Goal: Information Seeking & Learning: Learn about a topic

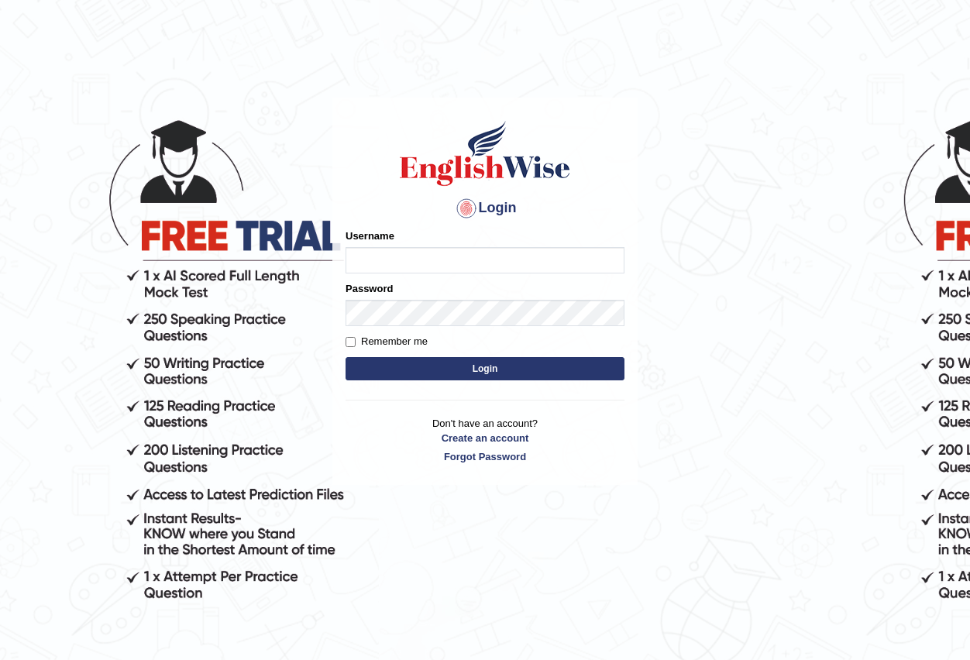
click at [390, 259] on input "Username" at bounding box center [485, 260] width 279 height 26
type input "Antonio2024"
click at [491, 367] on button "Login" at bounding box center [485, 368] width 279 height 23
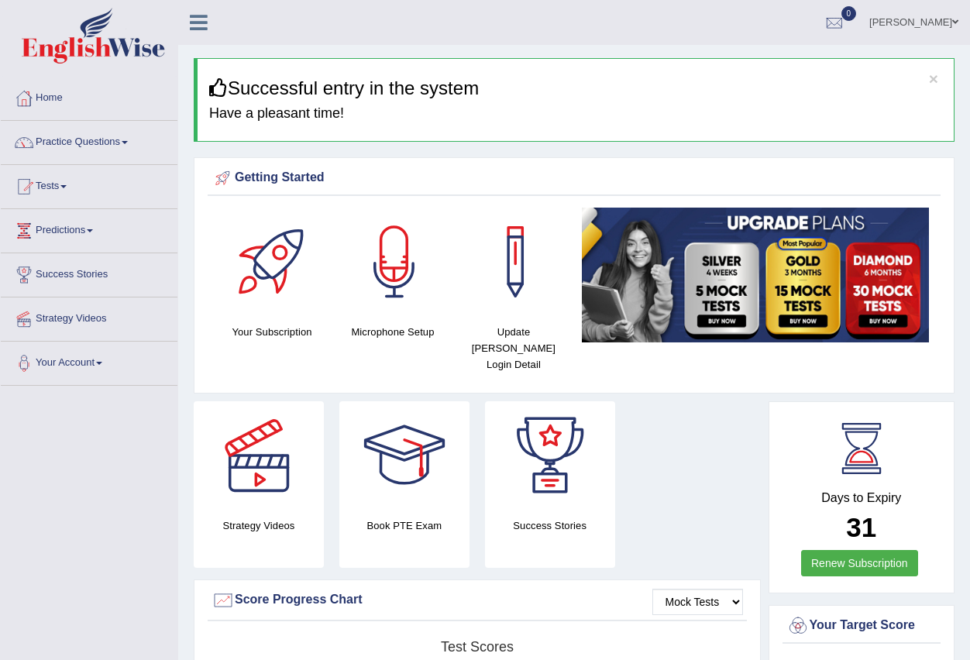
click at [128, 143] on span at bounding box center [125, 142] width 6 height 3
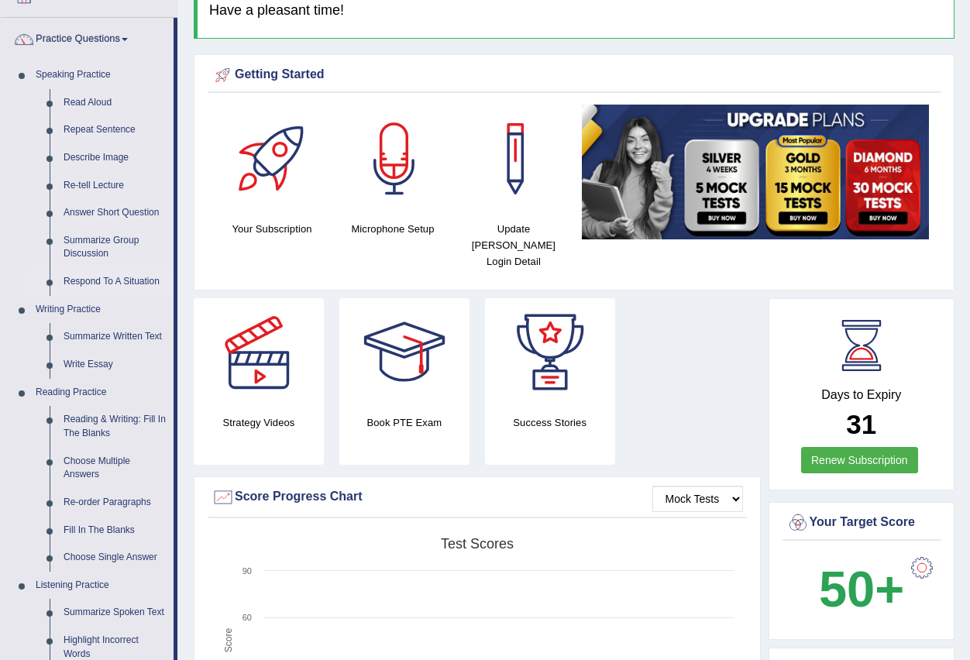
scroll to position [78, 0]
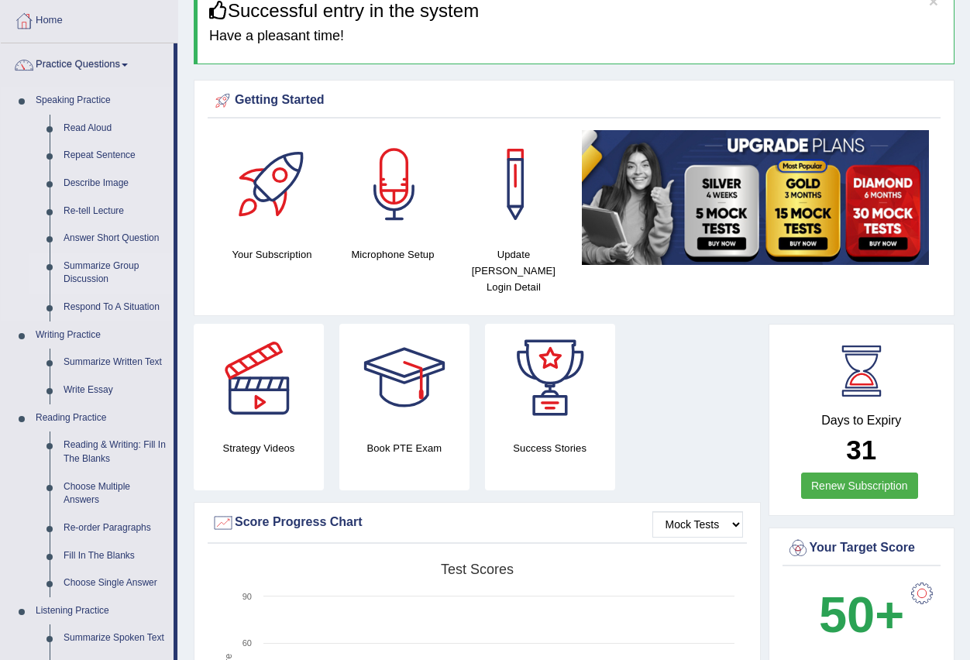
click at [113, 264] on link "Summarize Group Discussion" at bounding box center [115, 273] width 117 height 41
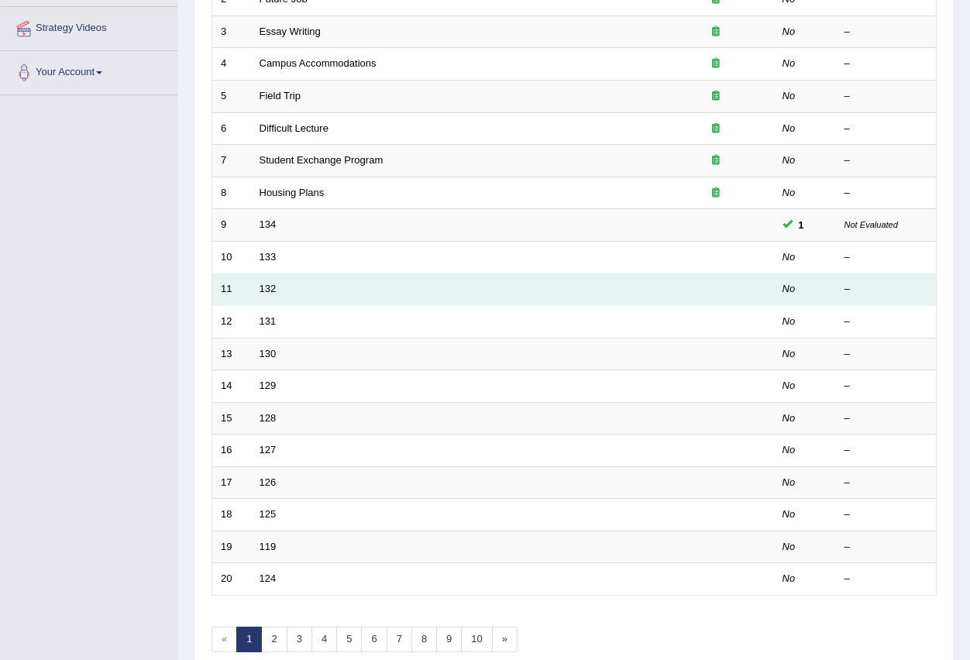
scroll to position [366, 0]
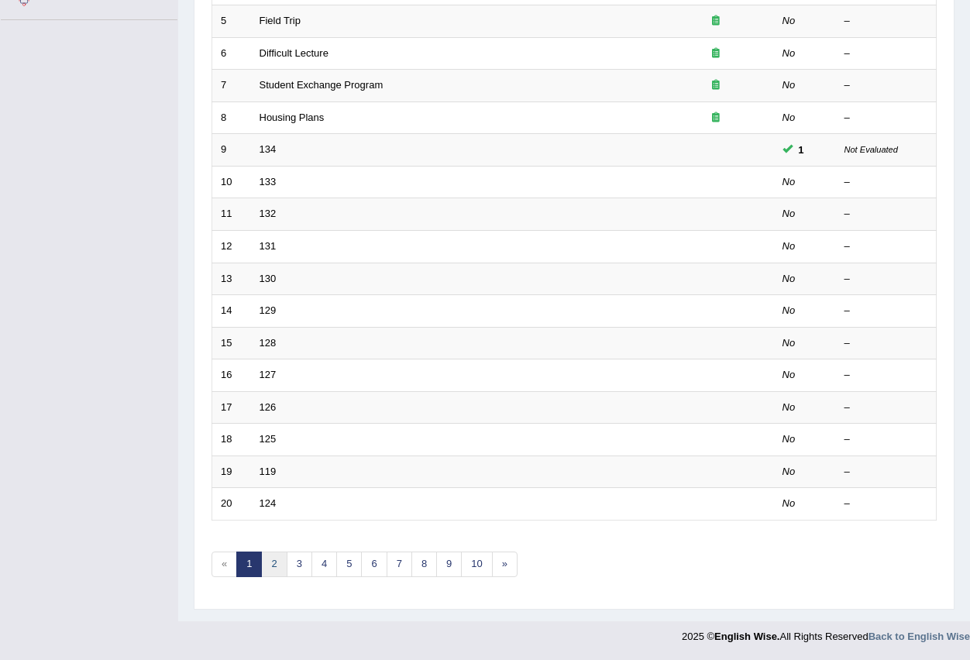
click at [274, 569] on link "2" at bounding box center [274, 565] width 26 height 26
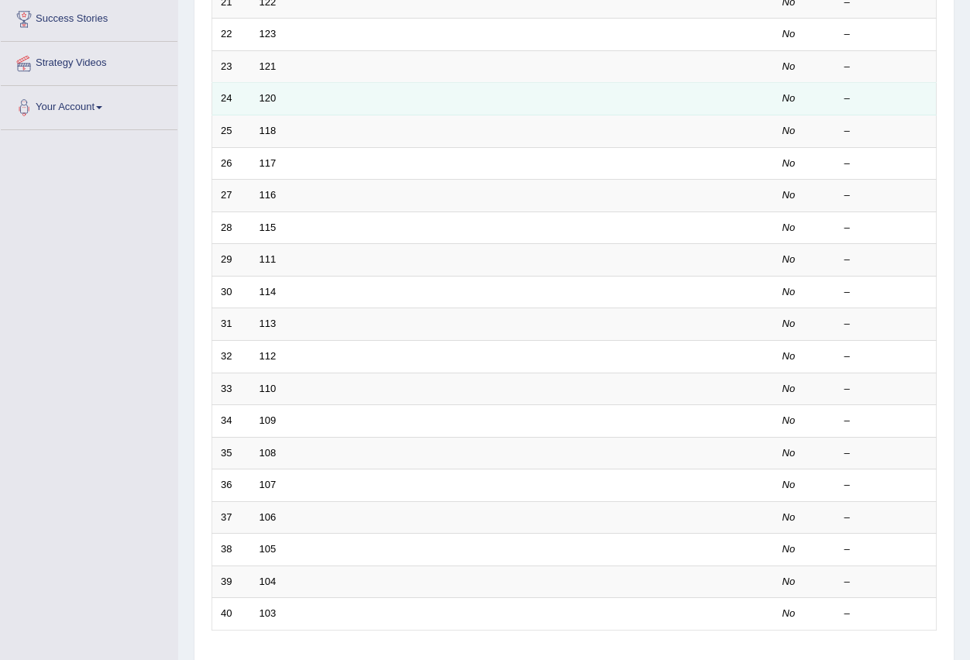
scroll to position [366, 0]
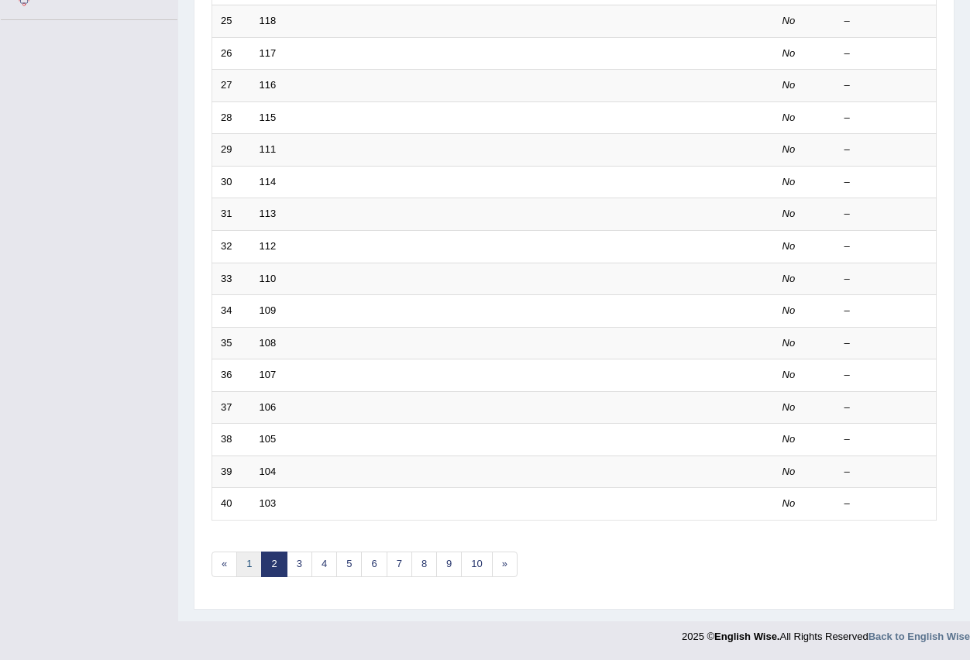
click at [246, 566] on link "1" at bounding box center [249, 565] width 26 height 26
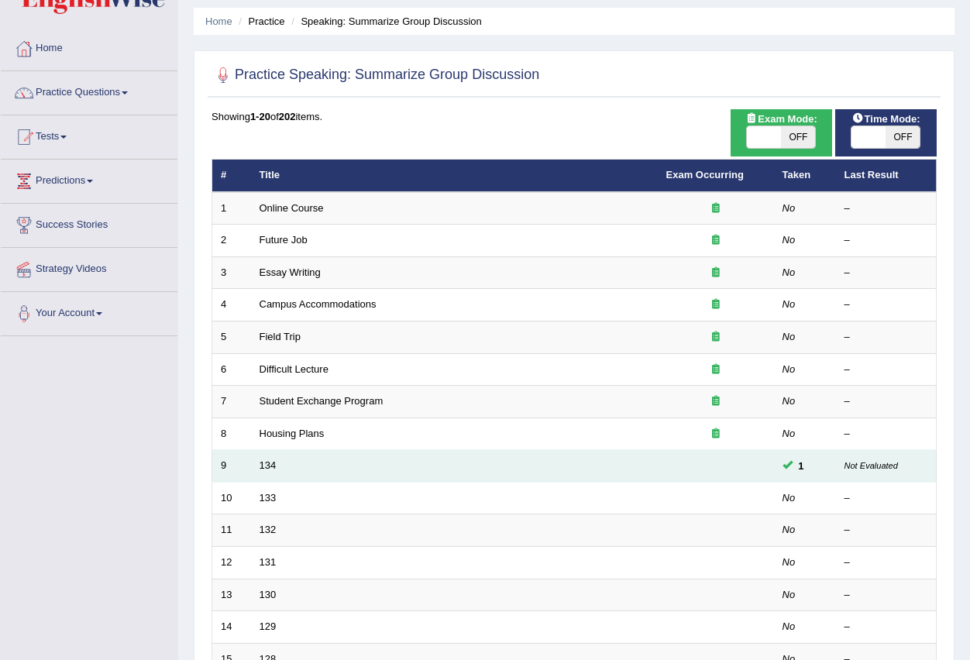
scroll to position [78, 0]
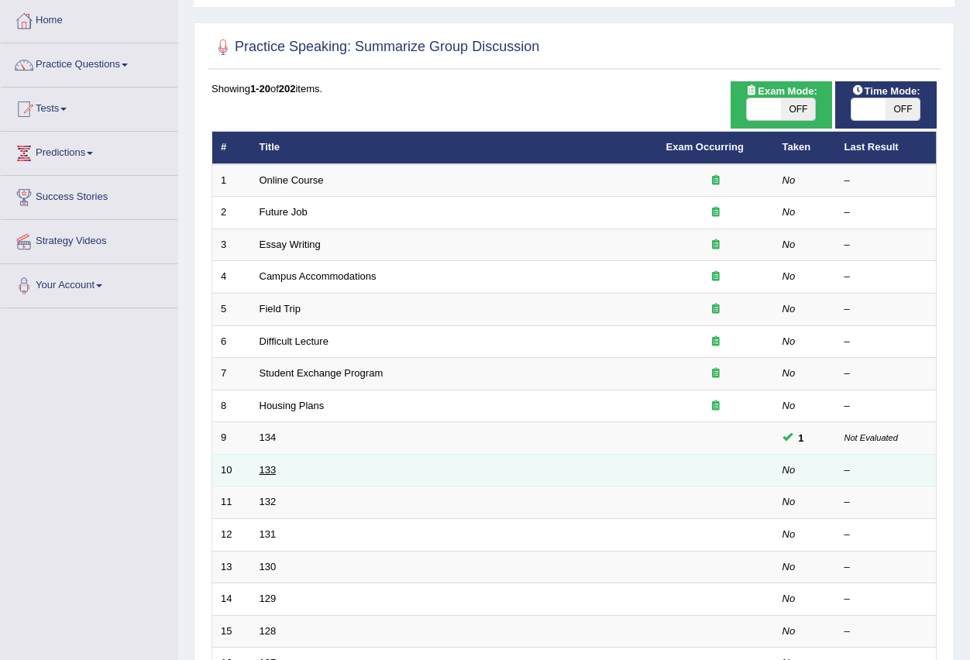
click at [265, 471] on link "133" at bounding box center [268, 470] width 17 height 12
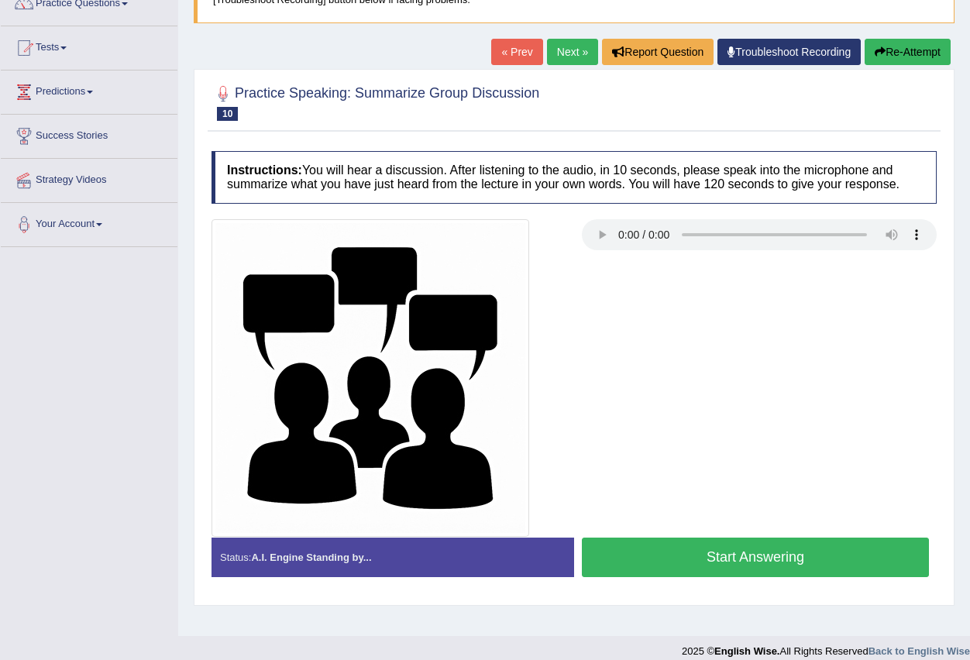
scroll to position [153, 0]
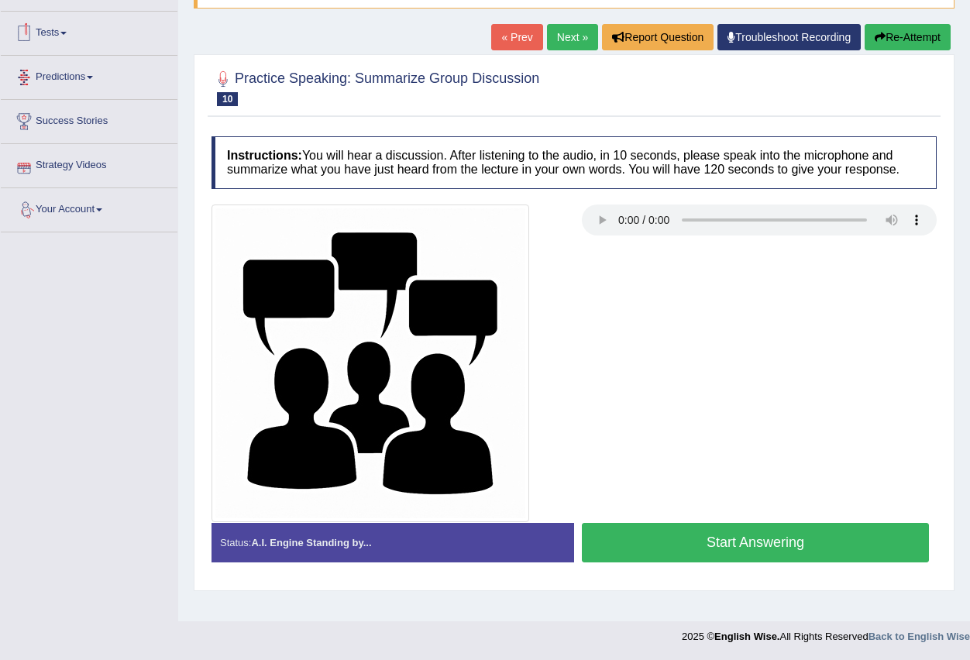
click at [571, 37] on link "Next »" at bounding box center [572, 37] width 51 height 26
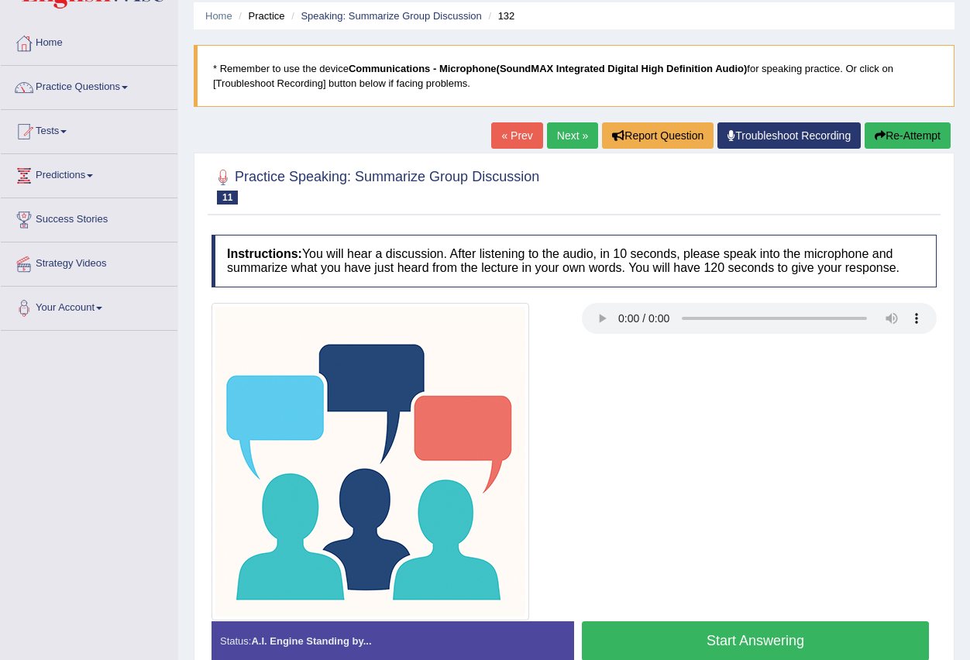
scroll to position [78, 0]
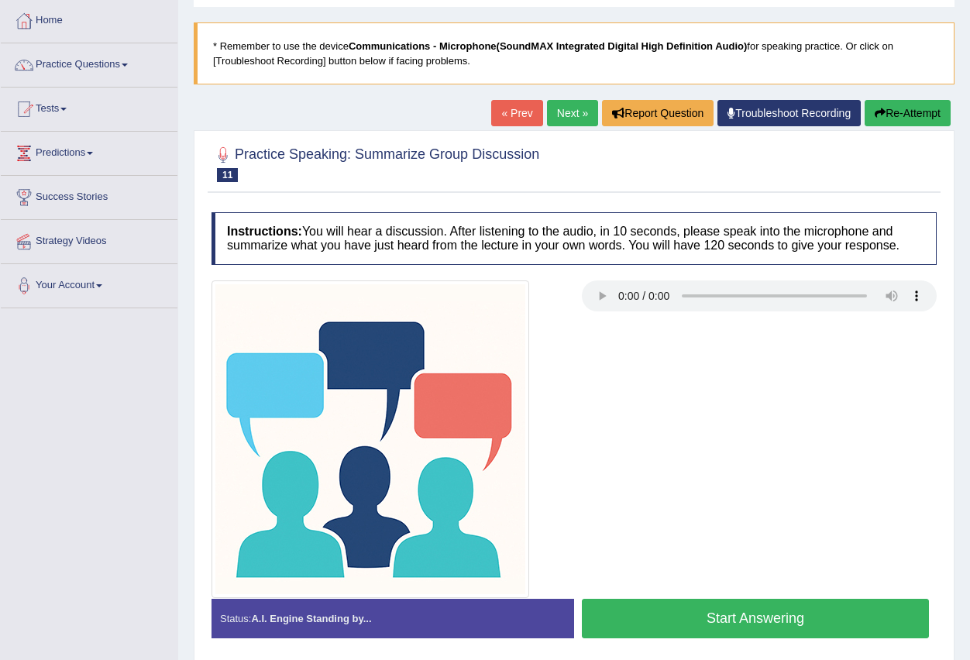
click at [553, 115] on link "Next »" at bounding box center [572, 113] width 51 height 26
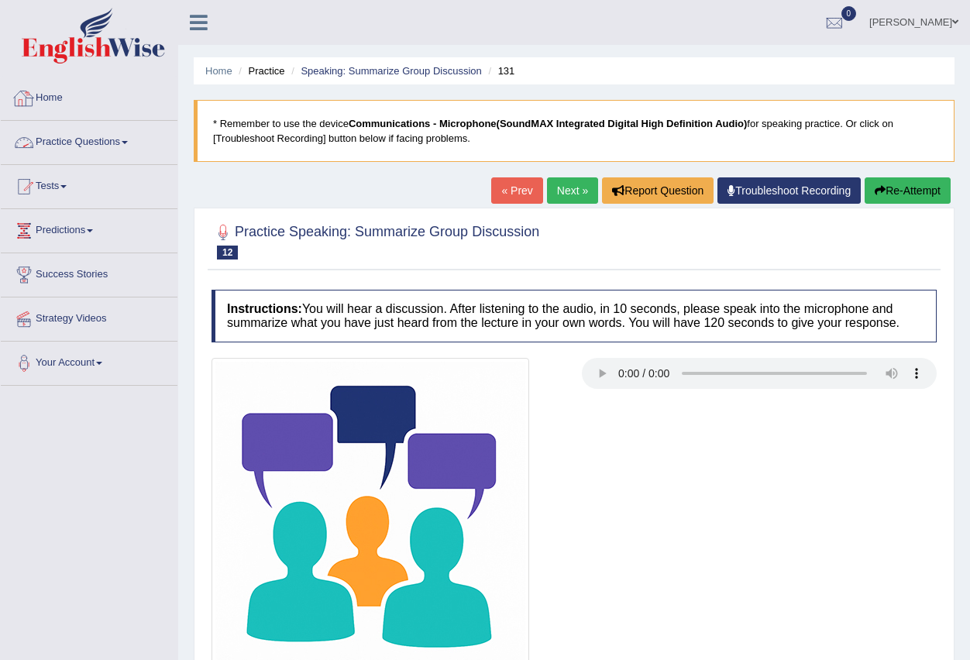
click at [129, 138] on link "Practice Questions" at bounding box center [89, 140] width 177 height 39
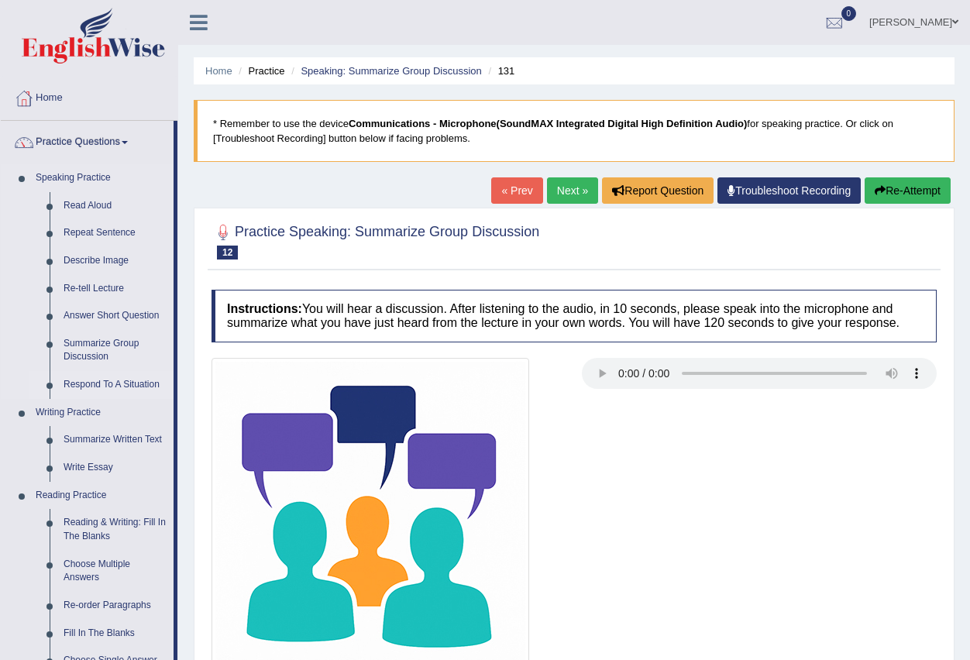
click at [124, 384] on link "Respond To A Situation" at bounding box center [115, 385] width 117 height 28
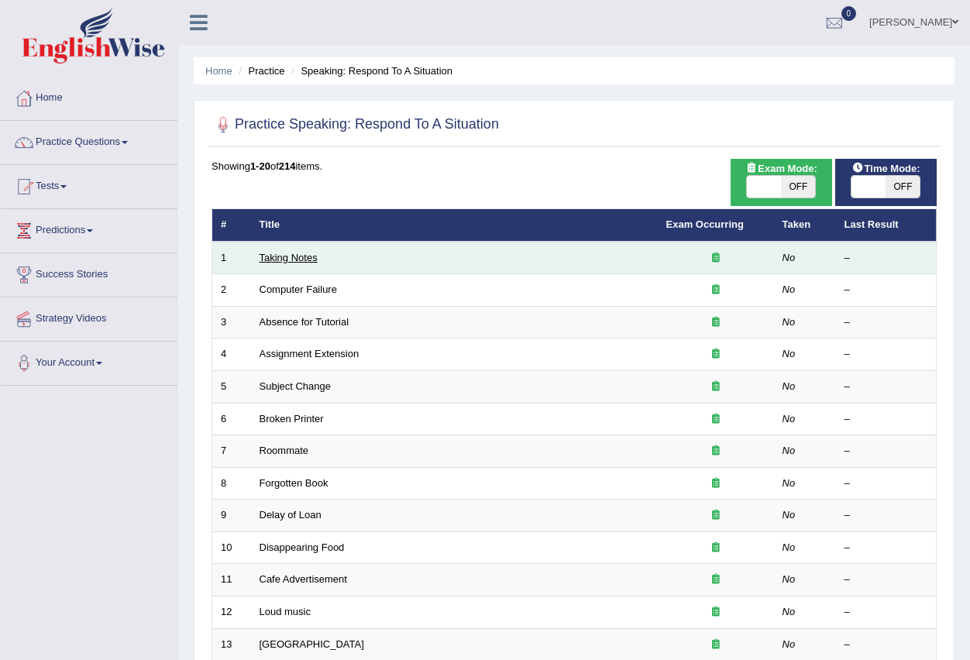
click at [295, 257] on link "Taking Notes" at bounding box center [289, 258] width 58 height 12
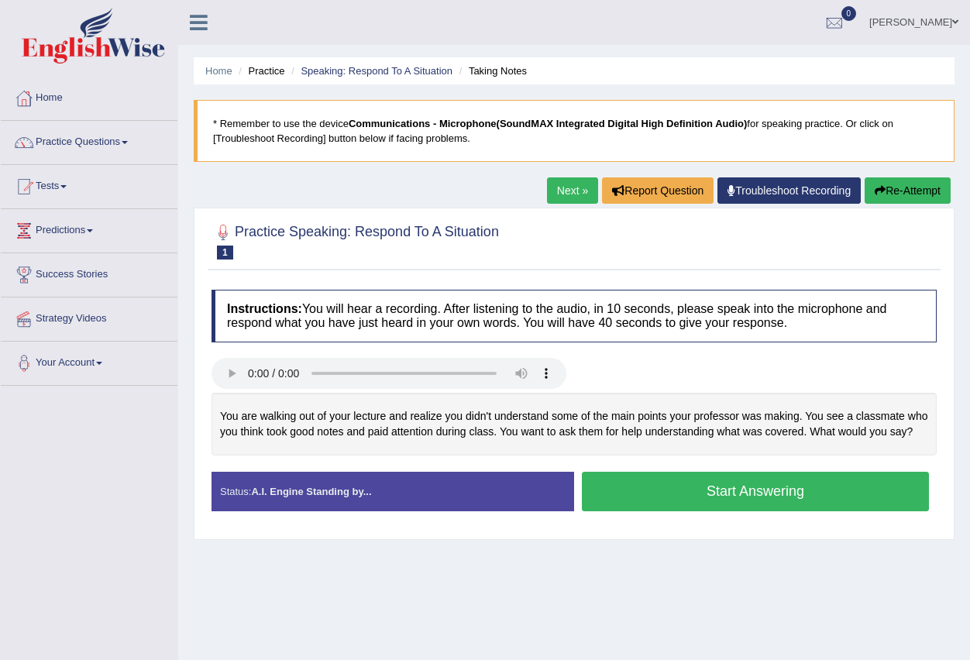
click at [558, 191] on link "Next »" at bounding box center [572, 190] width 51 height 26
click at [574, 195] on link "Next »" at bounding box center [572, 190] width 51 height 26
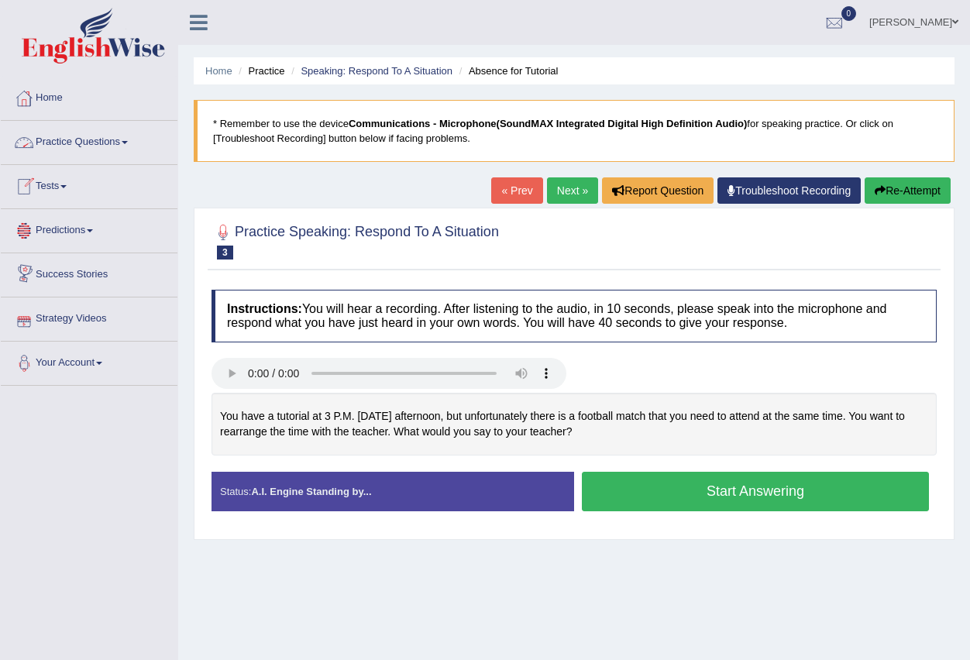
click at [132, 138] on link "Practice Questions" at bounding box center [89, 140] width 177 height 39
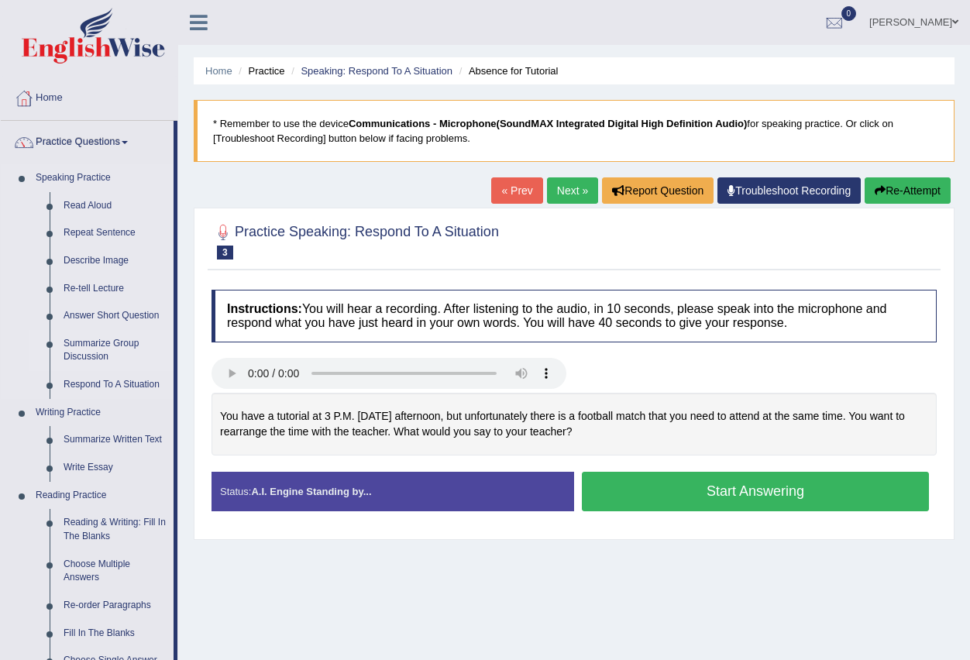
click at [108, 344] on link "Summarize Group Discussion" at bounding box center [115, 350] width 117 height 41
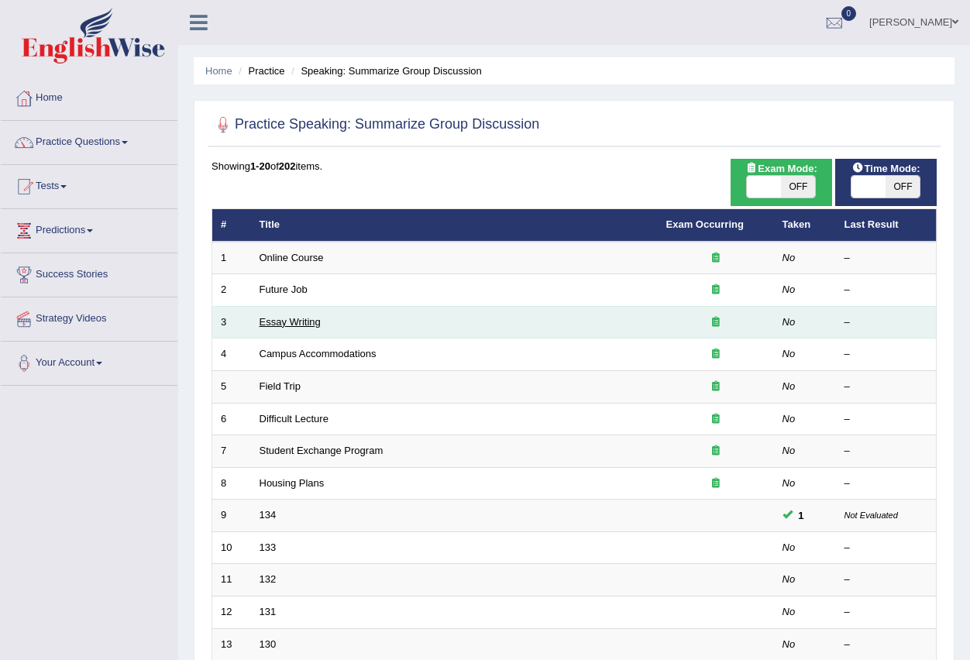
click at [302, 319] on link "Essay Writing" at bounding box center [290, 322] width 61 height 12
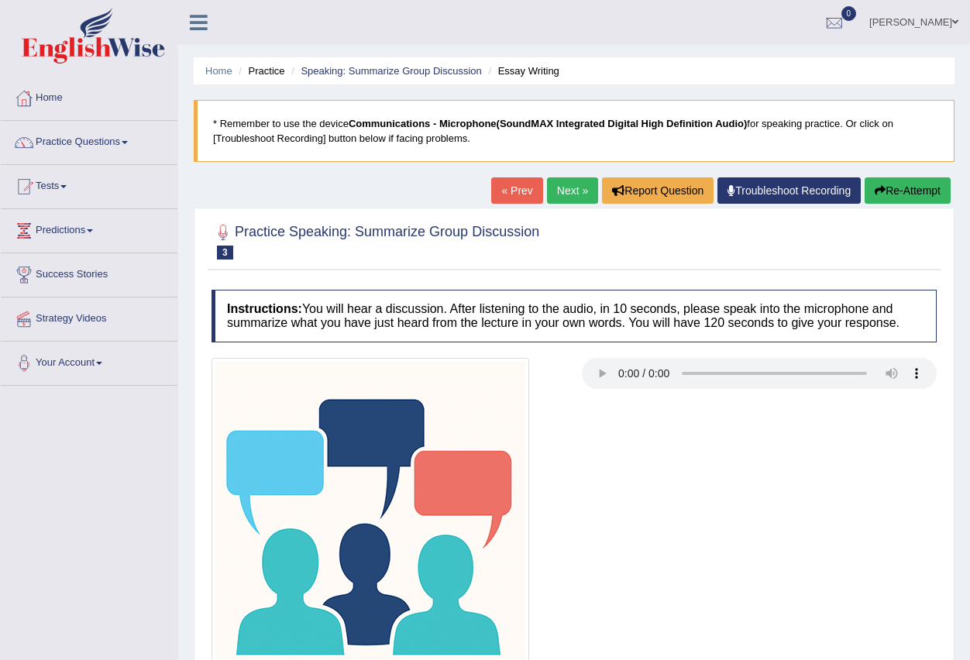
click at [563, 186] on link "Next »" at bounding box center [572, 190] width 51 height 26
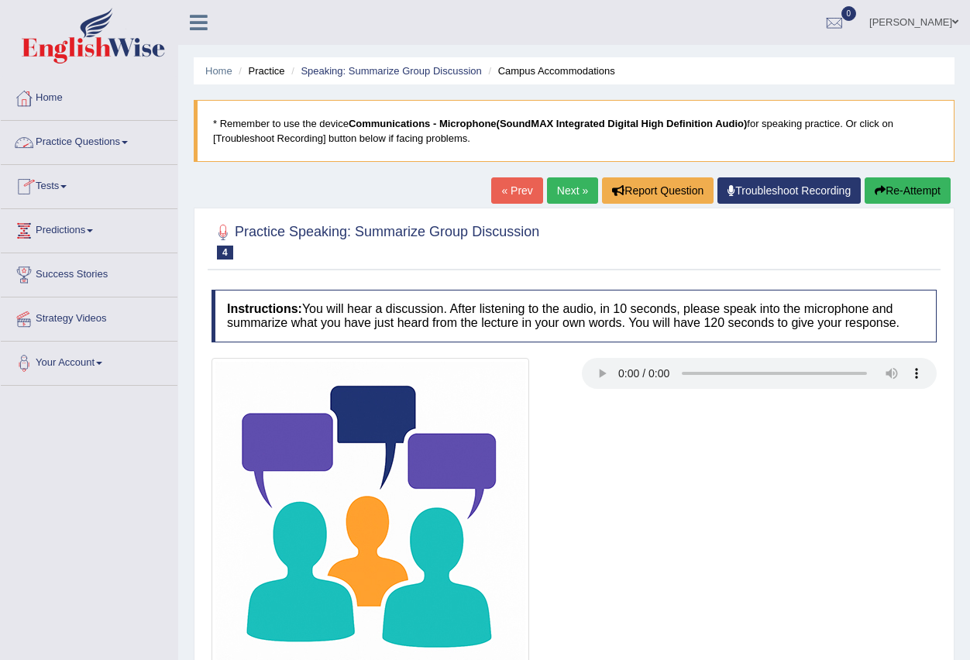
click at [129, 138] on link "Practice Questions" at bounding box center [89, 140] width 177 height 39
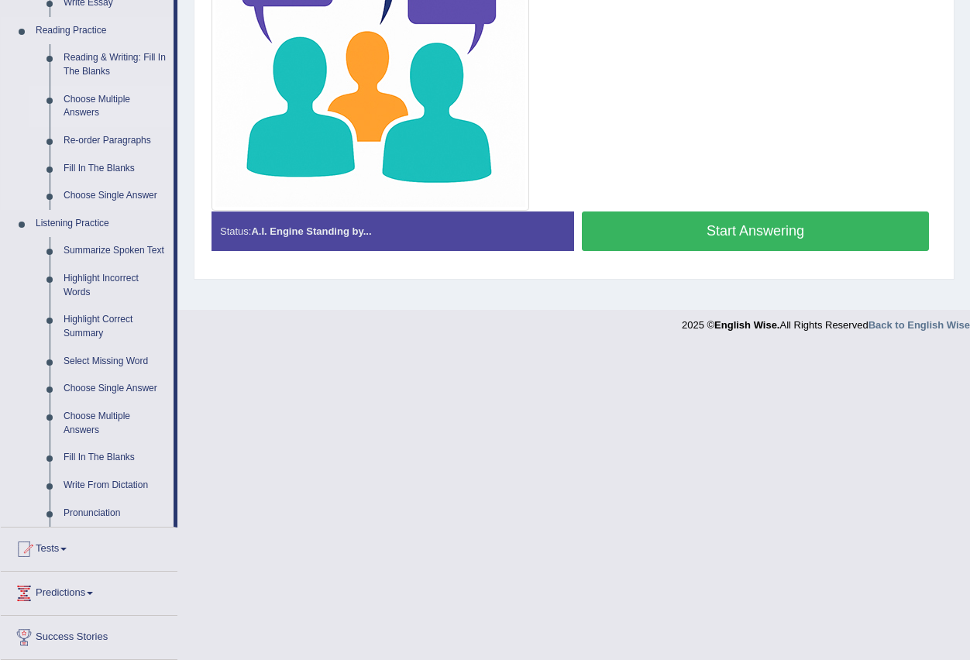
scroll to position [543, 0]
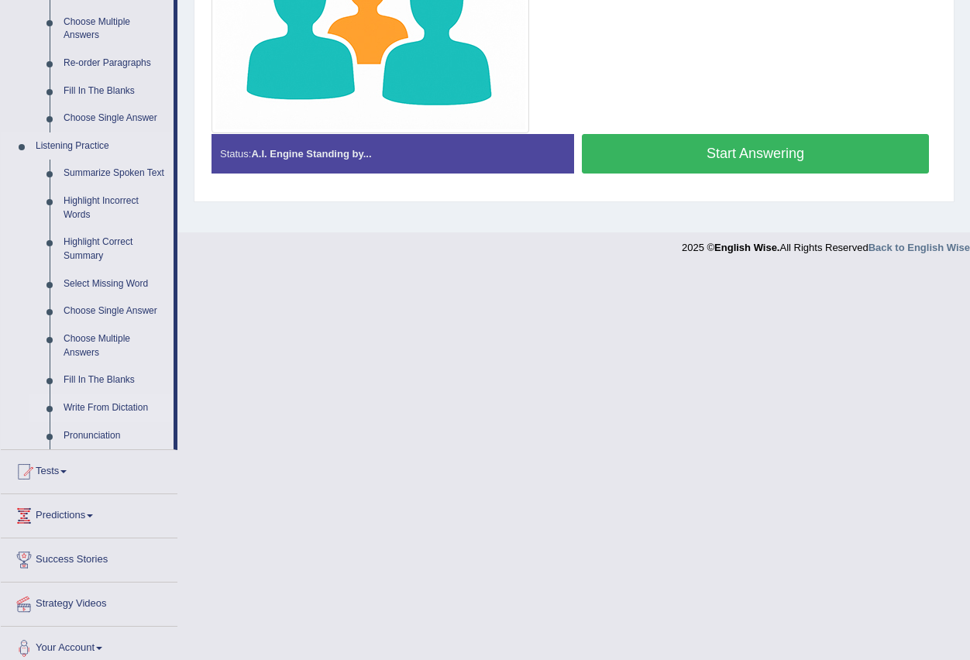
click at [137, 404] on link "Write From Dictation" at bounding box center [115, 409] width 117 height 28
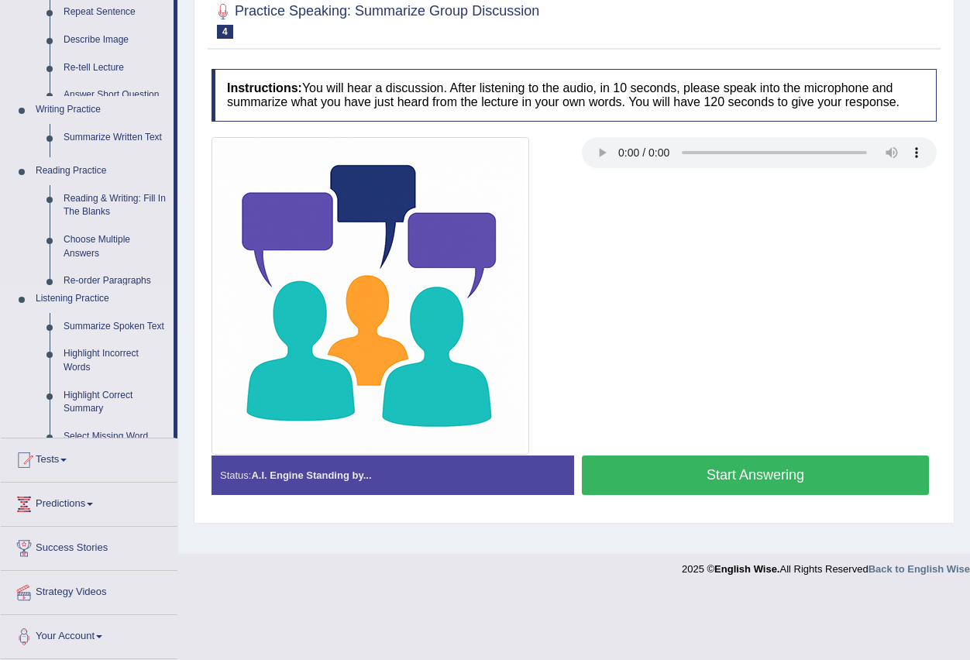
scroll to position [153, 0]
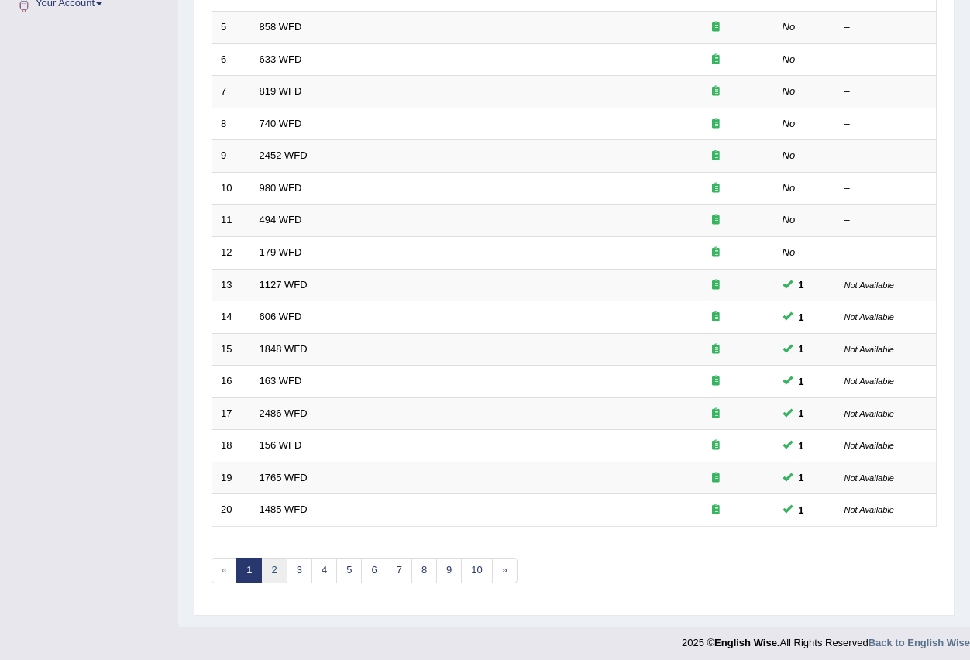
click at [276, 574] on link "2" at bounding box center [274, 571] width 26 height 26
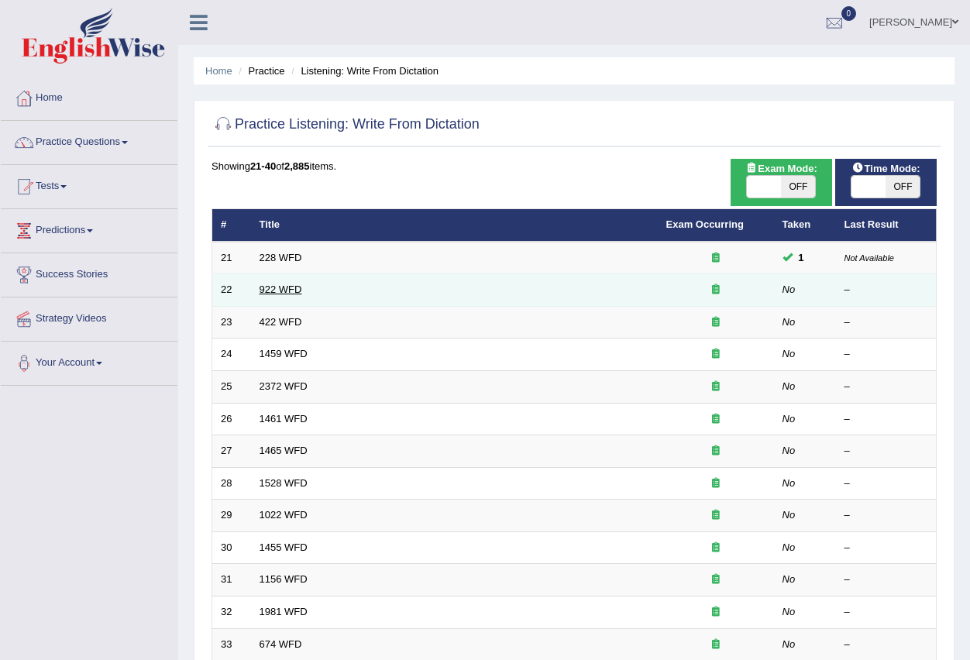
click at [270, 284] on link "922 WFD" at bounding box center [281, 290] width 43 height 12
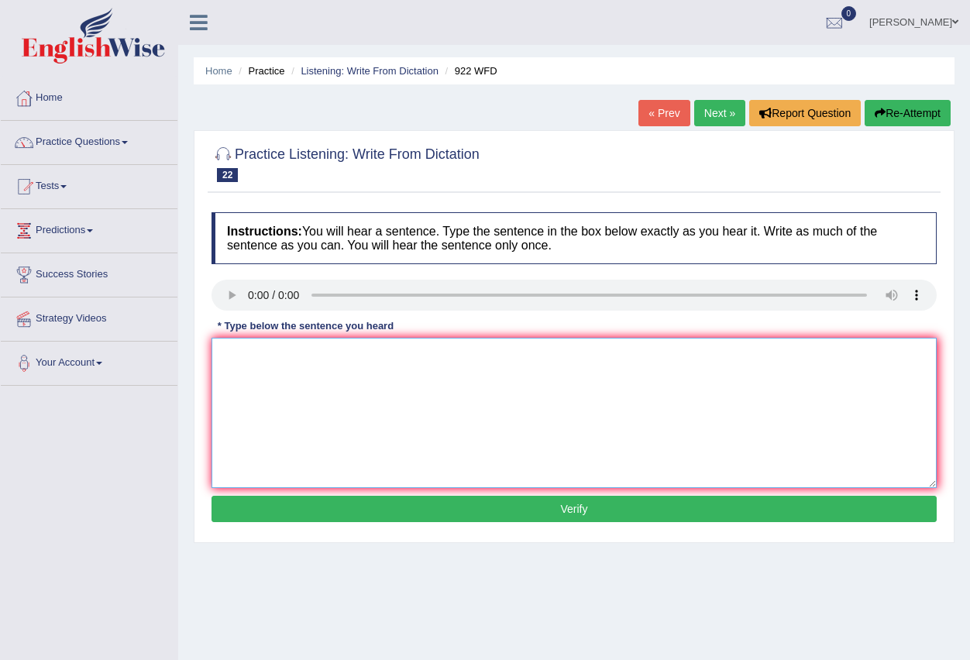
click at [292, 384] on textarea at bounding box center [574, 413] width 725 height 150
type textarea "Students coferenc ferst"
click at [571, 513] on button "Verify" at bounding box center [574, 509] width 725 height 26
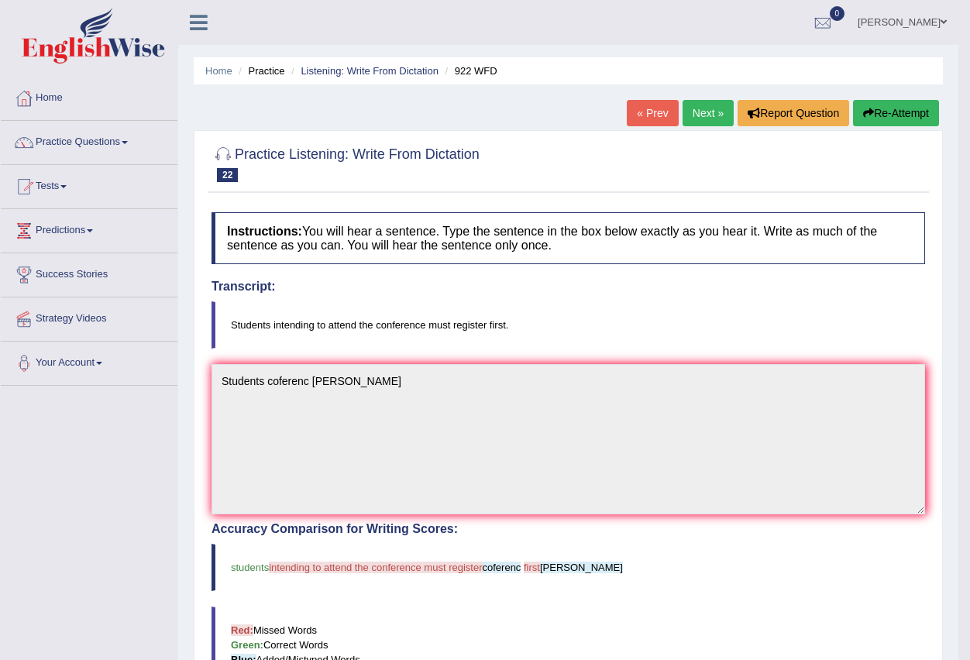
click at [704, 109] on link "Next »" at bounding box center [708, 113] width 51 height 26
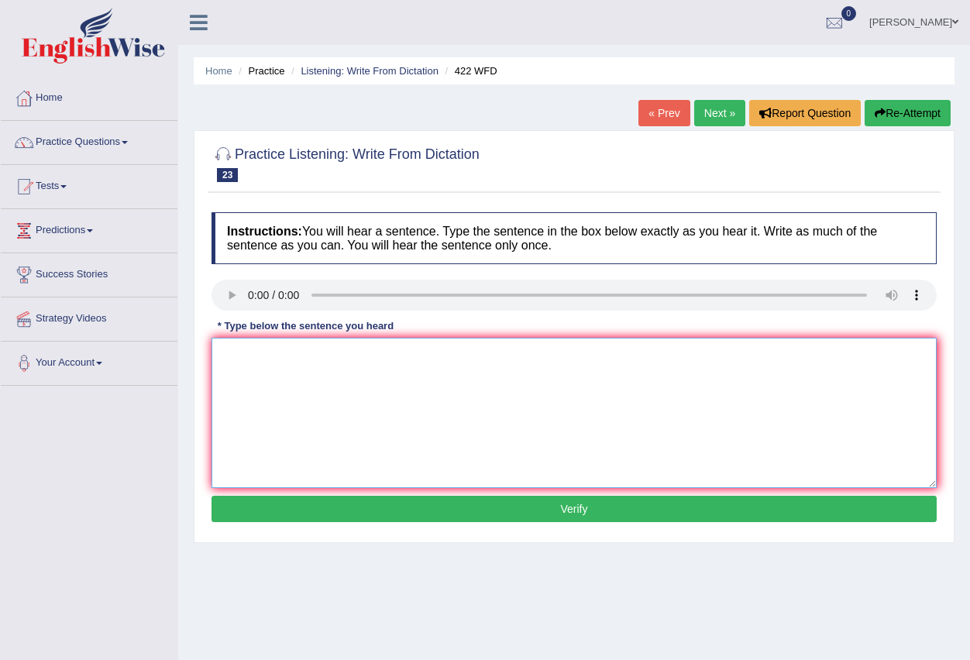
click at [360, 401] on textarea at bounding box center [574, 413] width 725 height 150
type textarea "The most important"
click at [566, 508] on button "Verify" at bounding box center [574, 509] width 725 height 26
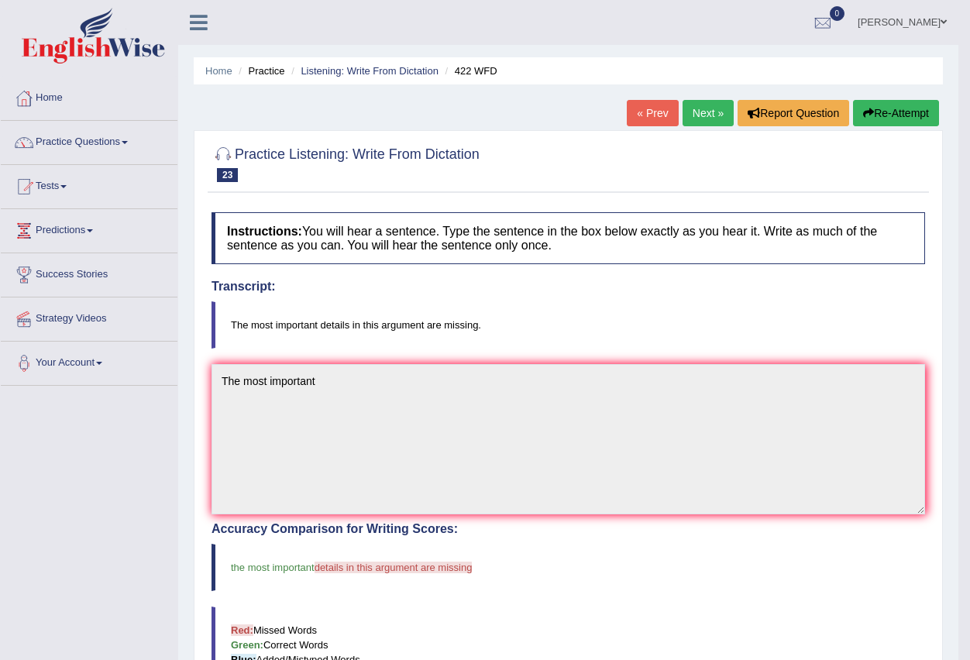
click at [707, 111] on link "Next »" at bounding box center [708, 113] width 51 height 26
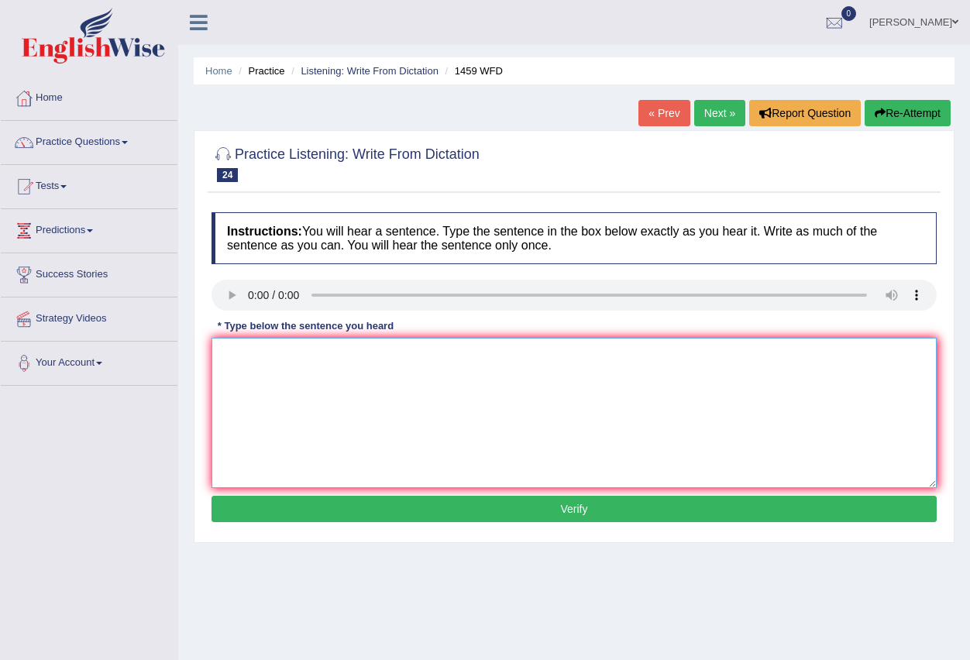
click at [240, 388] on textarea at bounding box center [574, 413] width 725 height 150
type textarea "Oll icsperiments"
click at [620, 515] on button "Verify" at bounding box center [574, 509] width 725 height 26
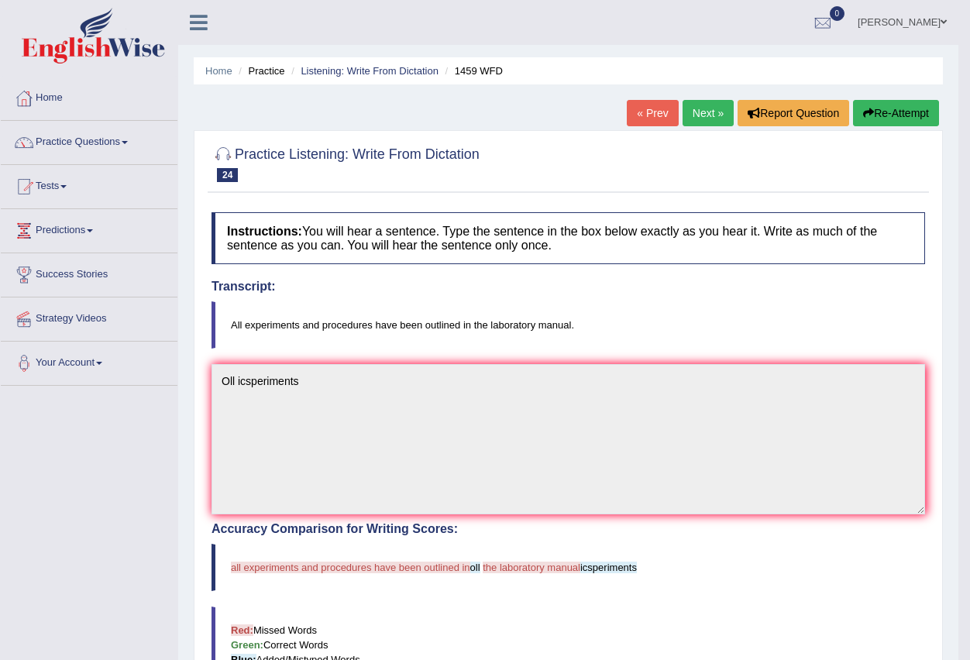
click at [705, 111] on link "Next »" at bounding box center [708, 113] width 51 height 26
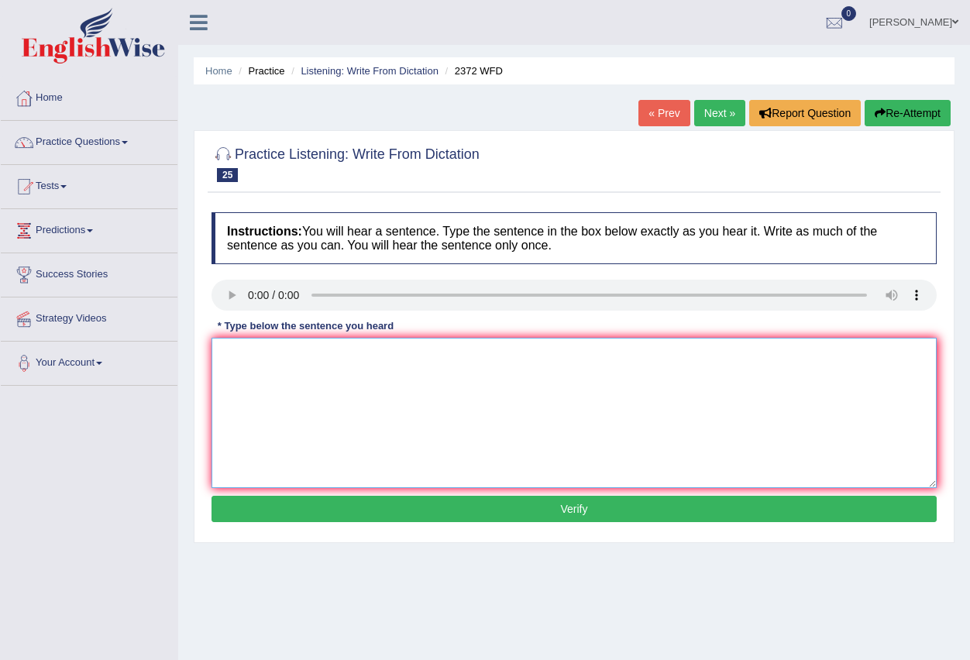
click at [237, 350] on textarea at bounding box center [574, 413] width 725 height 150
click at [237, 364] on textarea at bounding box center [574, 413] width 725 height 150
type textarea "We most andt the semester"
click at [571, 508] on button "Verify" at bounding box center [574, 509] width 725 height 26
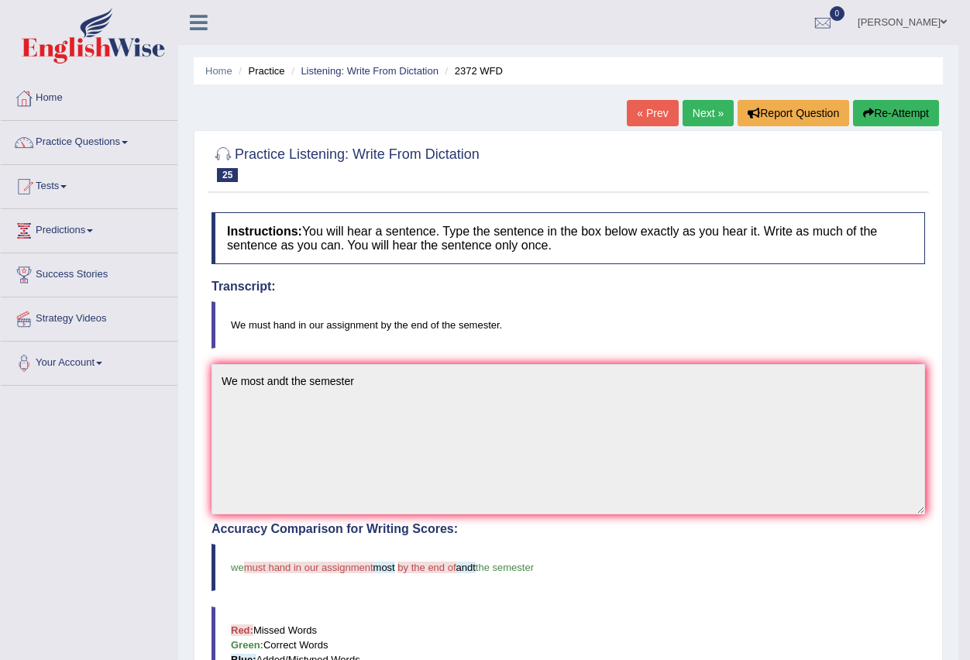
click at [691, 116] on link "Next »" at bounding box center [708, 113] width 51 height 26
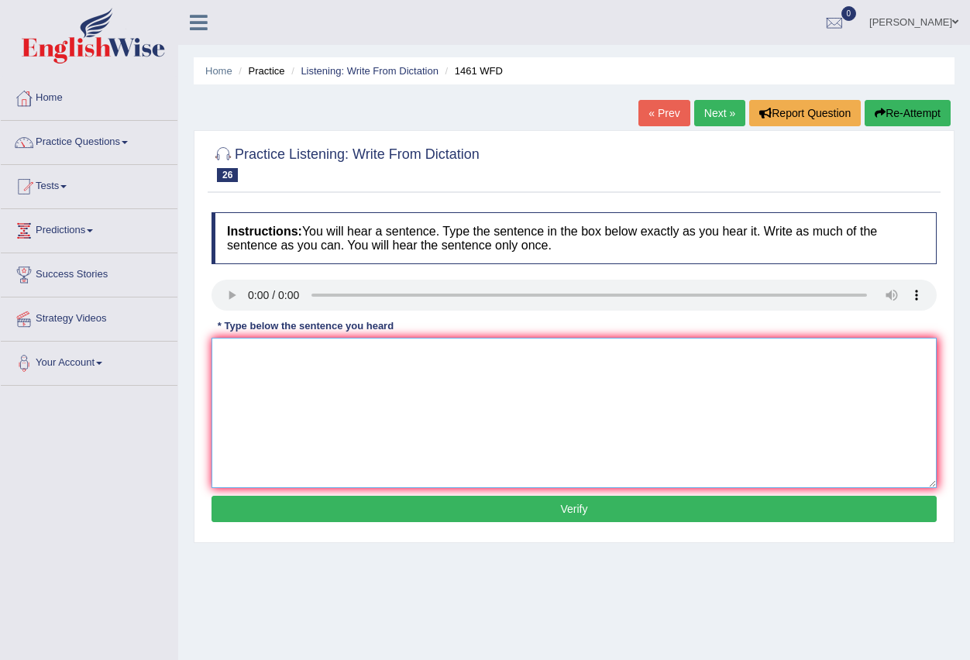
click at [257, 369] on textarea at bounding box center [574, 413] width 725 height 150
type textarea "My sister smoll toes"
click at [512, 505] on button "Verify" at bounding box center [574, 509] width 725 height 26
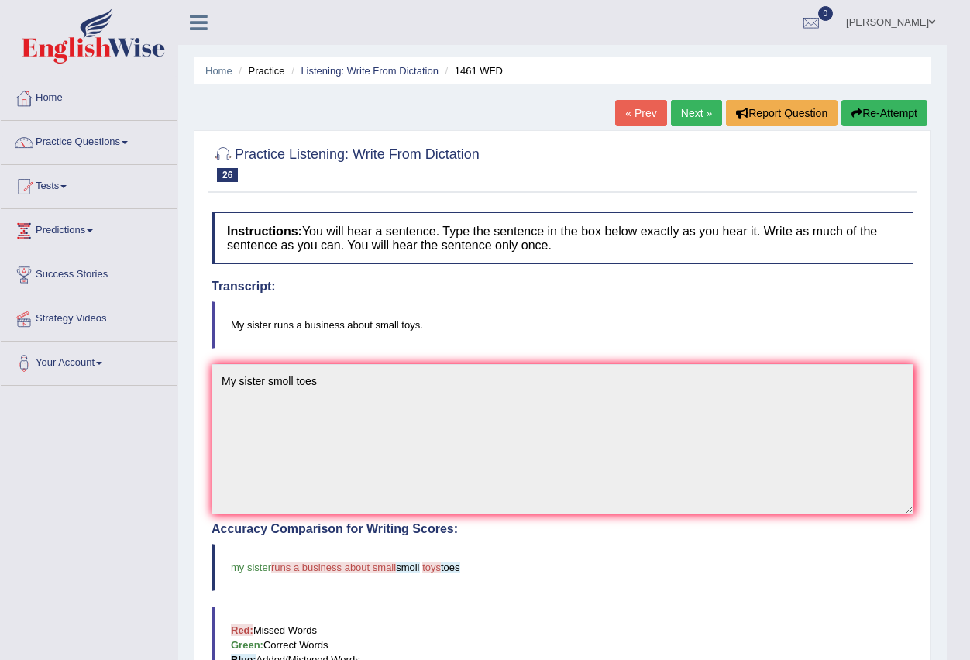
click at [699, 114] on link "Next »" at bounding box center [696, 113] width 51 height 26
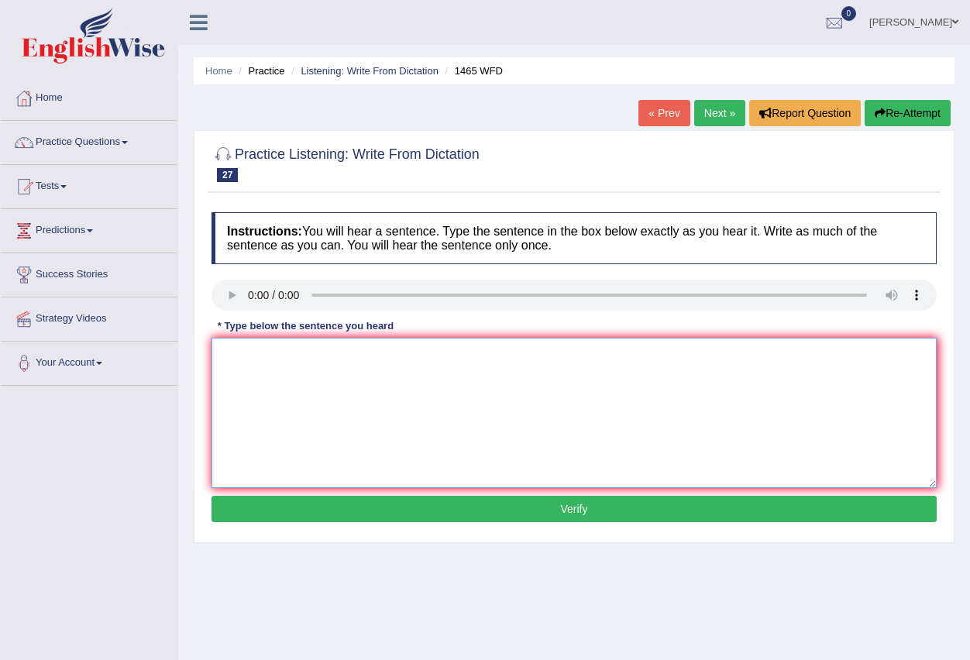
click at [257, 366] on textarea at bounding box center [574, 413] width 725 height 150
drag, startPoint x: 267, startPoint y: 356, endPoint x: 278, endPoint y: 377, distance: 23.6
click at [278, 377] on textarea "You can" at bounding box center [574, 413] width 725 height 150
type textarea "You can complate form the webside"
click at [544, 512] on button "Verify" at bounding box center [574, 509] width 725 height 26
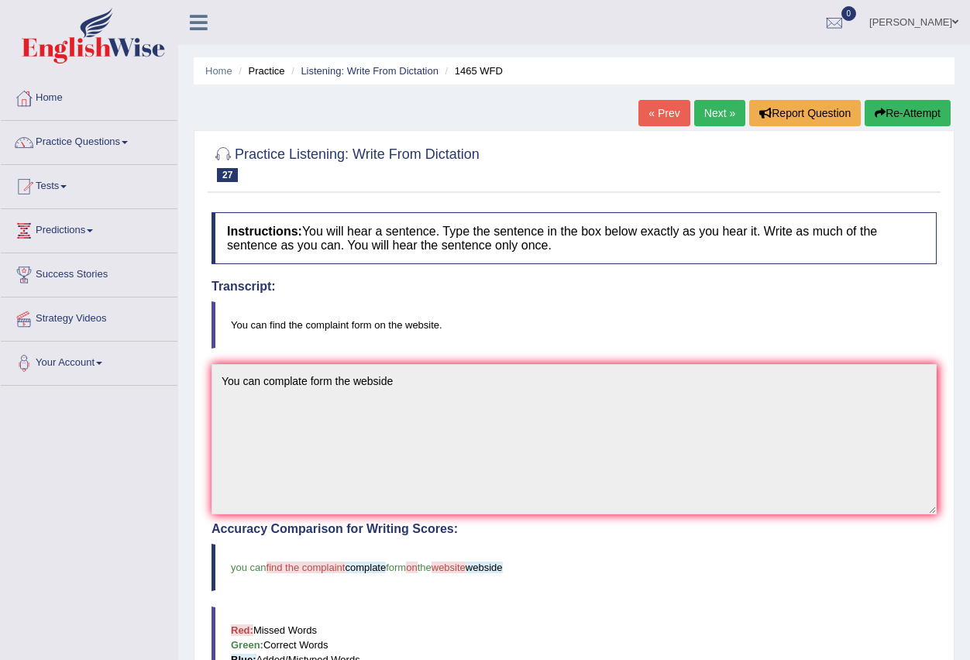
click at [704, 116] on link "Next »" at bounding box center [719, 113] width 51 height 26
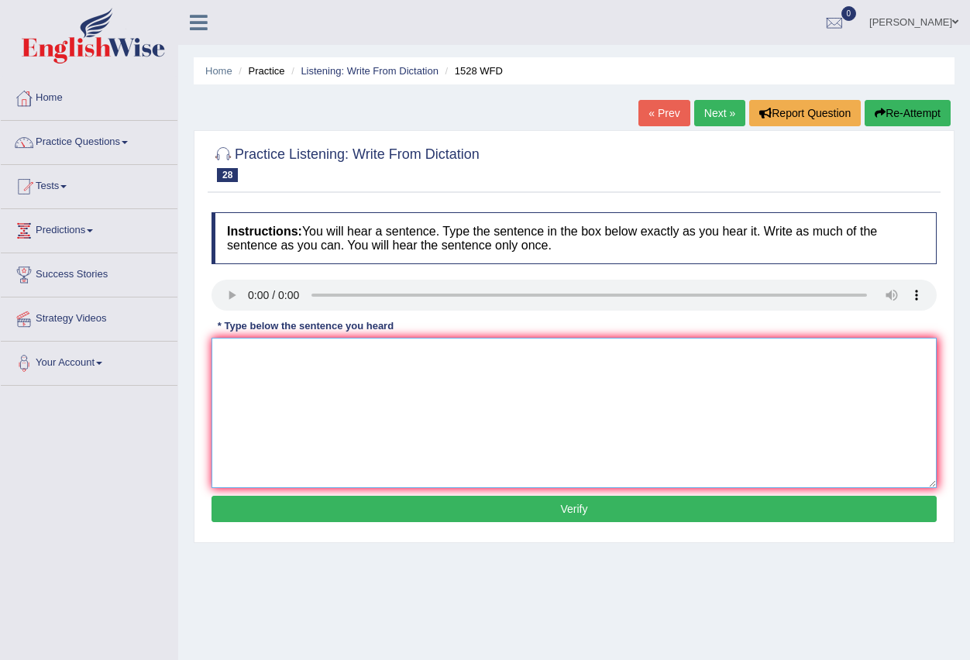
click at [259, 360] on textarea at bounding box center [574, 413] width 725 height 150
type textarea "we are lloking practic"
click at [580, 508] on button "Verify" at bounding box center [574, 509] width 725 height 26
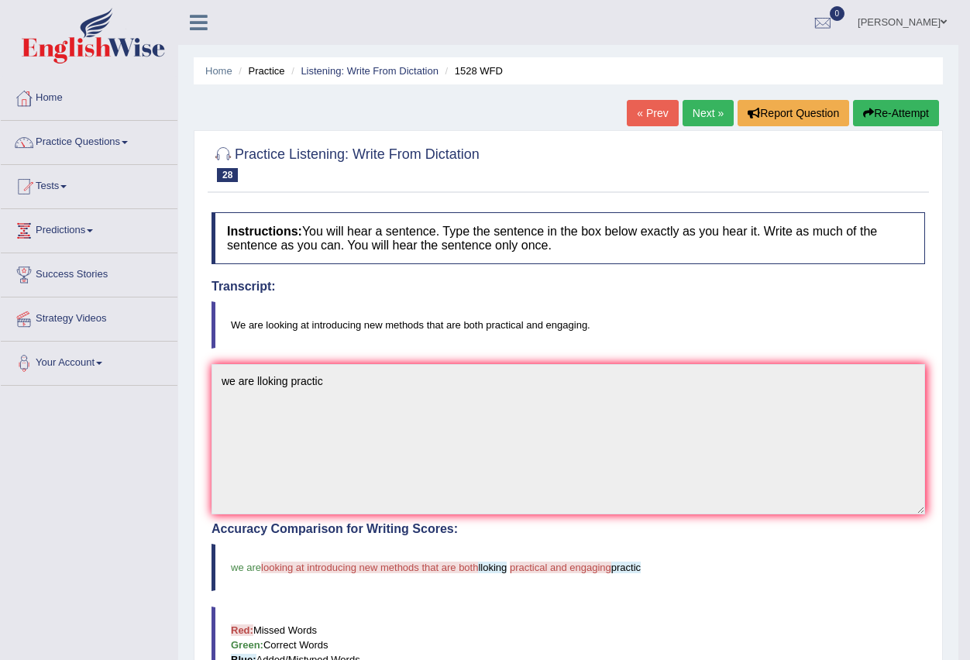
click at [701, 117] on link "Next »" at bounding box center [708, 113] width 51 height 26
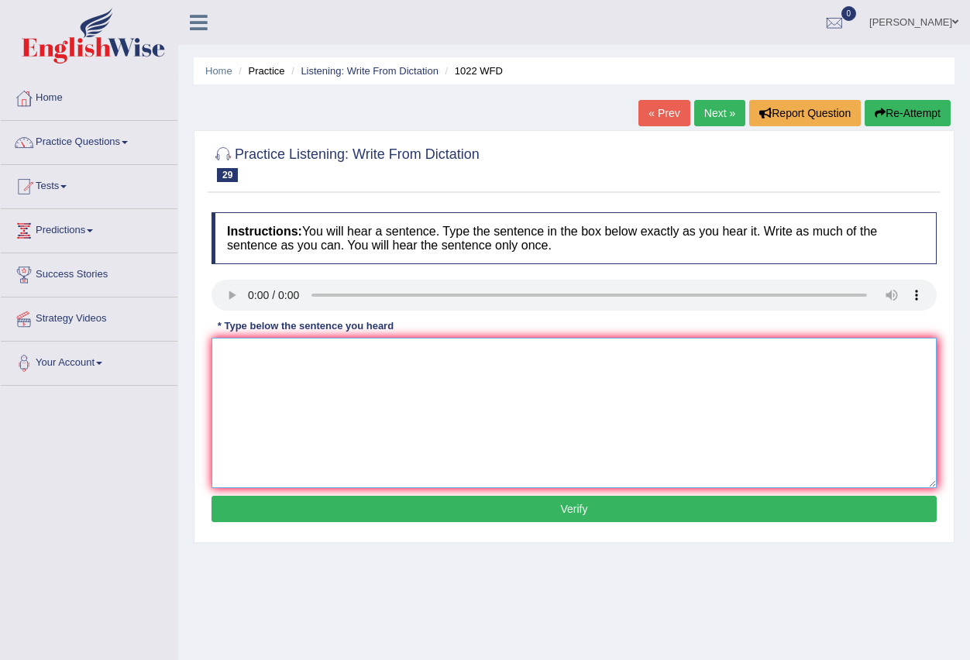
click at [246, 358] on textarea at bounding box center [574, 413] width 725 height 150
type textarea "Anderstending data"
click at [544, 512] on button "Verify" at bounding box center [574, 509] width 725 height 26
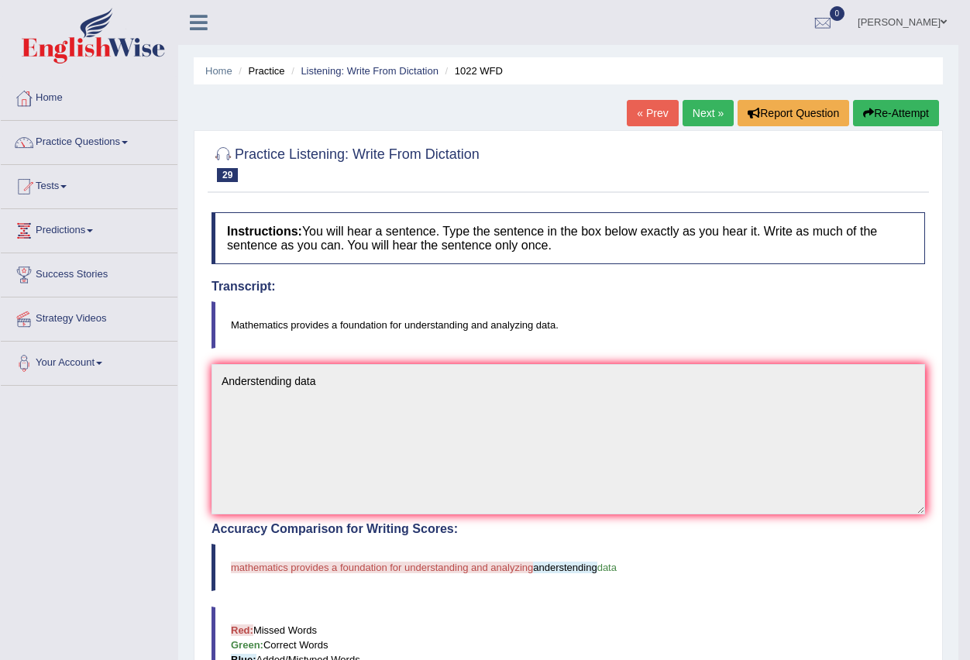
click at [691, 114] on link "Next »" at bounding box center [708, 113] width 51 height 26
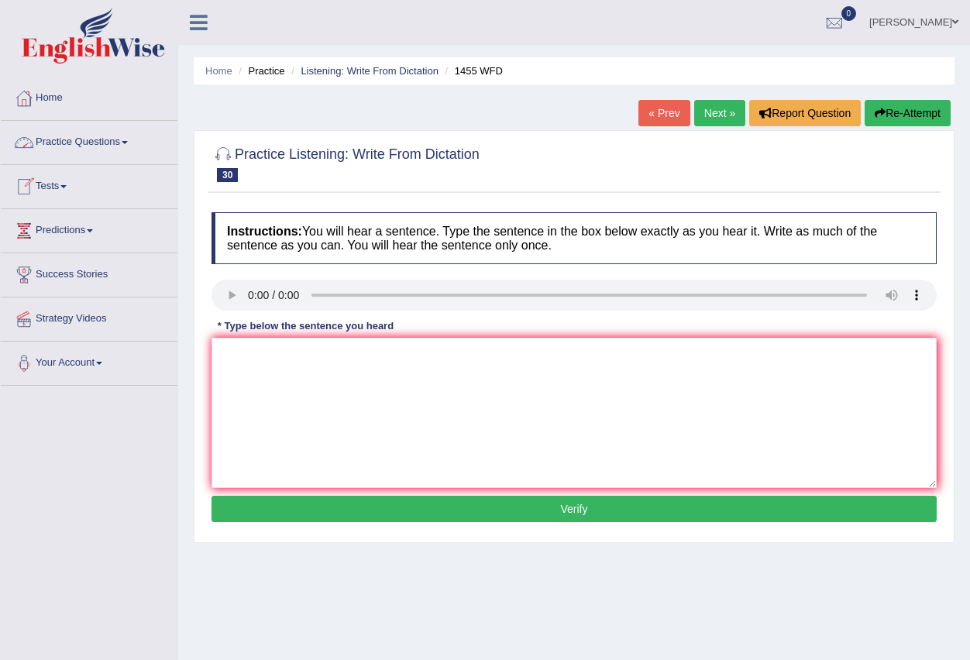
click at [132, 144] on link "Practice Questions" at bounding box center [89, 140] width 177 height 39
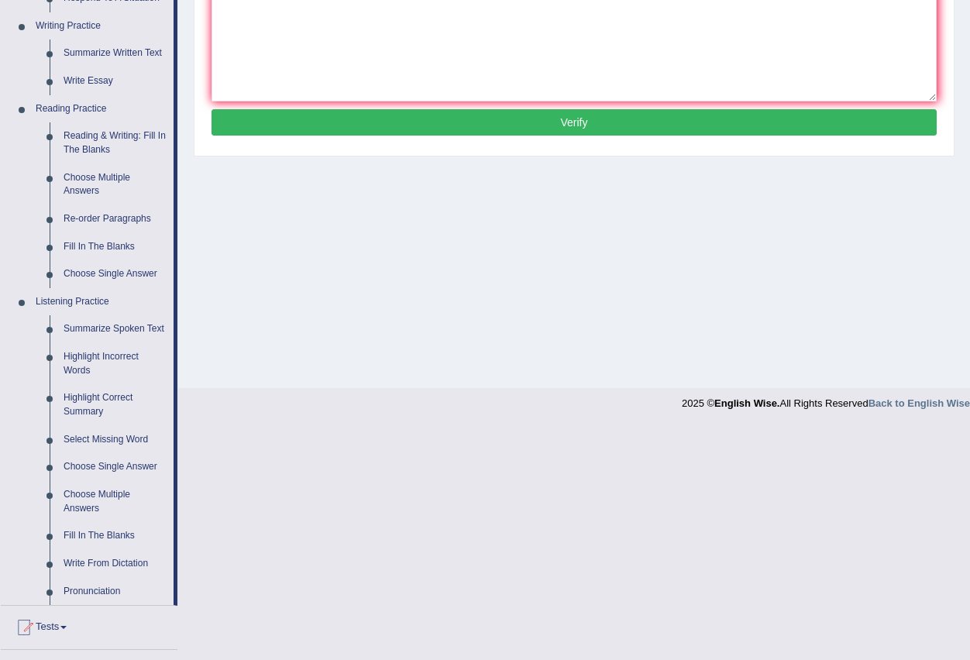
scroll to position [388, 0]
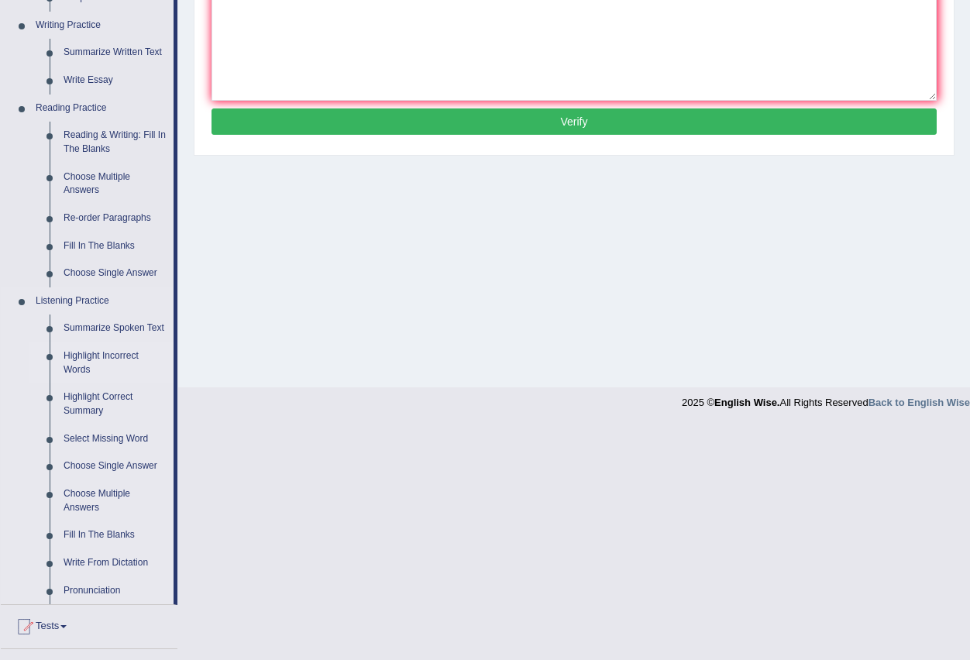
click at [123, 350] on link "Highlight Incorrect Words" at bounding box center [115, 363] width 117 height 41
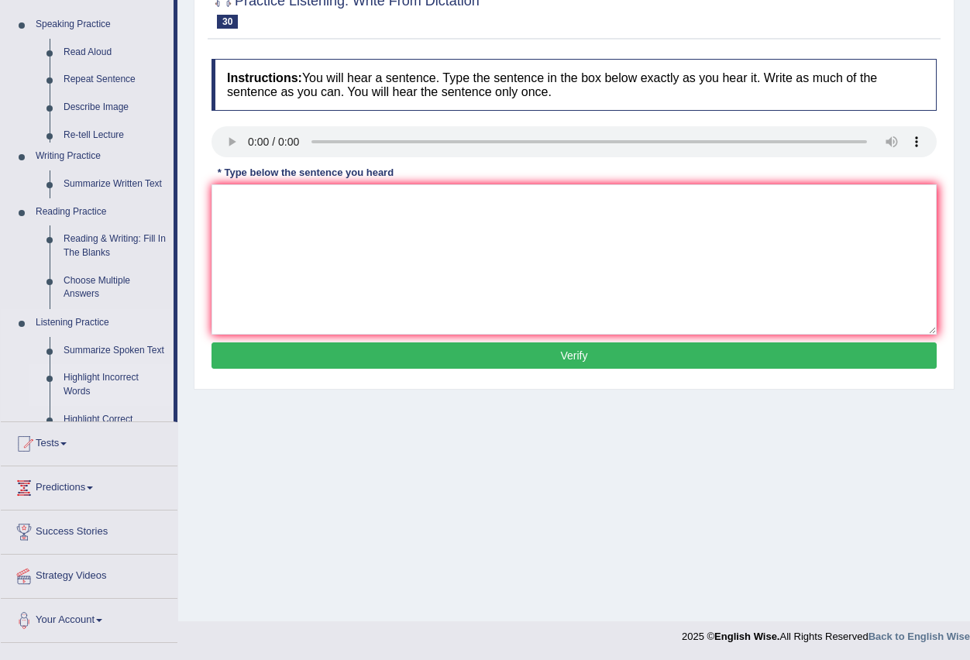
scroll to position [153, 0]
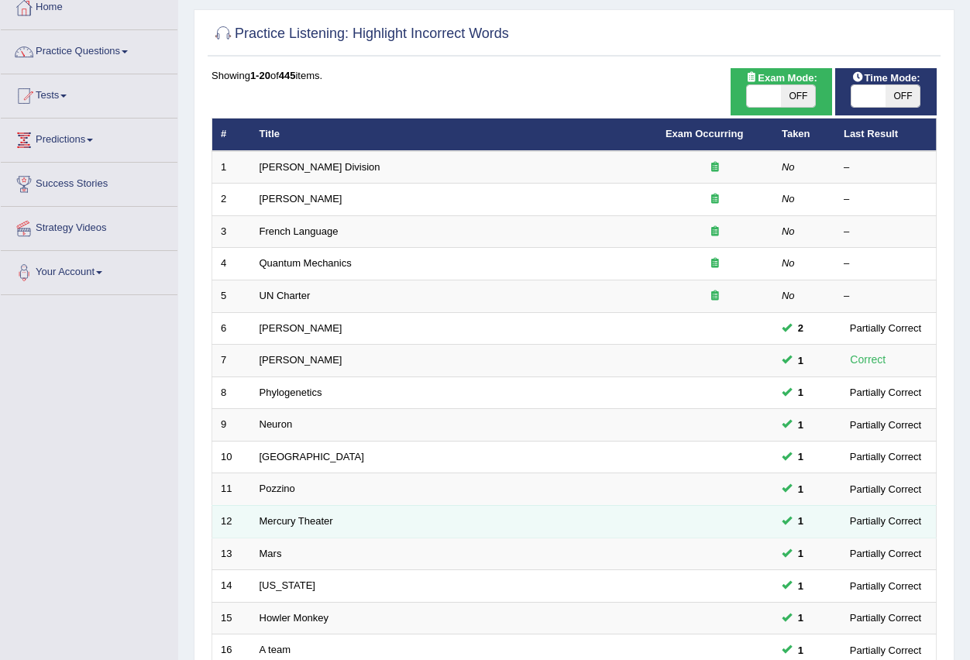
scroll to position [366, 0]
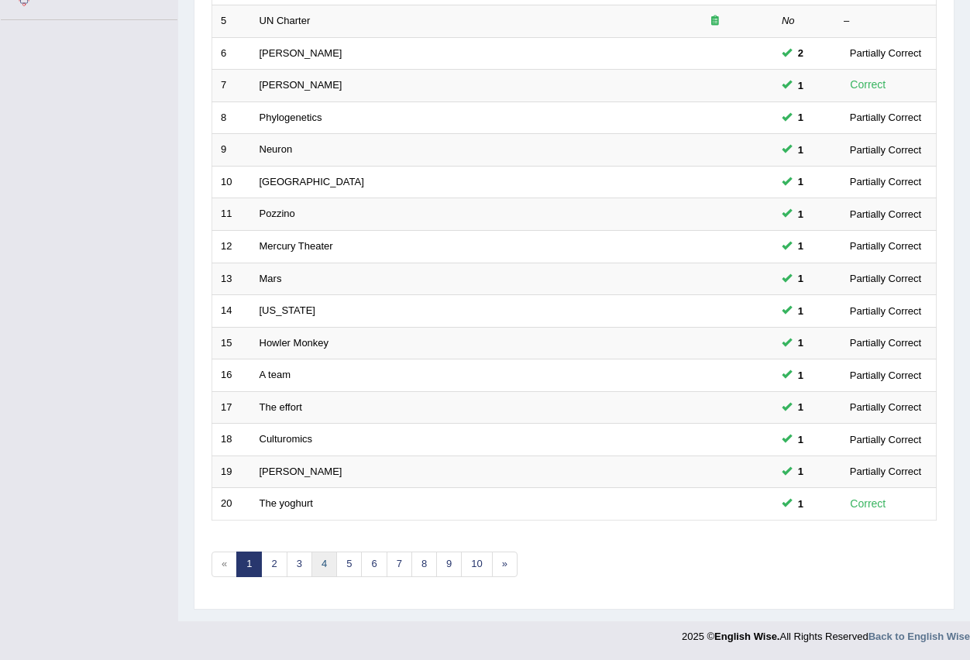
click at [324, 564] on link "4" at bounding box center [325, 565] width 26 height 26
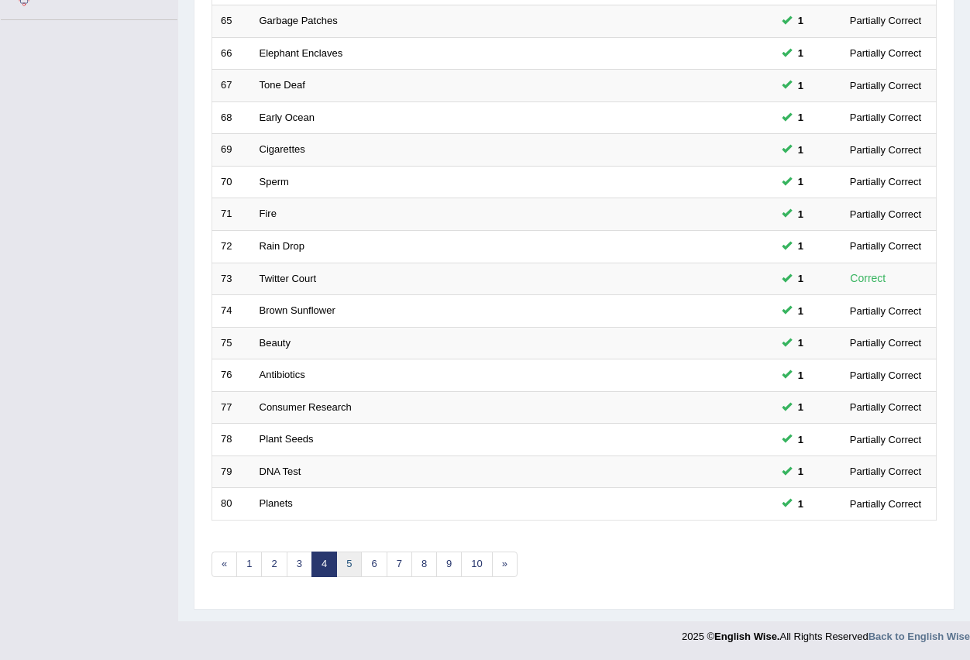
click at [352, 567] on link "5" at bounding box center [349, 565] width 26 height 26
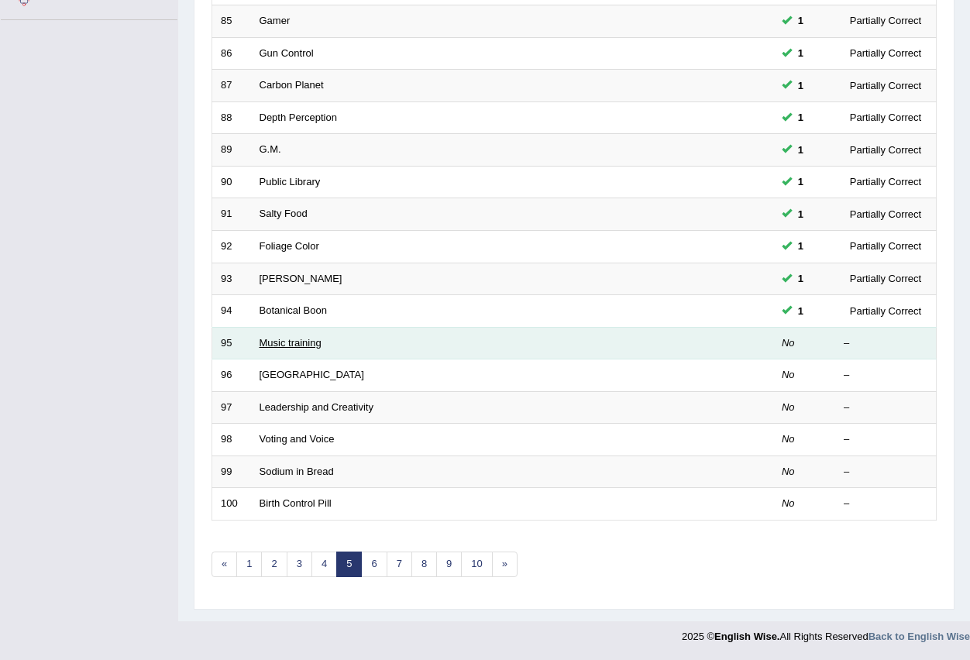
click at [291, 347] on link "Music training" at bounding box center [291, 343] width 62 height 12
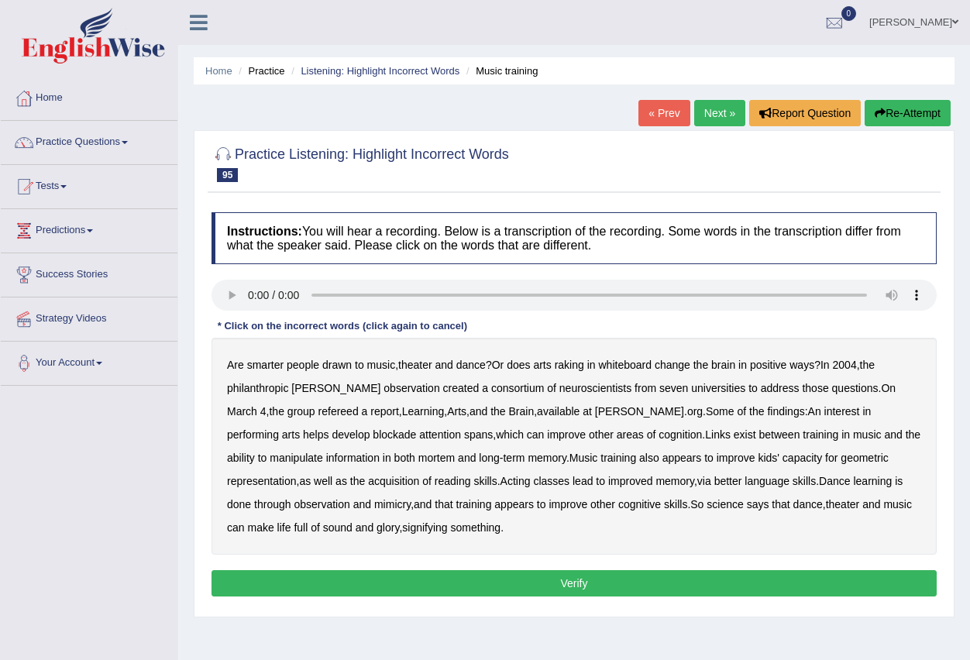
click at [577, 369] on b "raking" at bounding box center [569, 365] width 29 height 12
click at [297, 475] on b "representation" at bounding box center [262, 481] width 70 height 12
click at [555, 581] on button "Verify" at bounding box center [574, 583] width 725 height 26
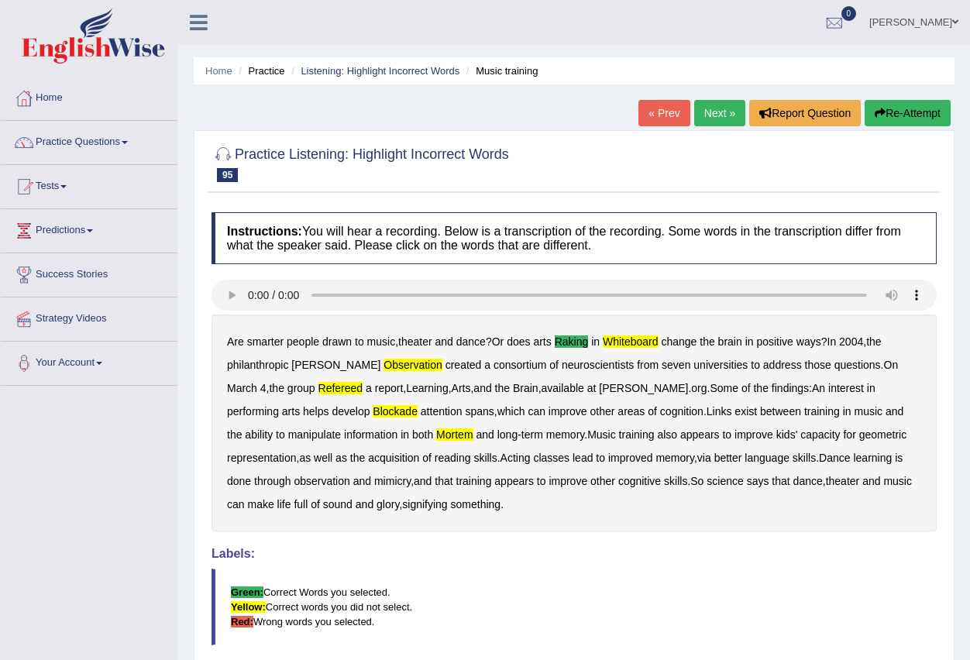
click at [723, 117] on link "Next »" at bounding box center [719, 113] width 51 height 26
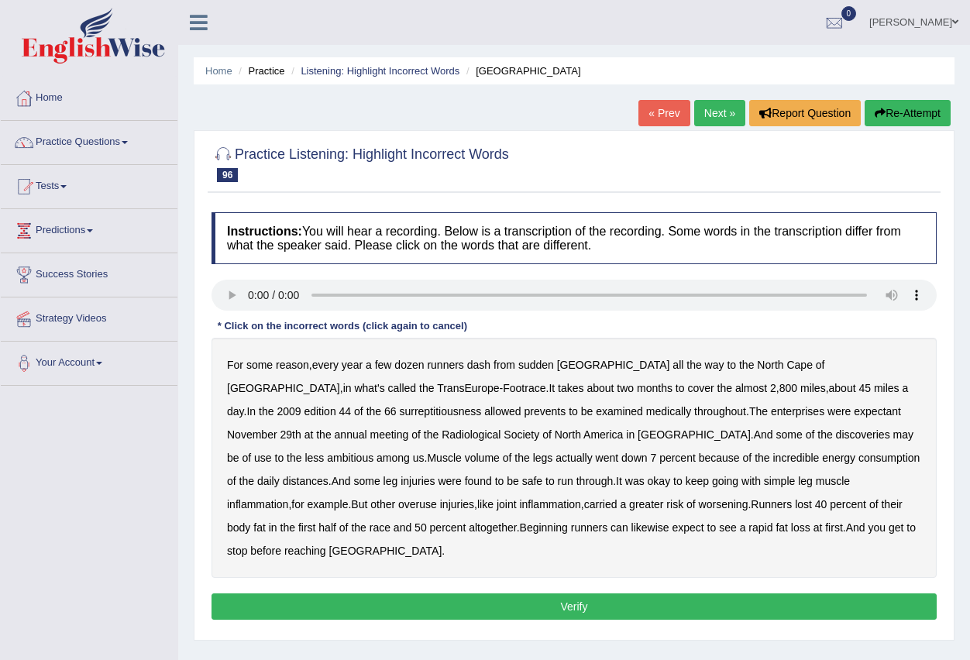
drag, startPoint x: 284, startPoint y: 412, endPoint x: 324, endPoint y: 423, distance: 41.7
click at [399, 415] on b "surreptitiousness" at bounding box center [440, 411] width 82 height 12
drag, startPoint x: 875, startPoint y: 459, endPoint x: 862, endPoint y: 472, distance: 18.6
click at [862, 472] on div "For some reason , every year a few dozen runners dash from sudden Italy all the…" at bounding box center [574, 458] width 725 height 240
click at [435, 475] on b "injuries" at bounding box center [418, 481] width 34 height 12
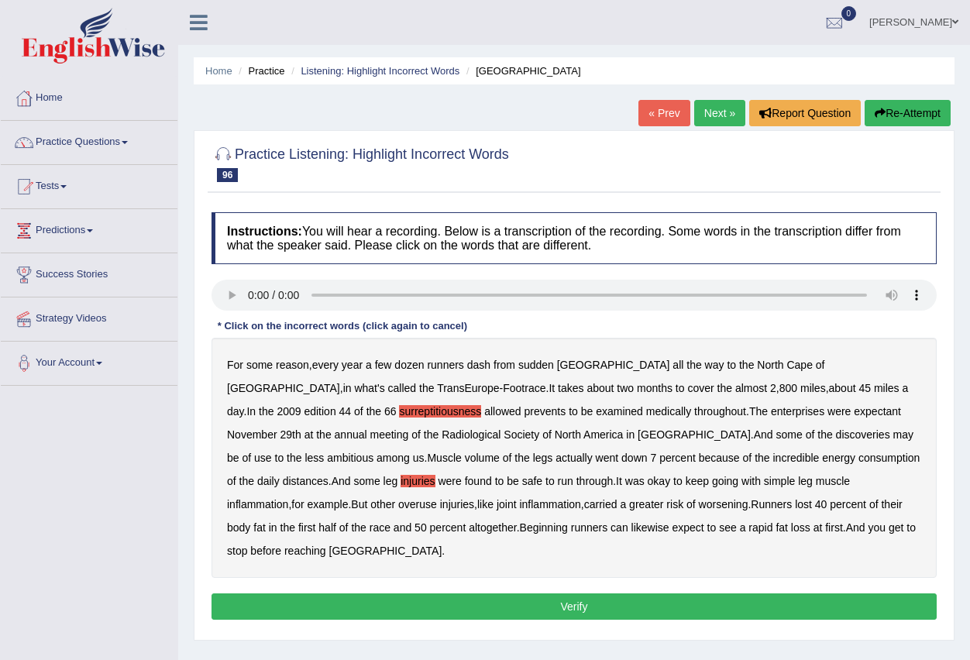
click at [751, 510] on b "Runners" at bounding box center [771, 504] width 41 height 12
click at [639, 594] on button "Verify" at bounding box center [574, 607] width 725 height 26
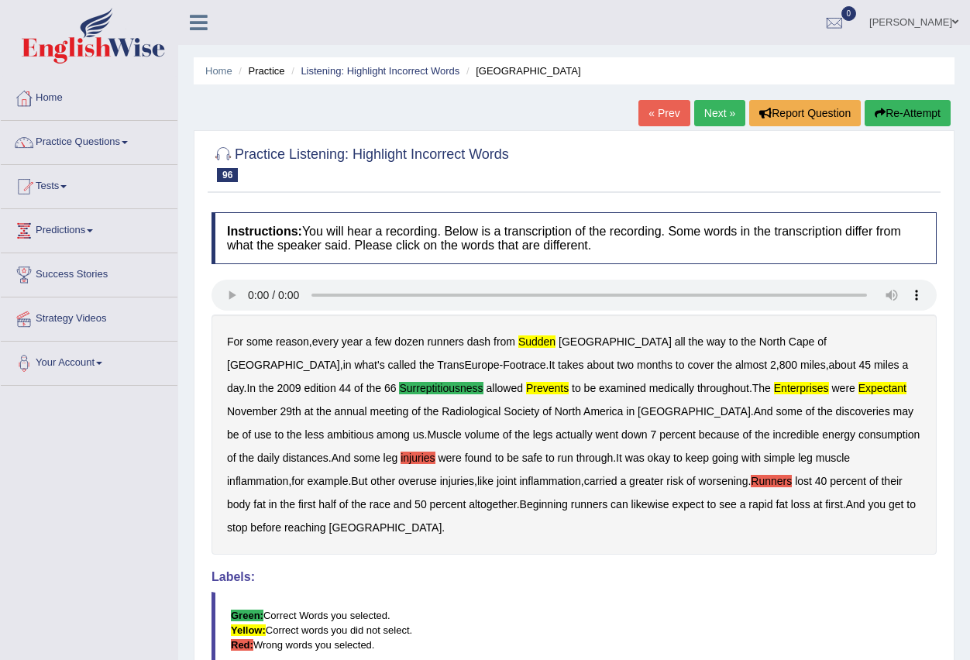
click at [718, 117] on link "Next »" at bounding box center [719, 113] width 51 height 26
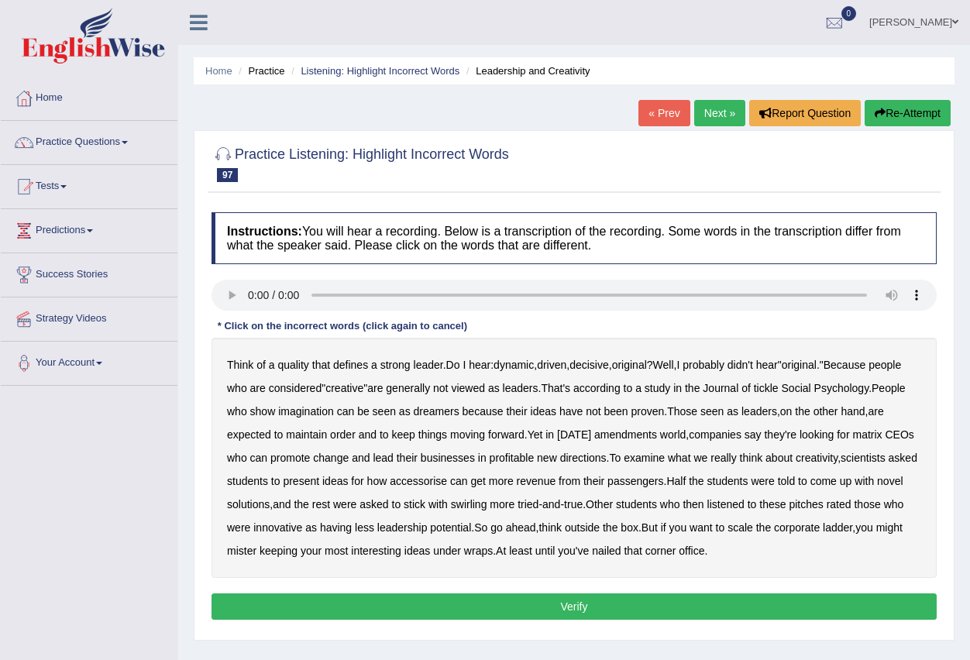
click at [779, 393] on b "tickle" at bounding box center [766, 388] width 25 height 12
click at [650, 437] on b "amendments" at bounding box center [625, 435] width 63 height 12
click at [447, 481] on b "accessorise" at bounding box center [418, 481] width 57 height 12
click at [647, 599] on button "Verify" at bounding box center [574, 607] width 725 height 26
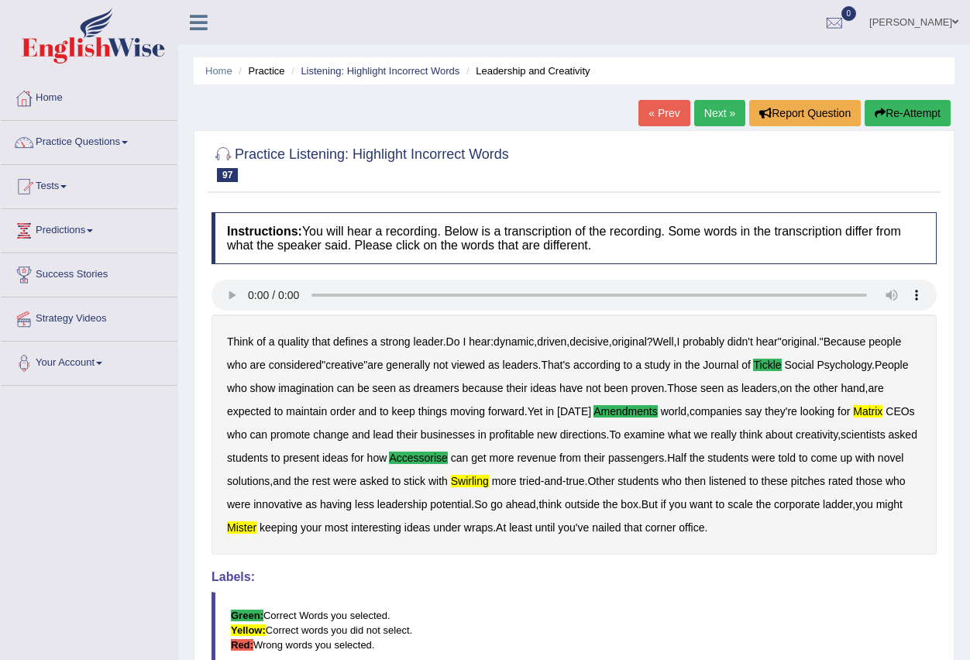
click at [715, 106] on link "Next »" at bounding box center [719, 113] width 51 height 26
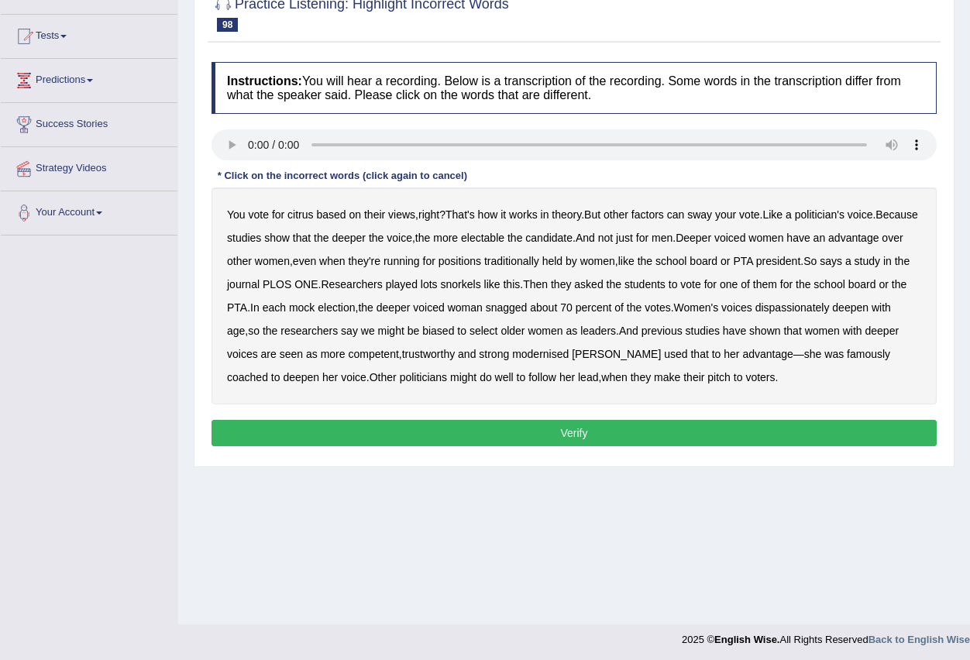
scroll to position [153, 0]
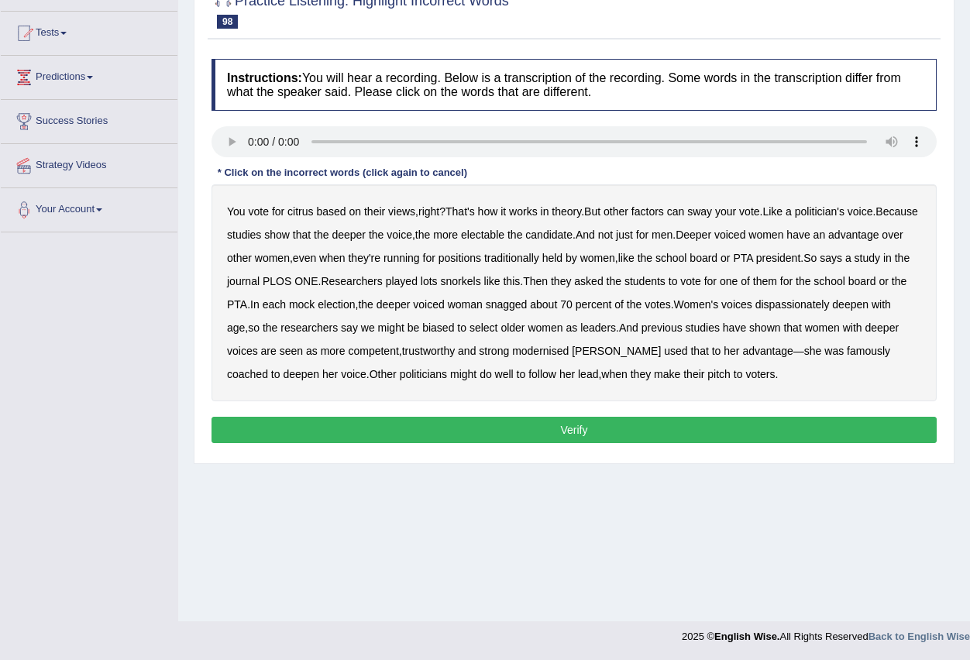
click at [829, 241] on b "advantage" at bounding box center [854, 235] width 50 height 12
click at [481, 280] on b "snorkels" at bounding box center [461, 281] width 40 height 12
click at [756, 311] on b "dispassionately" at bounding box center [793, 304] width 74 height 12
click at [642, 426] on button "Verify" at bounding box center [574, 430] width 725 height 26
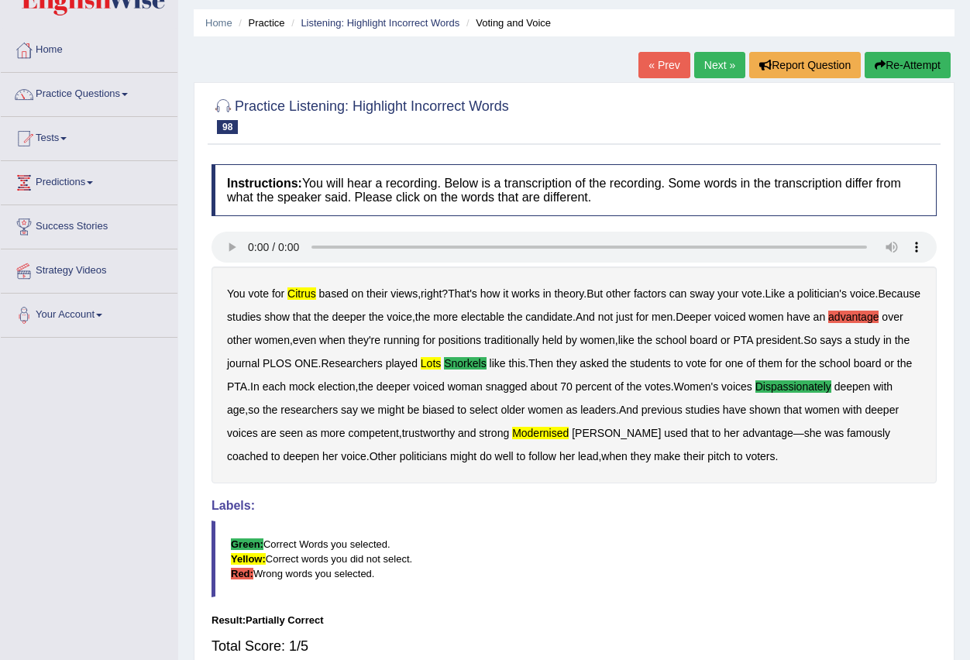
scroll to position [0, 0]
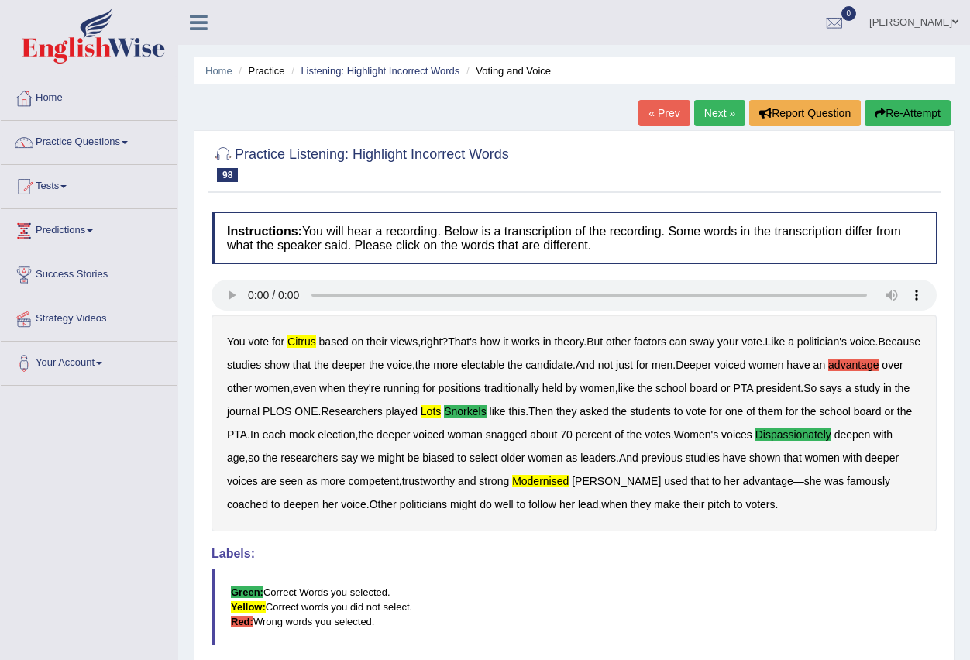
click at [715, 114] on link "Next »" at bounding box center [719, 113] width 51 height 26
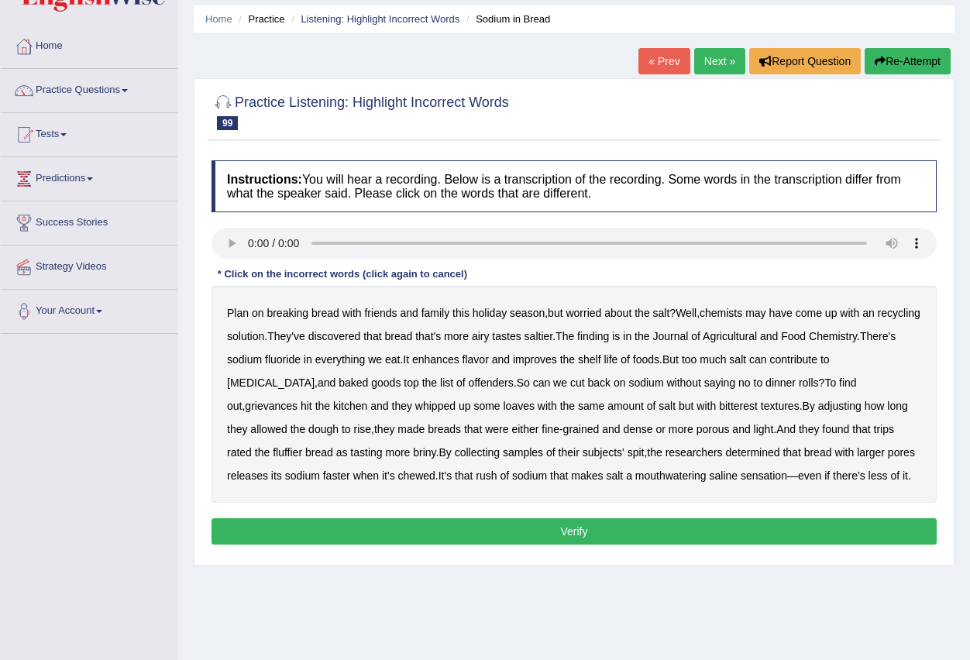
scroll to position [78, 0]
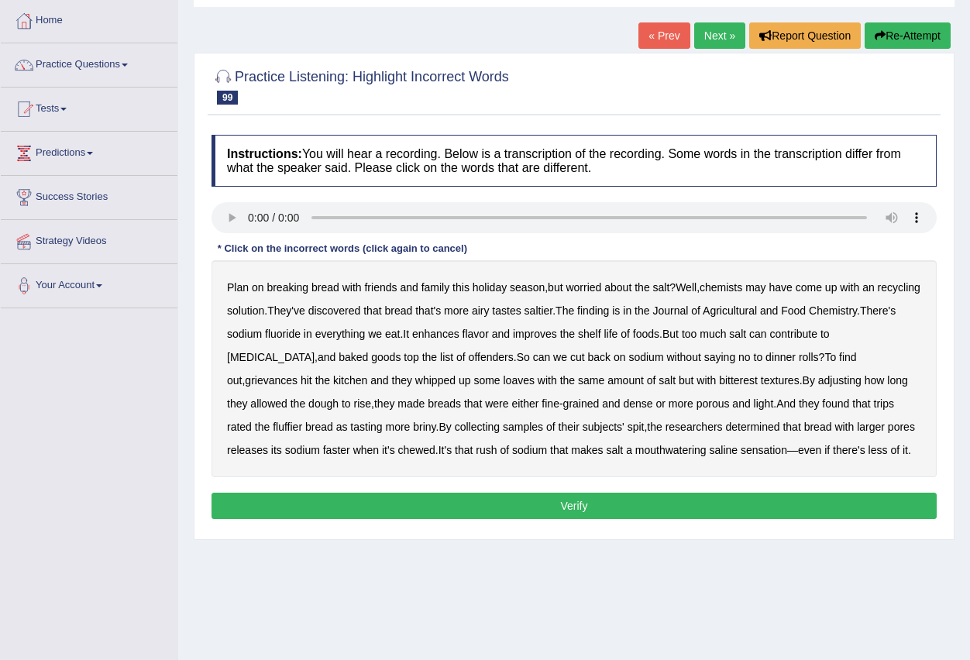
click at [878, 294] on b "recycling" at bounding box center [899, 287] width 43 height 12
click at [298, 374] on b "grievances" at bounding box center [271, 380] width 53 height 12
click at [682, 507] on button "Verify" at bounding box center [574, 506] width 725 height 26
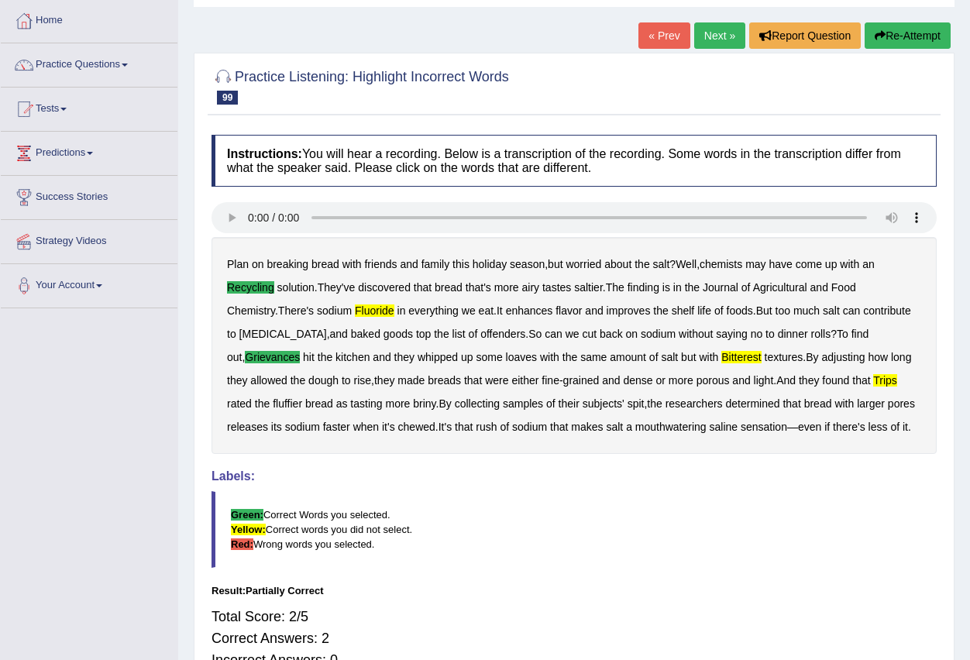
click at [707, 36] on link "Next »" at bounding box center [719, 35] width 51 height 26
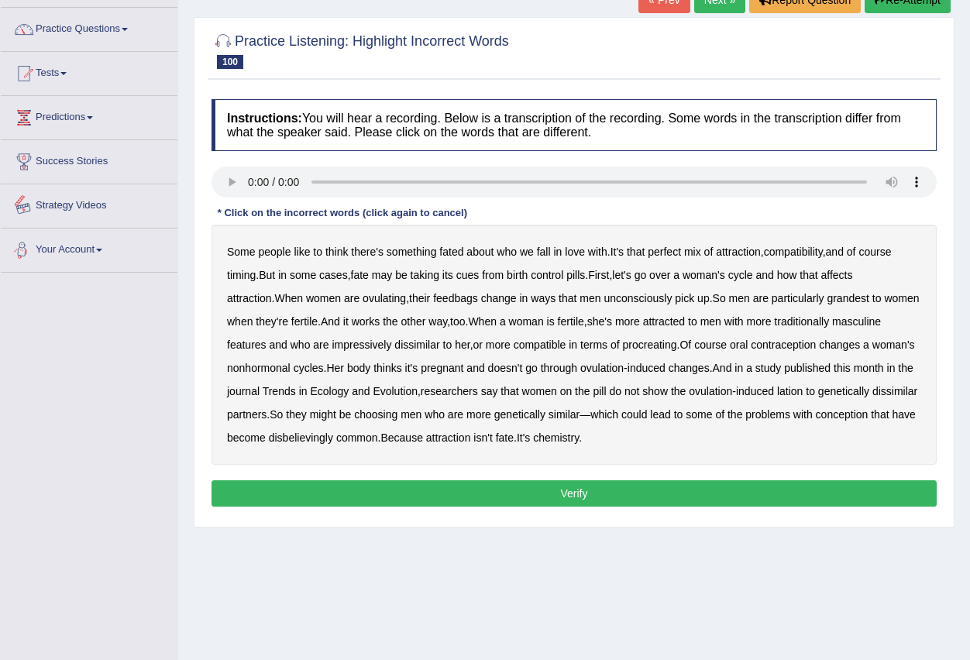
scroll to position [153, 0]
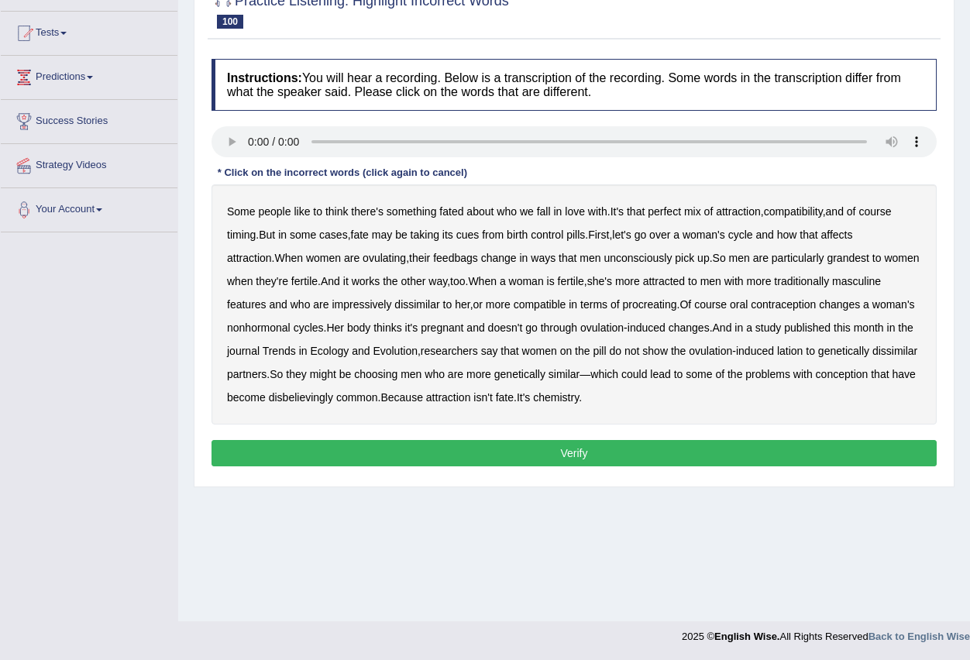
click at [333, 304] on b "impressively" at bounding box center [362, 304] width 60 height 12
click at [305, 401] on b "disbelievingly" at bounding box center [301, 397] width 64 height 12
click at [498, 447] on button "Verify" at bounding box center [574, 453] width 725 height 26
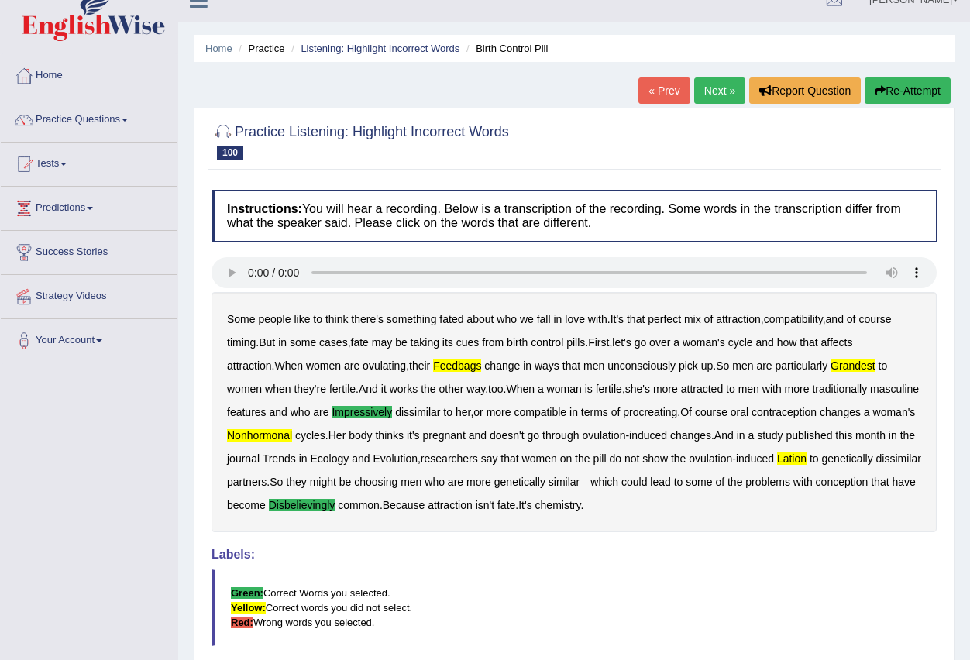
scroll to position [0, 0]
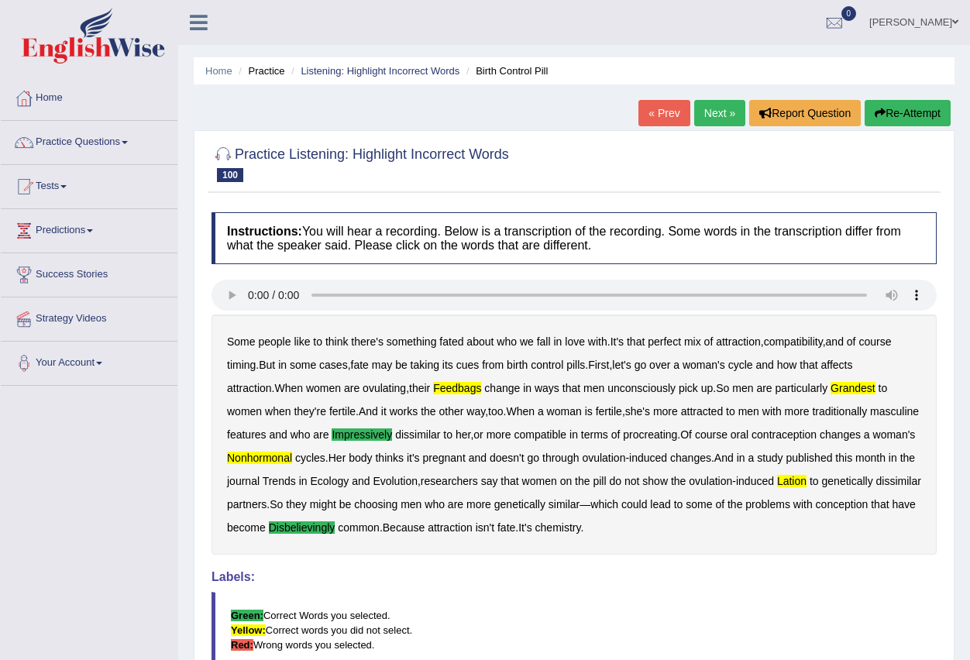
click at [712, 114] on link "Next »" at bounding box center [719, 113] width 51 height 26
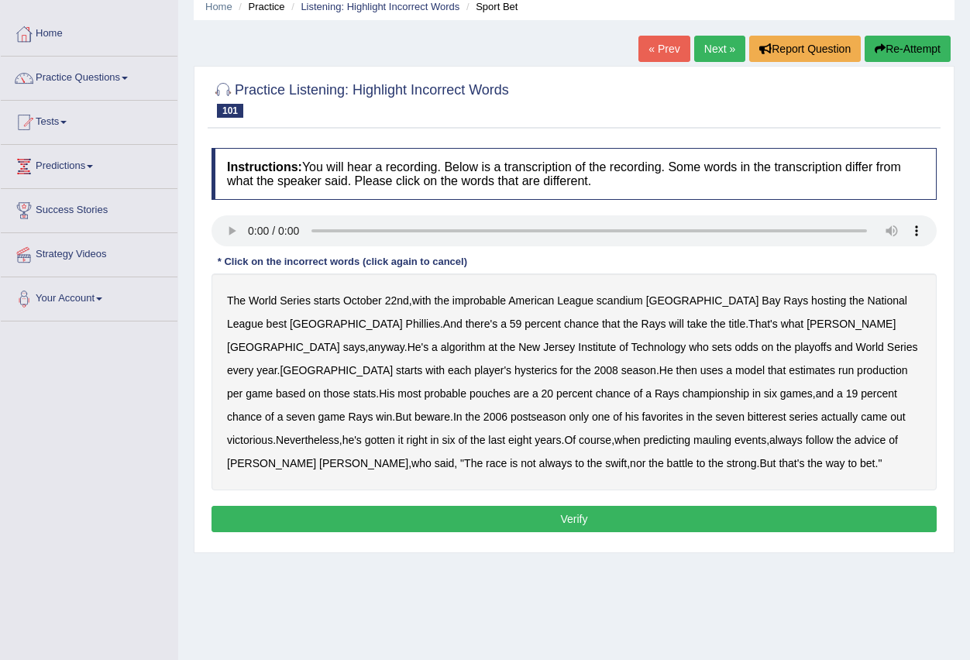
scroll to position [153, 0]
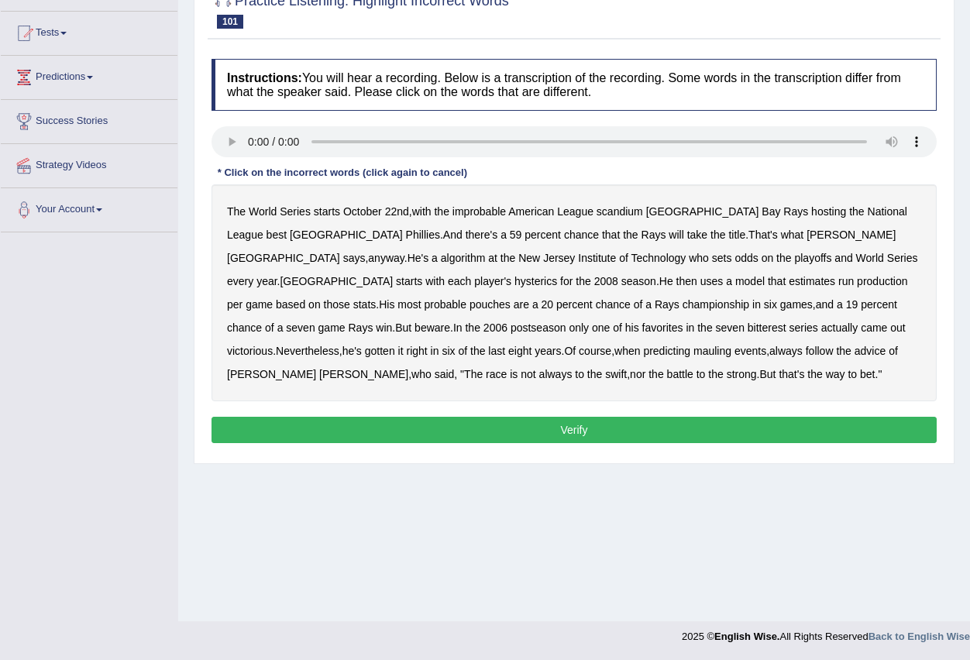
click at [486, 252] on b "algorithm" at bounding box center [463, 258] width 45 height 12
drag, startPoint x: 843, startPoint y: 282, endPoint x: 764, endPoint y: 301, distance: 80.5
click at [802, 290] on div "The World Series starts [DATE] , with the improbable American League scandium T…" at bounding box center [574, 292] width 725 height 217
click at [430, 320] on div "The World Series starts [DATE] , with the improbable American League scandium T…" at bounding box center [574, 292] width 725 height 217
click at [748, 326] on b "bitterest" at bounding box center [767, 328] width 39 height 12
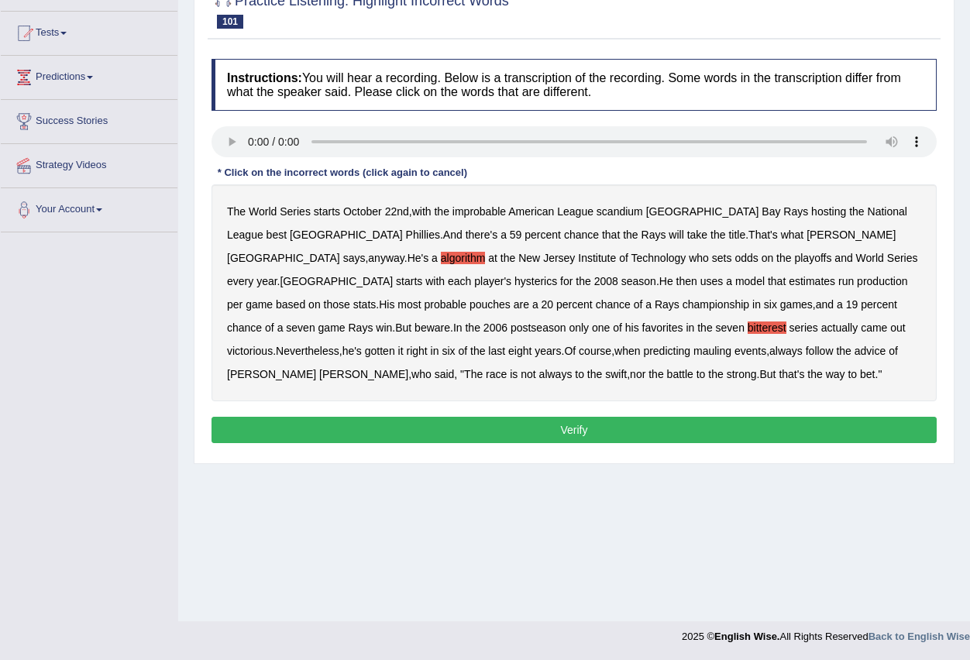
click at [694, 353] on b "mauling" at bounding box center [713, 351] width 38 height 12
click at [557, 431] on button "Verify" at bounding box center [574, 430] width 725 height 26
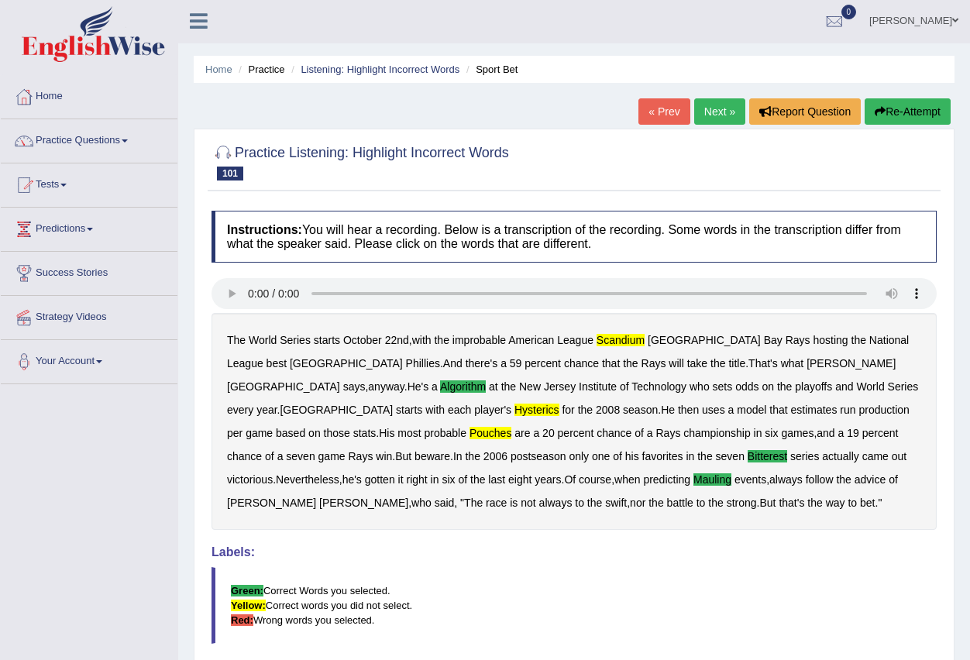
scroll to position [0, 0]
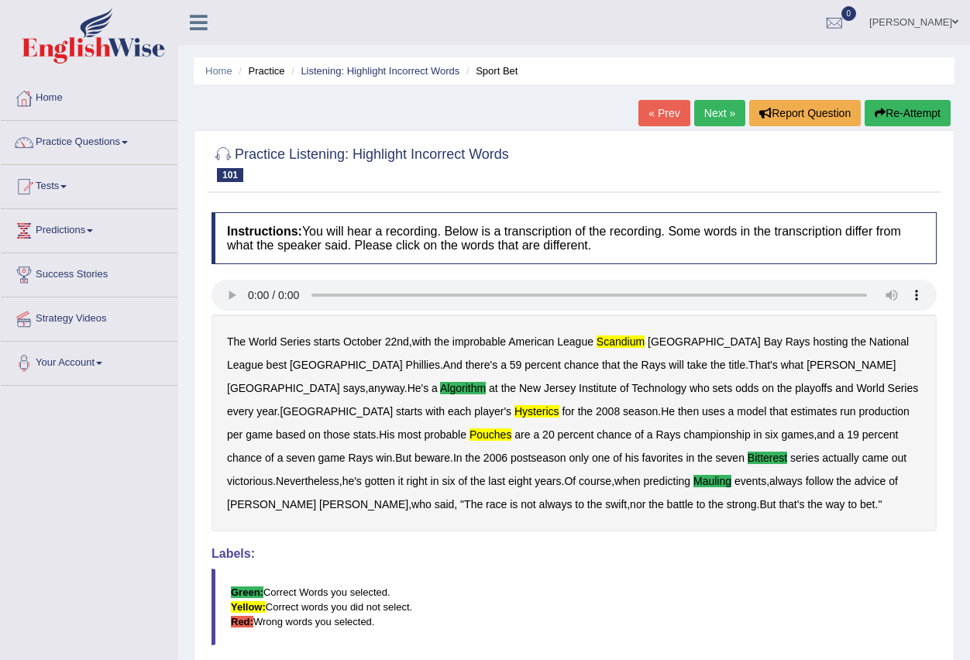
click at [712, 109] on link "Next »" at bounding box center [719, 113] width 51 height 26
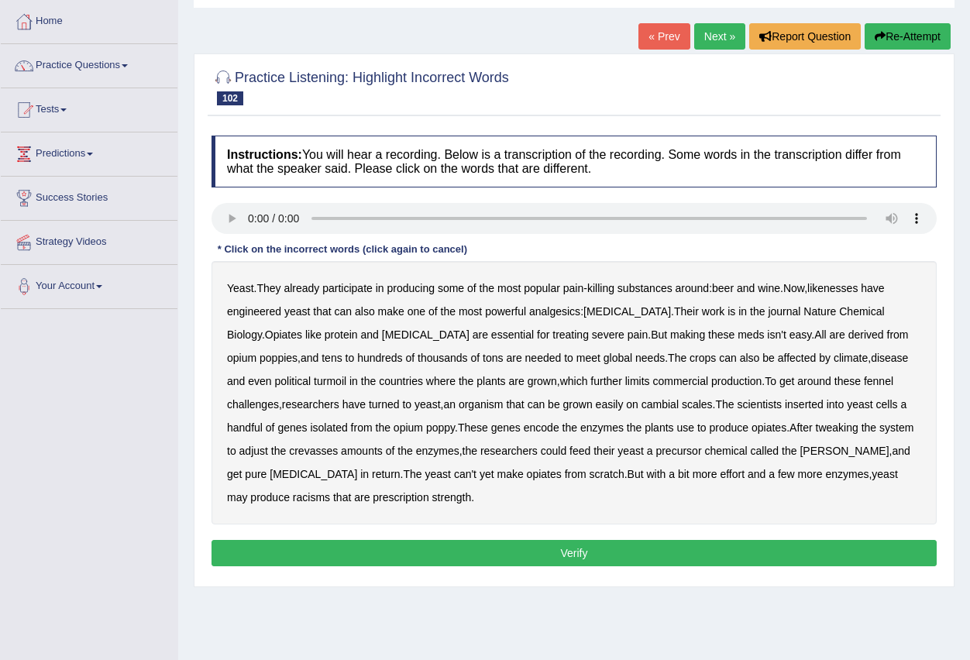
scroll to position [78, 0]
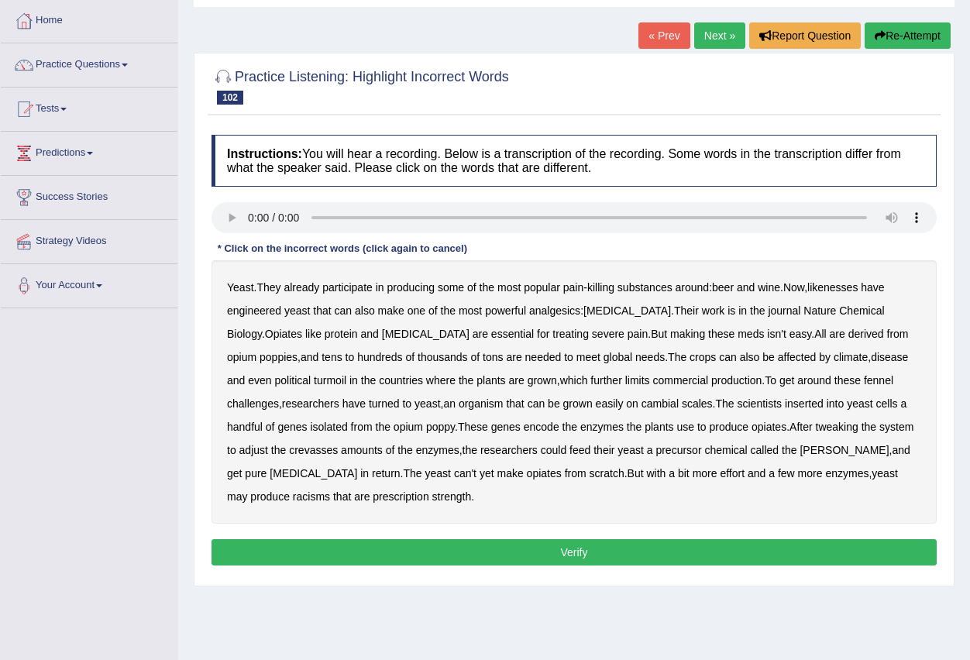
click at [843, 285] on b "likenesses" at bounding box center [833, 287] width 50 height 12
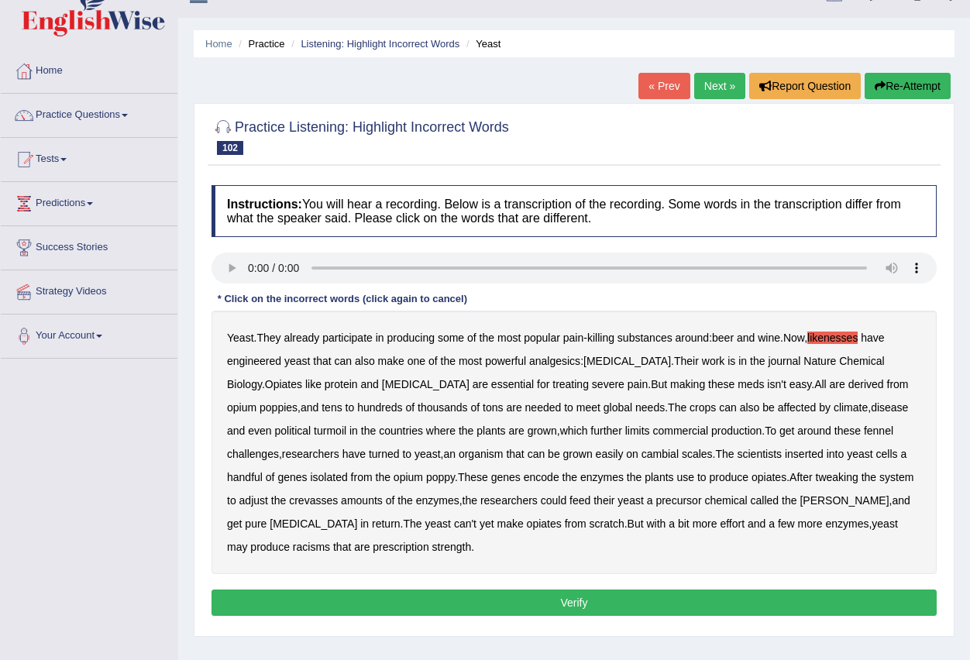
scroll to position [0, 0]
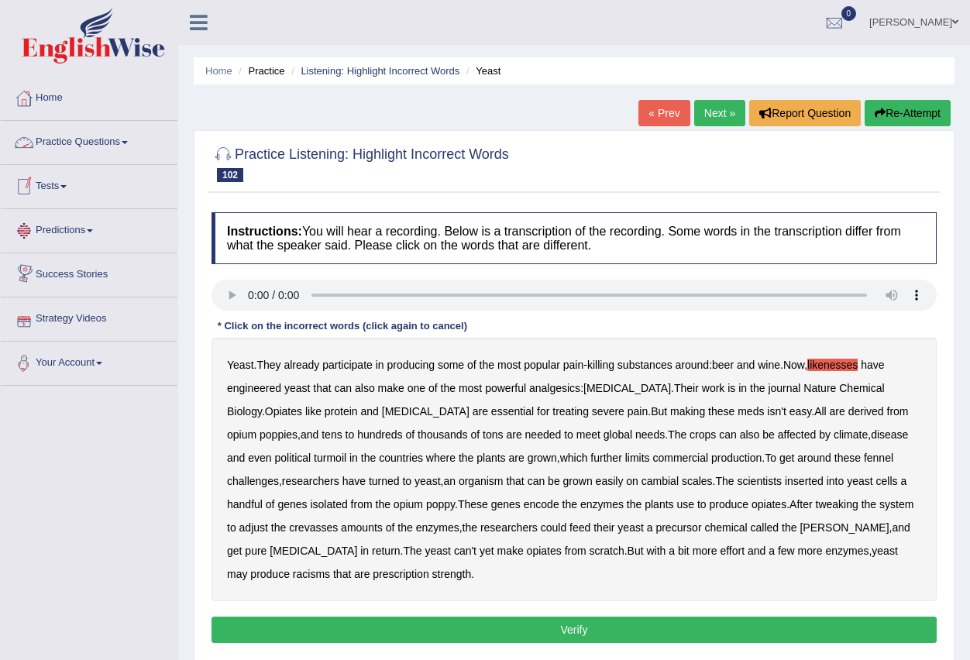
click at [128, 143] on span at bounding box center [125, 142] width 6 height 3
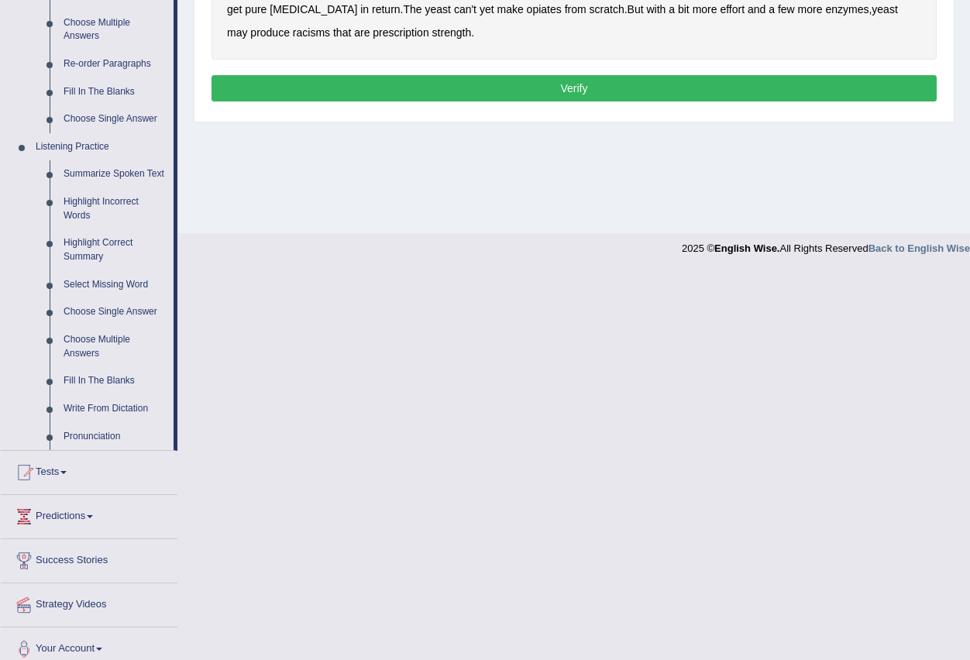
scroll to position [543, 0]
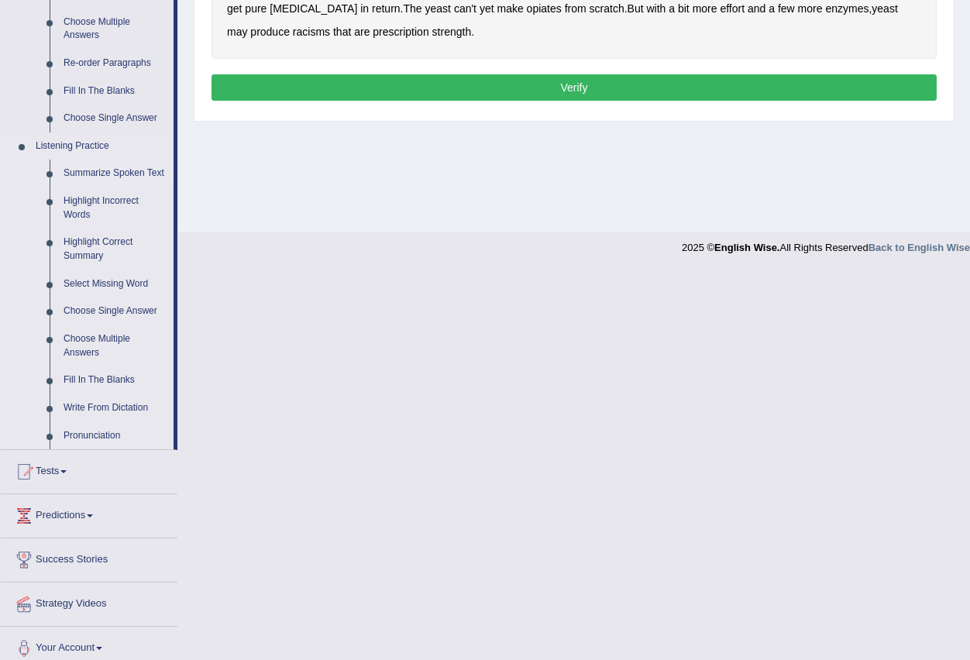
click at [143, 171] on link "Summarize Spoken Text" at bounding box center [115, 174] width 117 height 28
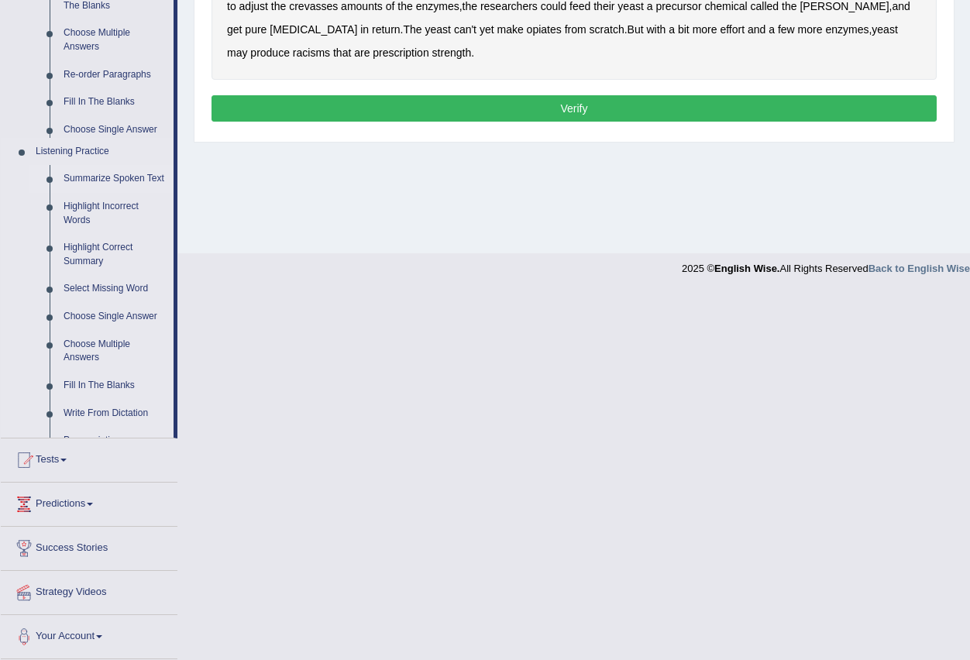
scroll to position [153, 0]
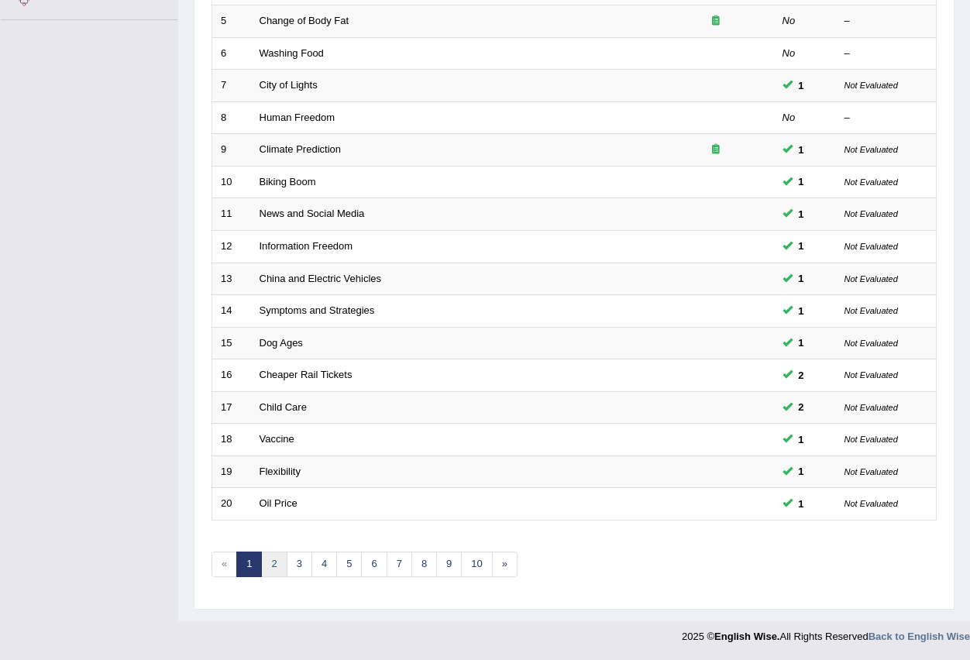
click at [273, 567] on link "2" at bounding box center [274, 565] width 26 height 26
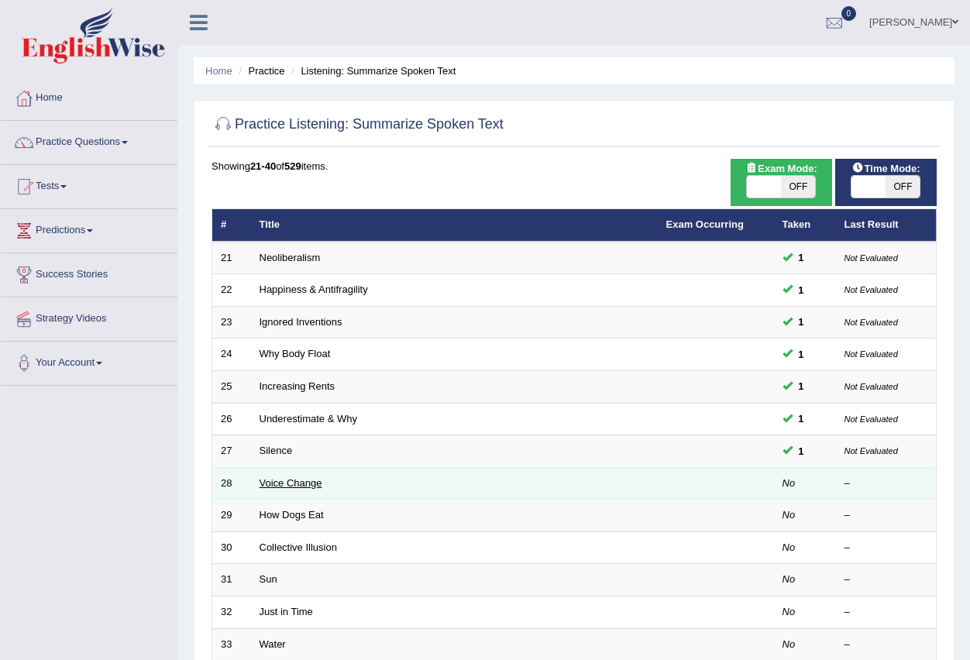
click at [303, 483] on link "Voice Change" at bounding box center [291, 483] width 63 height 12
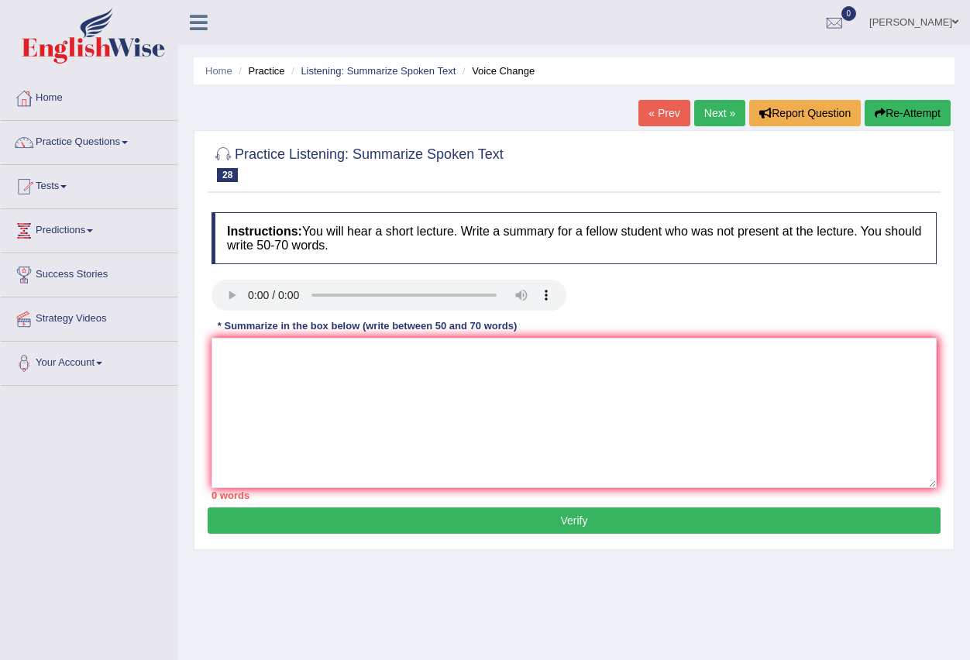
click at [712, 109] on link "Next »" at bounding box center [719, 113] width 51 height 26
click at [715, 112] on link "Next »" at bounding box center [719, 113] width 51 height 26
click at [128, 143] on span at bounding box center [125, 142] width 6 height 3
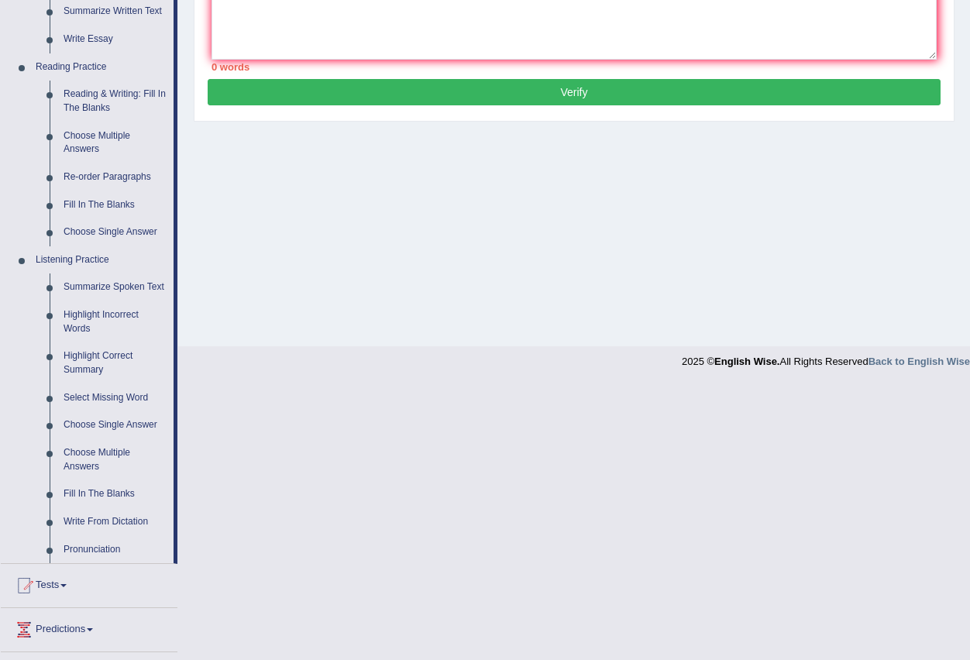
scroll to position [465, 0]
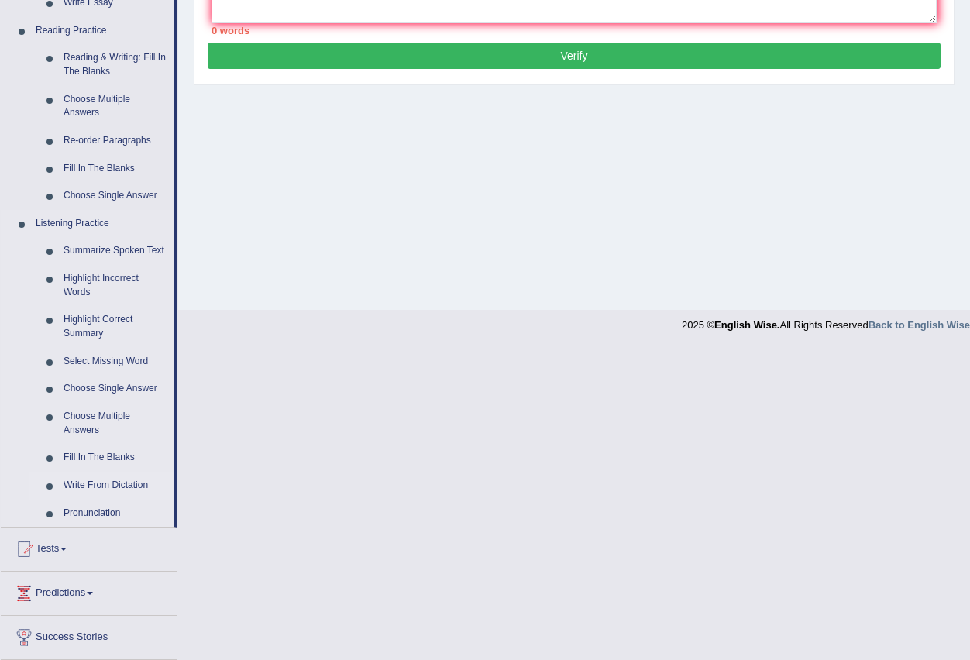
click at [121, 486] on link "Write From Dictation" at bounding box center [115, 486] width 117 height 28
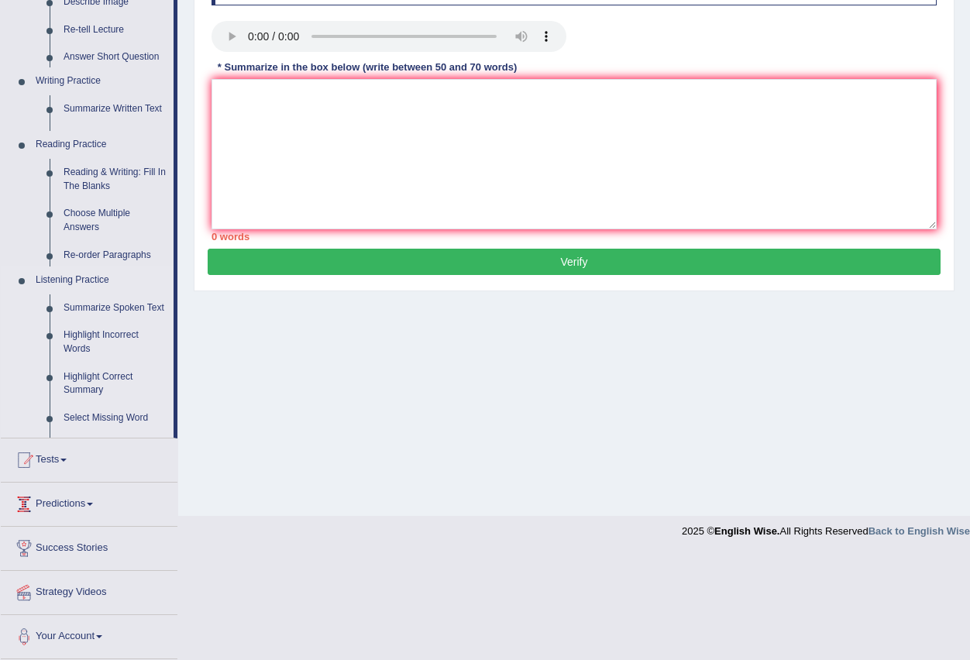
scroll to position [153, 0]
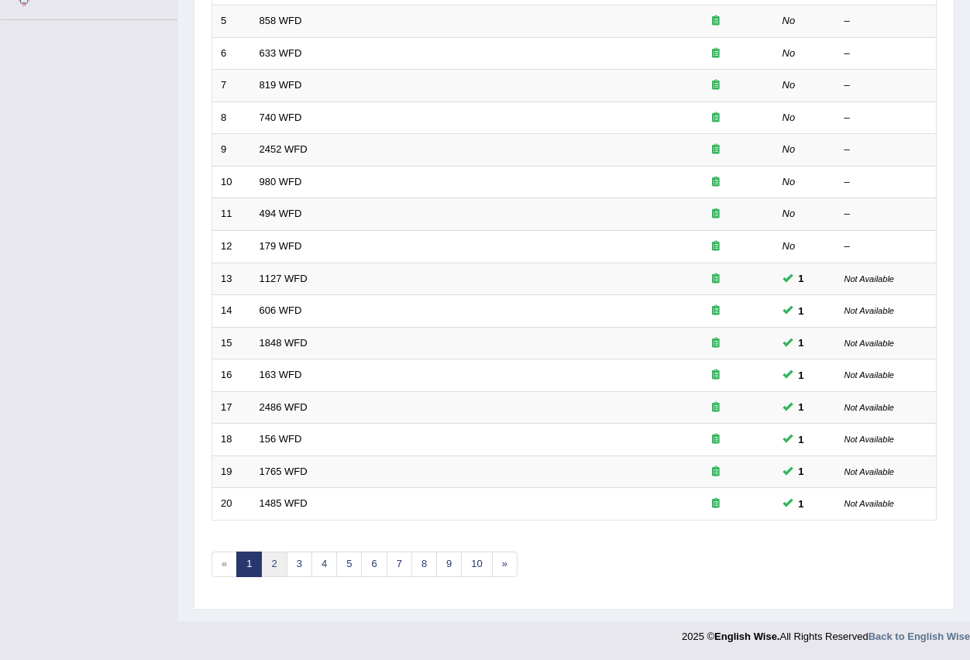
click at [267, 561] on link "2" at bounding box center [274, 565] width 26 height 26
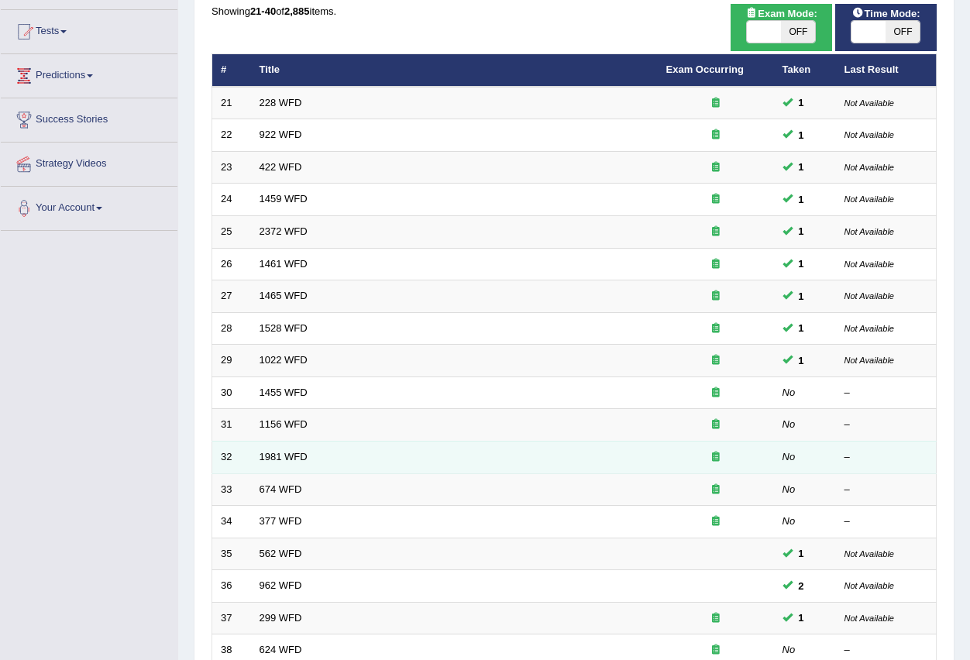
scroll to position [155, 0]
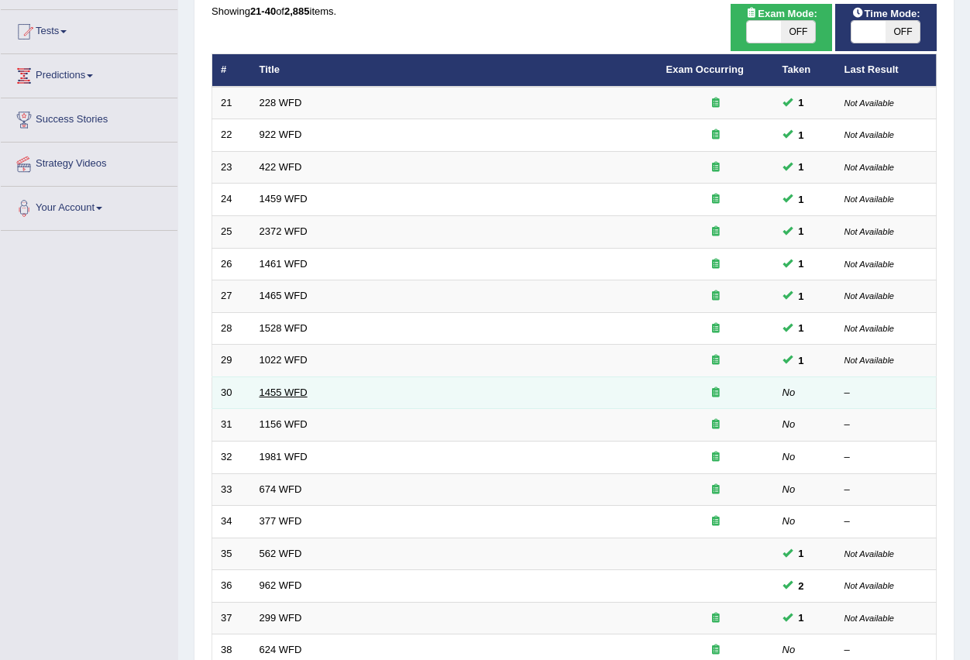
click at [281, 394] on link "1455 WFD" at bounding box center [284, 393] width 48 height 12
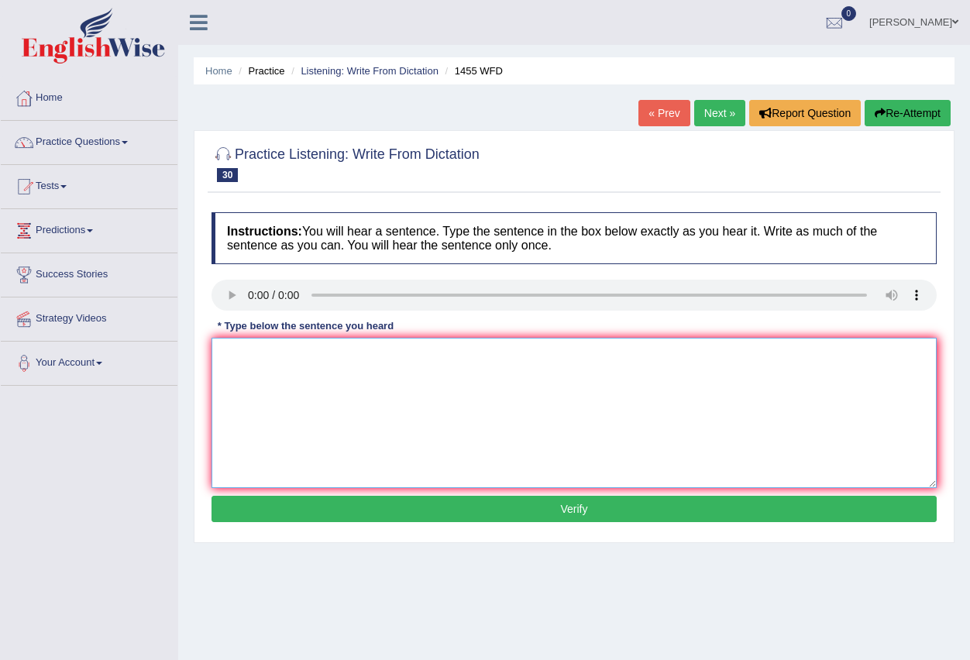
click at [264, 374] on textarea at bounding box center [574, 413] width 725 height 150
type textarea "You must constracshen side"
click at [584, 508] on button "Verify" at bounding box center [574, 509] width 725 height 26
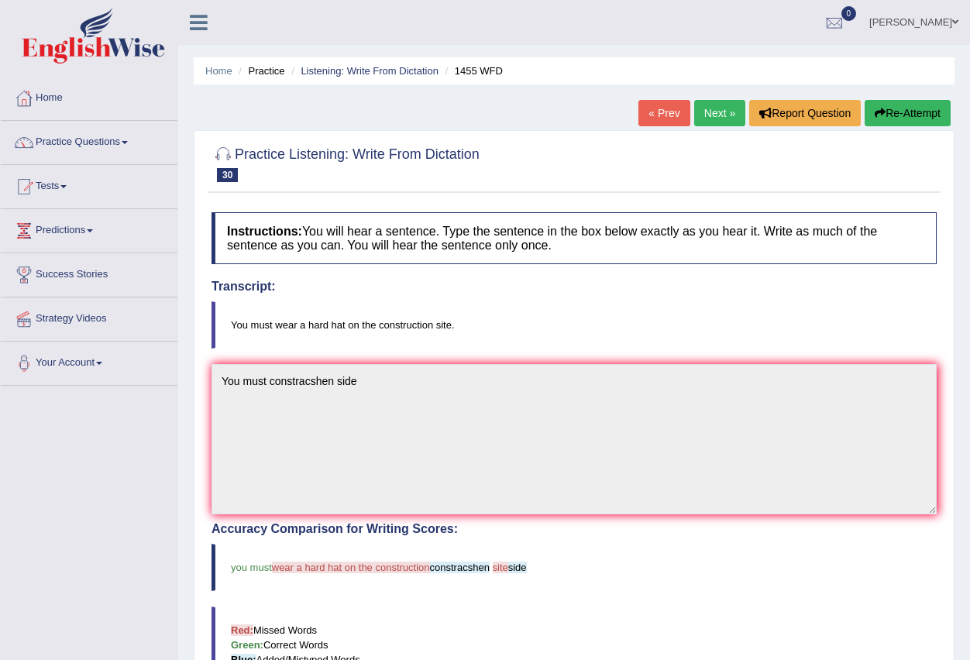
click at [715, 112] on link "Next »" at bounding box center [719, 113] width 51 height 26
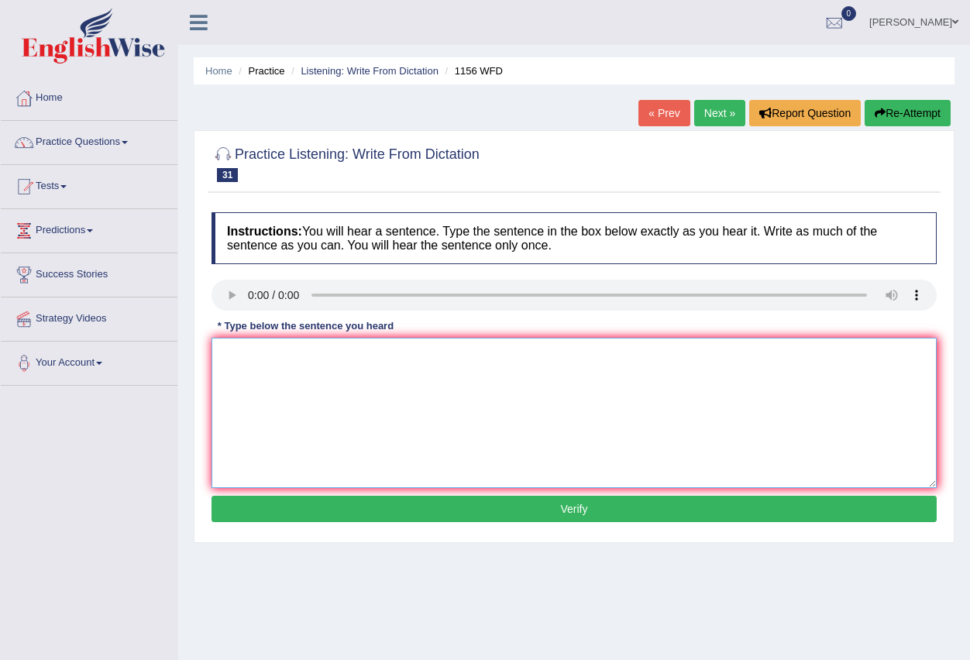
click at [248, 355] on textarea at bounding box center [574, 413] width 725 height 150
type textarea "o"
type textarea "Or cheinch"
click at [584, 512] on button "Verify" at bounding box center [574, 509] width 725 height 26
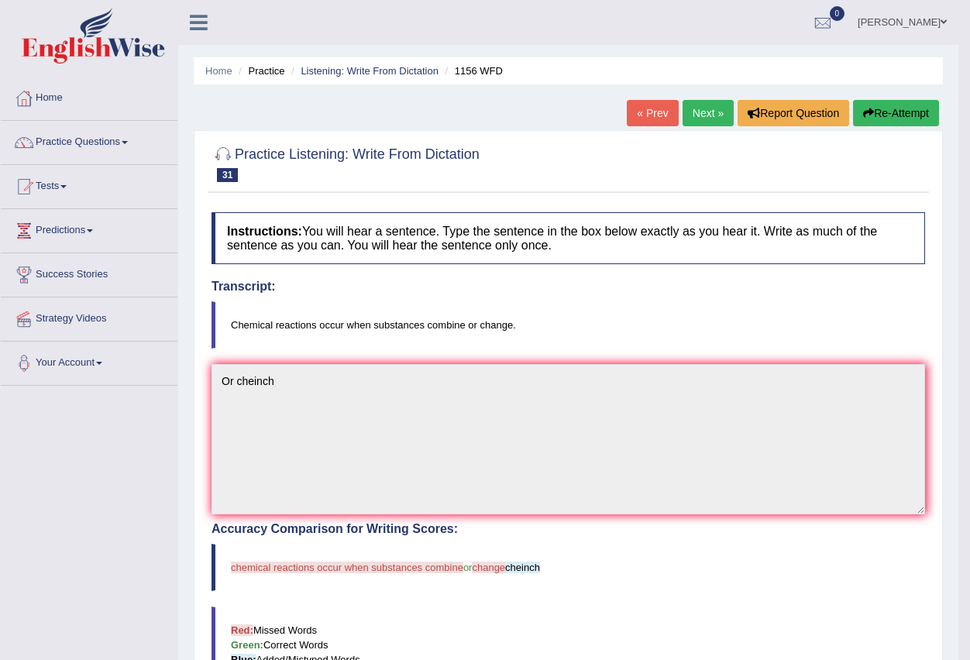
click at [710, 116] on link "Next »" at bounding box center [708, 113] width 51 height 26
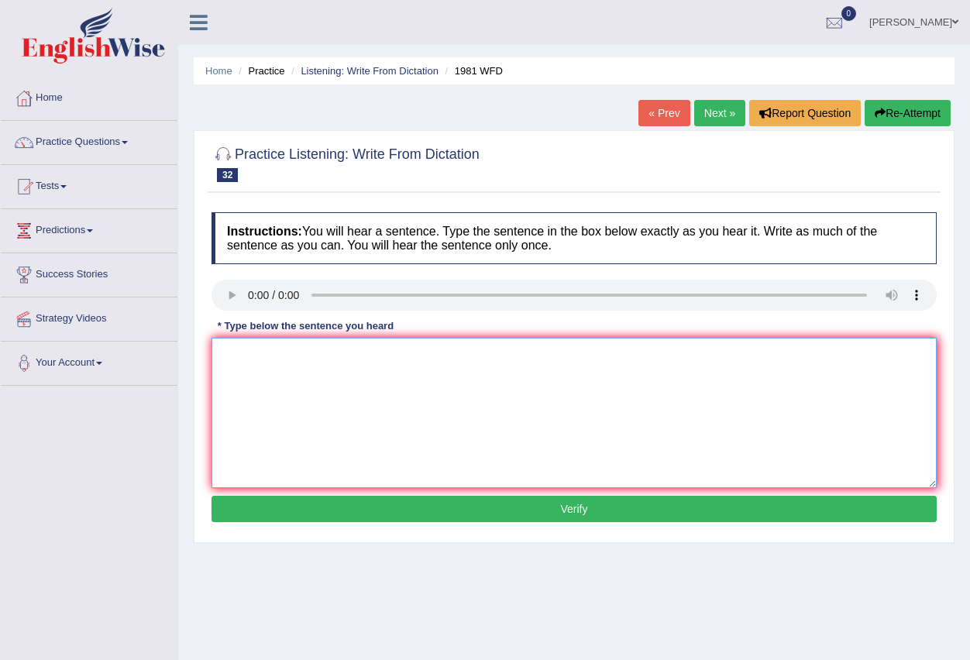
click at [237, 360] on textarea at bounding box center [574, 413] width 725 height 150
type textarea "Arguments evidence"
click at [555, 512] on button "Verify" at bounding box center [574, 509] width 725 height 26
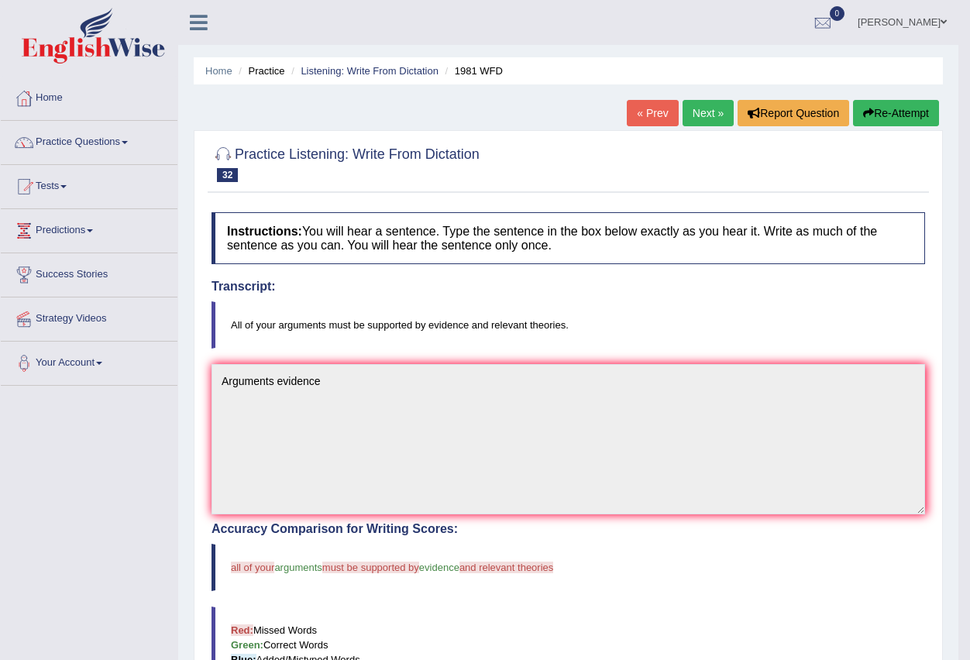
click at [696, 117] on link "Next »" at bounding box center [708, 113] width 51 height 26
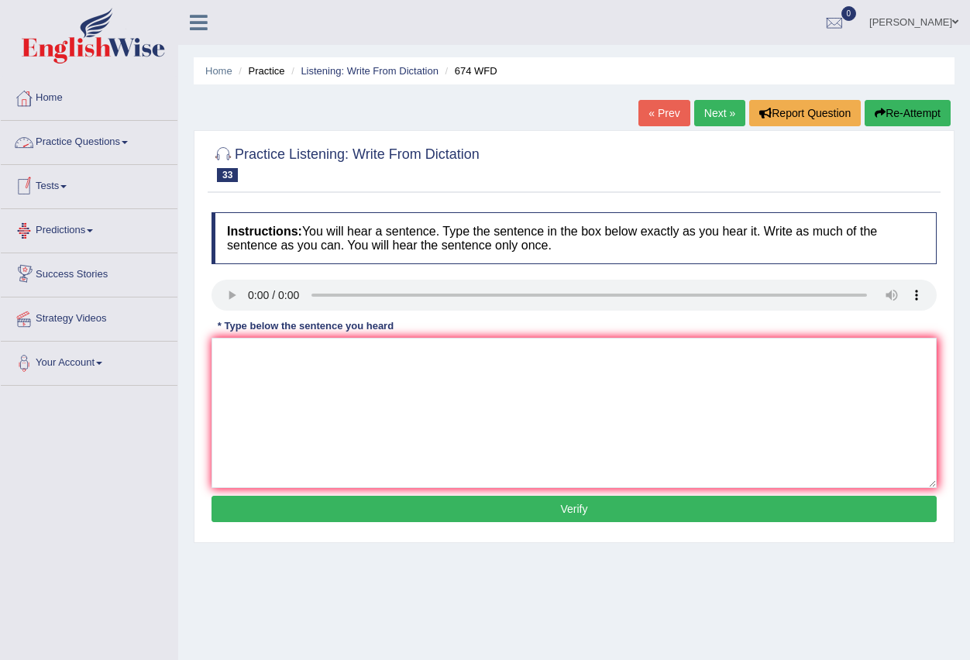
click at [121, 149] on link "Practice Questions" at bounding box center [89, 140] width 177 height 39
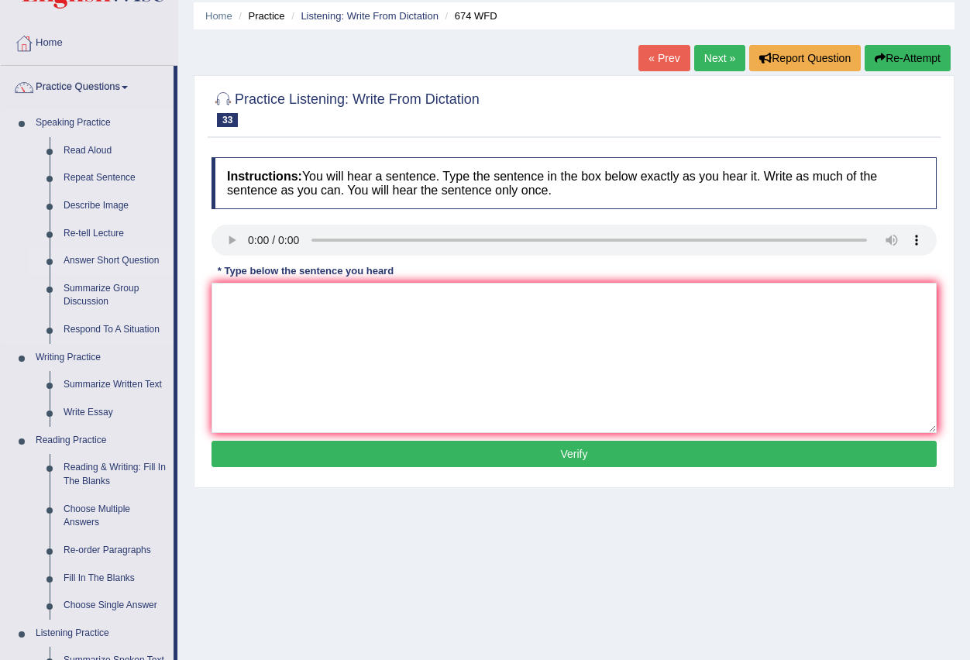
scroll to position [233, 0]
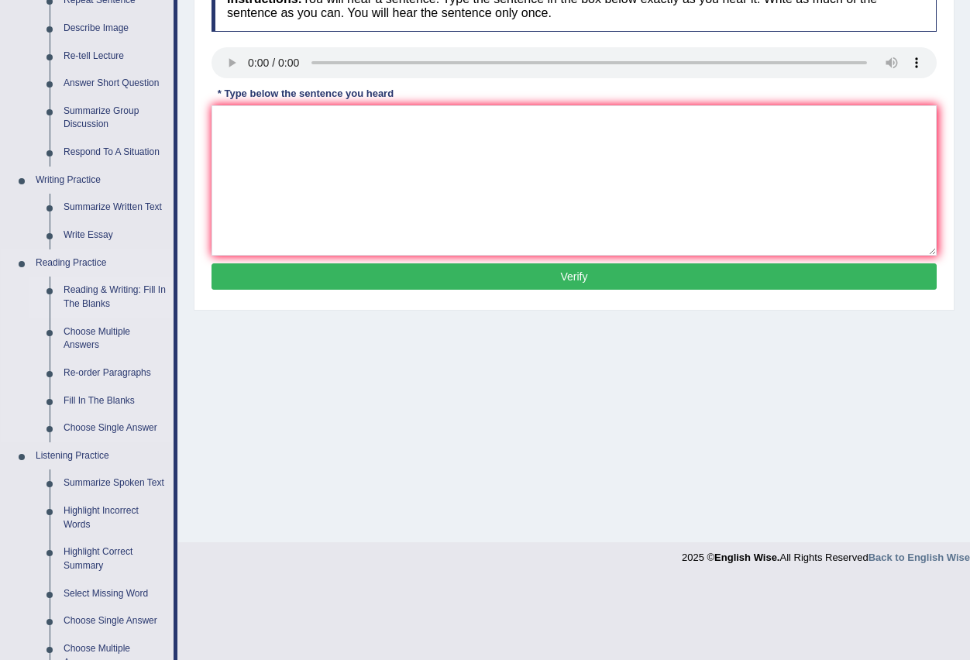
click at [121, 288] on link "Reading & Writing: Fill In The Blanks" at bounding box center [115, 297] width 117 height 41
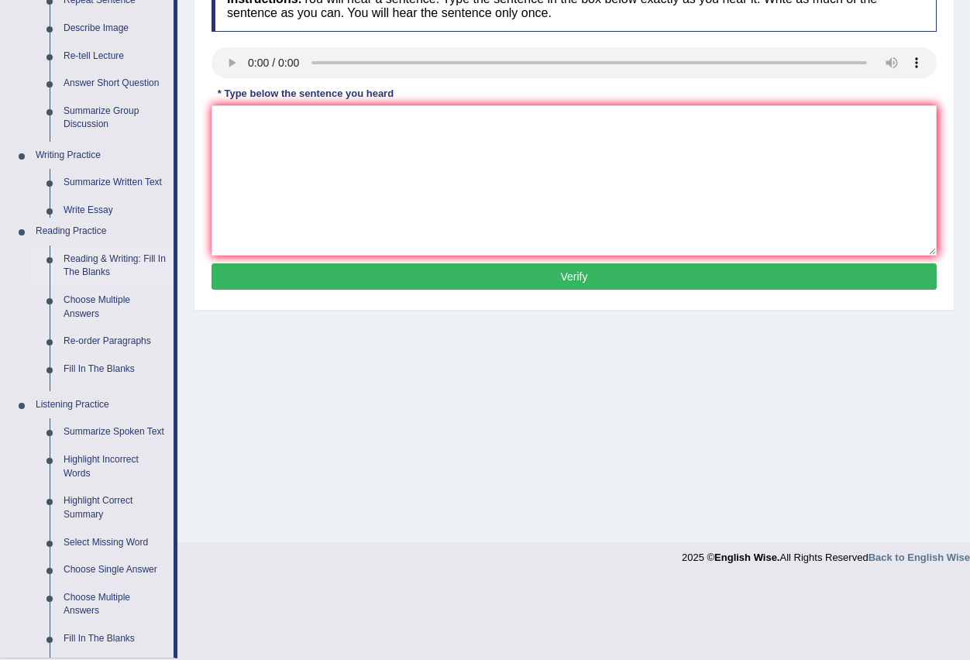
scroll to position [153, 0]
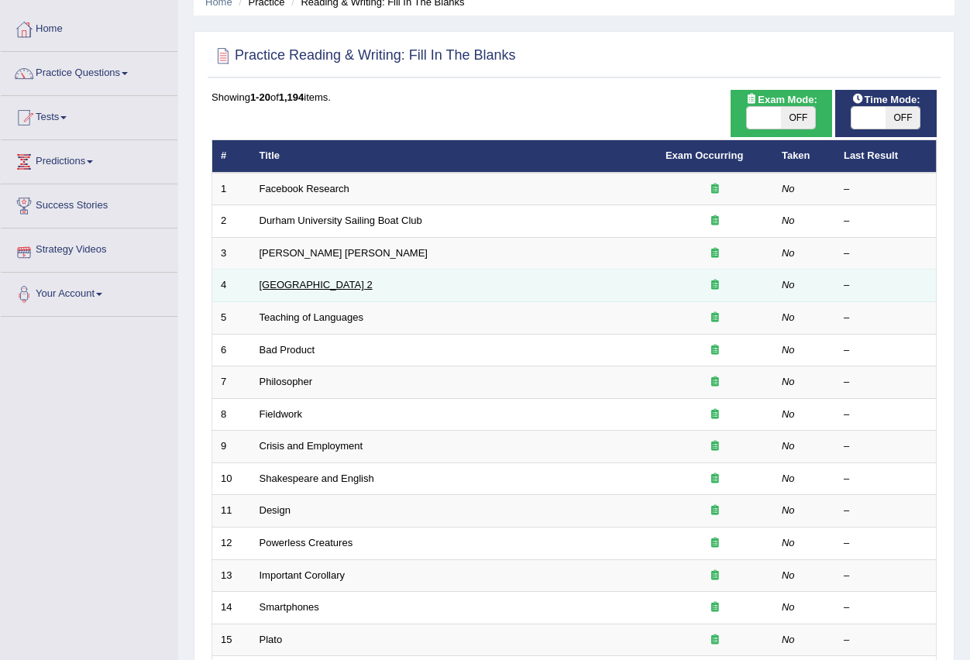
scroll to position [366, 0]
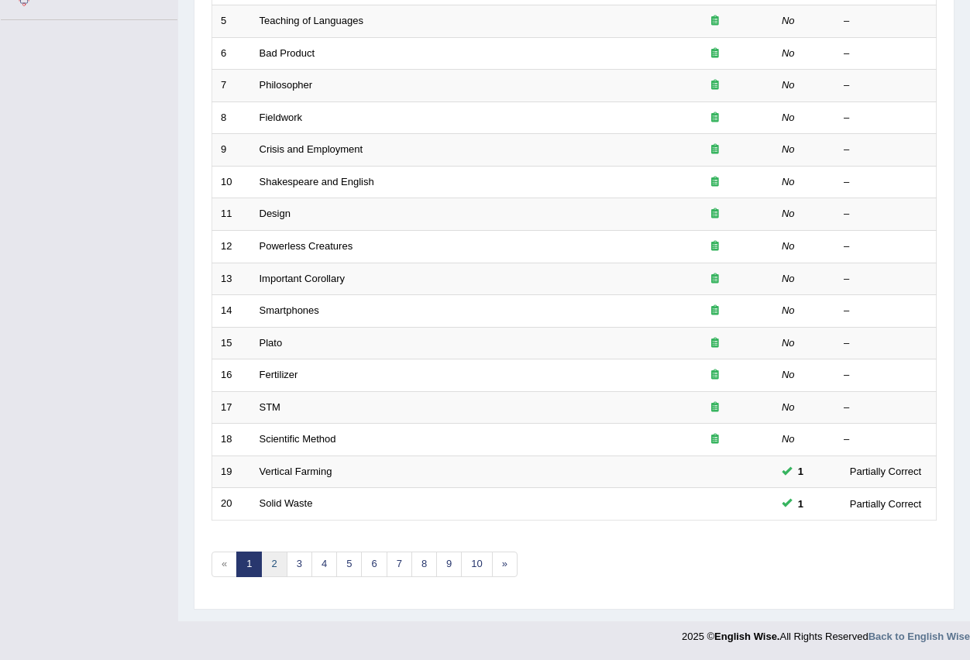
click at [273, 567] on link "2" at bounding box center [274, 565] width 26 height 26
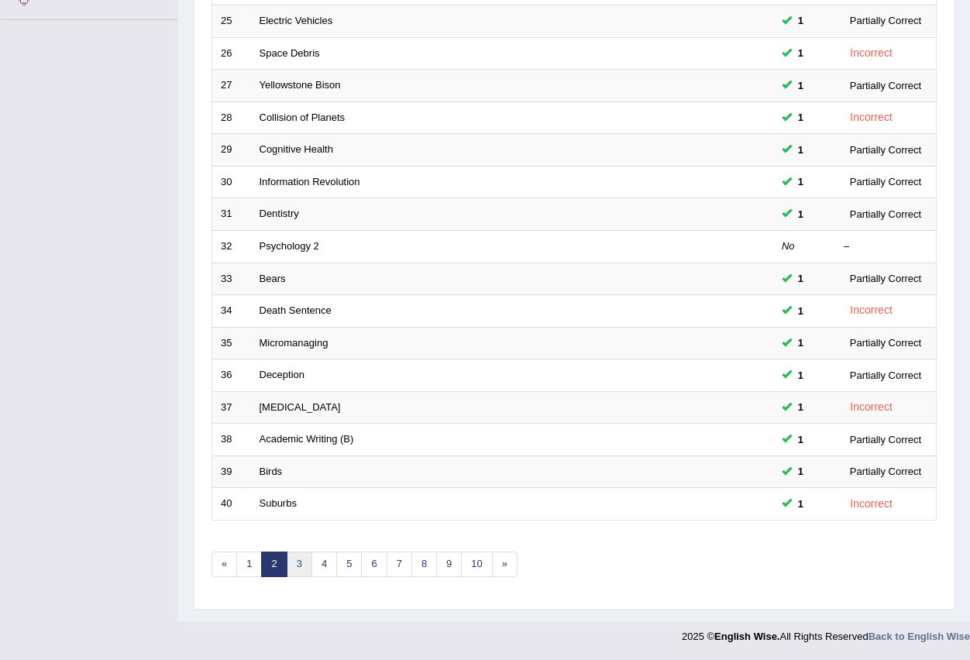
click at [300, 564] on link "3" at bounding box center [300, 565] width 26 height 26
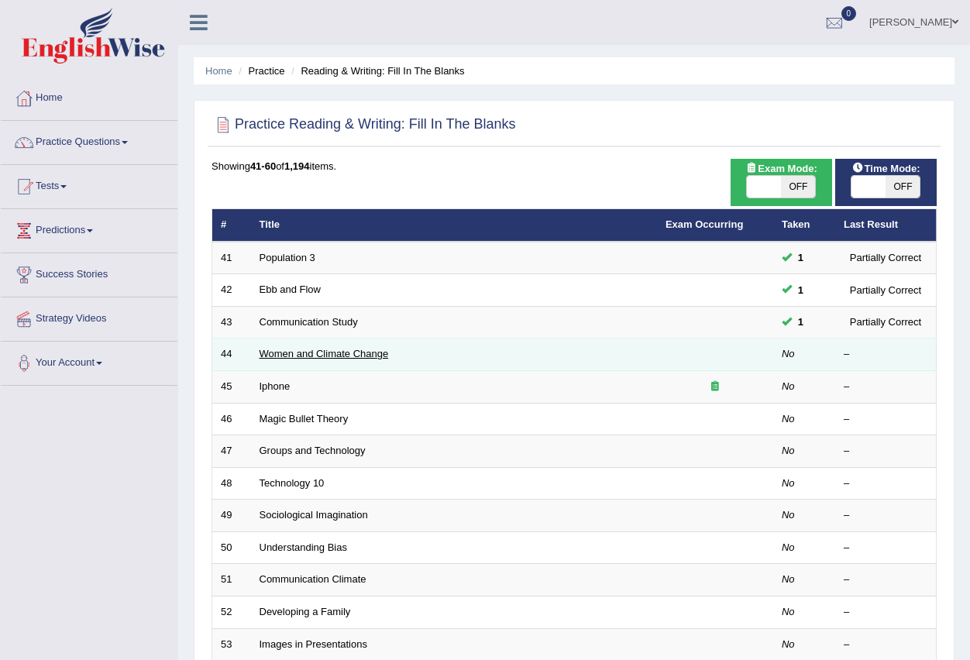
click at [354, 356] on link "Women and Climate Change" at bounding box center [324, 354] width 129 height 12
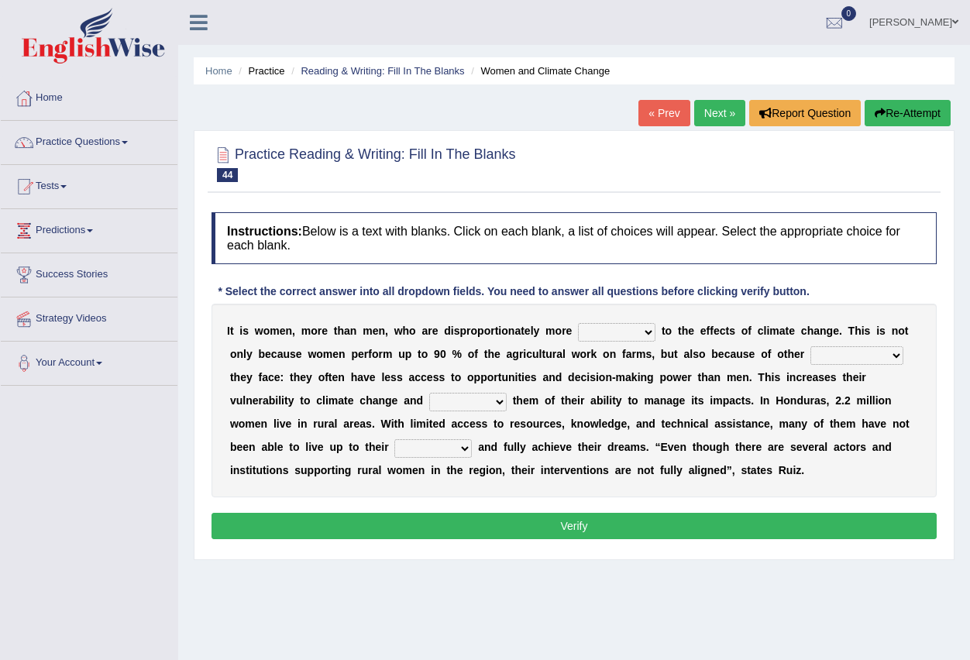
click at [650, 331] on select "defensive beatable vulnerable defective" at bounding box center [617, 332] width 78 height 19
select select "defective"
click at [578, 323] on select "defensive beatable vulnerable defective" at bounding box center [617, 332] width 78 height 19
click at [902, 360] on select "chances challenges awkwardness changes" at bounding box center [857, 355] width 93 height 19
select select "changes"
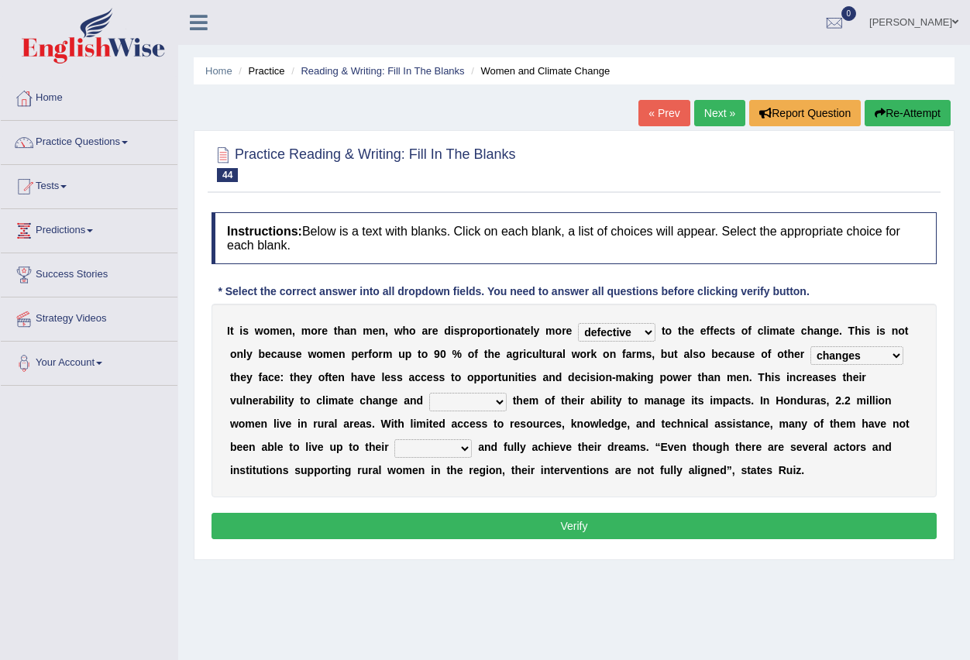
click at [811, 346] on select "chances challenges awkwardness changes" at bounding box center [857, 355] width 93 height 19
click at [498, 405] on select "deprives caprices deposits thrives" at bounding box center [468, 402] width 78 height 19
select select "caprices"
click at [429, 393] on select "deprives caprices deposits thrives" at bounding box center [468, 402] width 78 height 19
click at [468, 448] on select "endurance patience capacities publicity" at bounding box center [434, 448] width 78 height 19
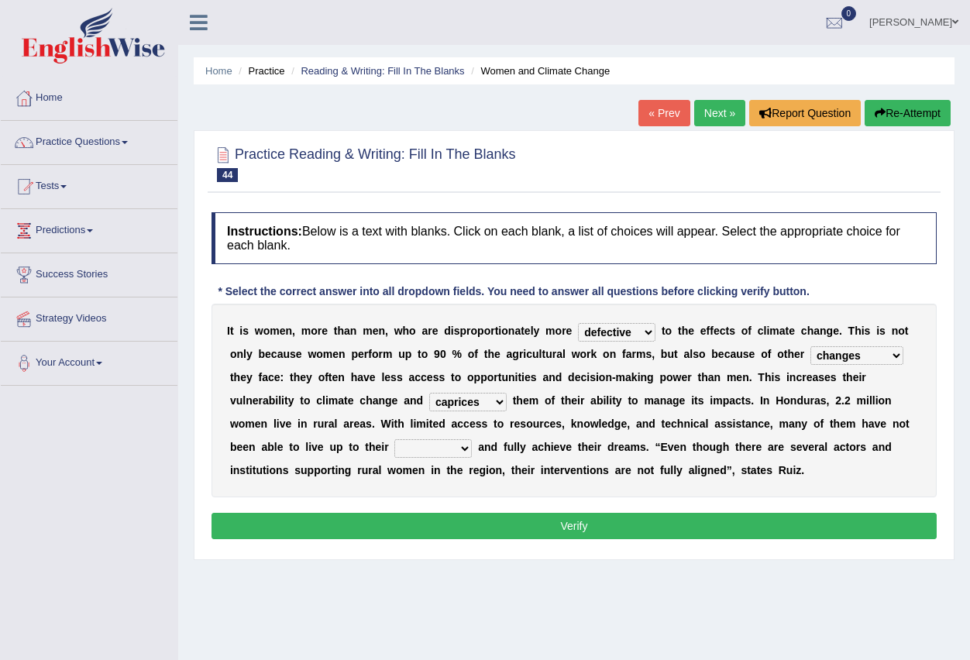
select select "publicity"
click at [395, 439] on select "endurance patience capacities publicity" at bounding box center [434, 448] width 78 height 19
click at [557, 535] on button "Verify" at bounding box center [574, 526] width 725 height 26
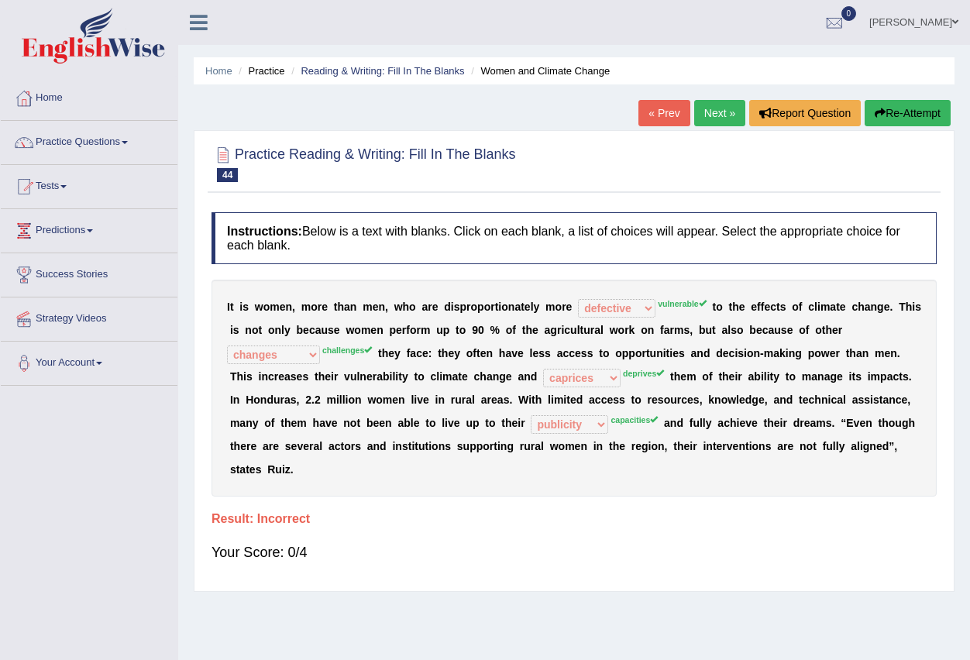
click at [707, 116] on link "Next »" at bounding box center [719, 113] width 51 height 26
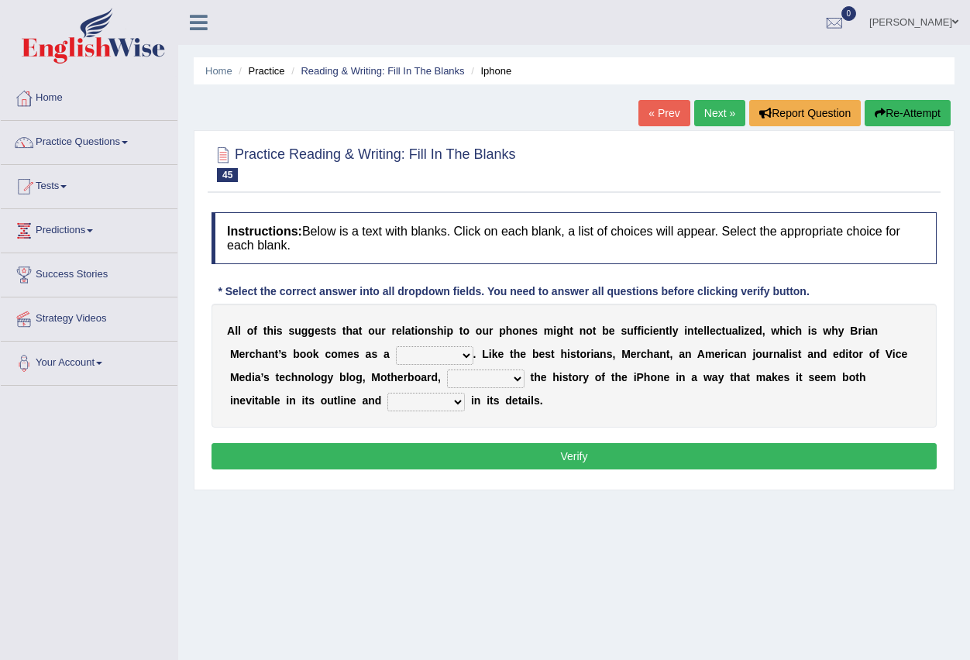
click at [465, 353] on select "privilege relief demotion flash" at bounding box center [435, 355] width 78 height 19
select select "privilege"
click at [396, 346] on select "privilege relief demotion flash" at bounding box center [435, 355] width 78 height 19
click at [522, 380] on select "enriches unpacks detours contorts" at bounding box center [486, 379] width 78 height 19
select select "enriches"
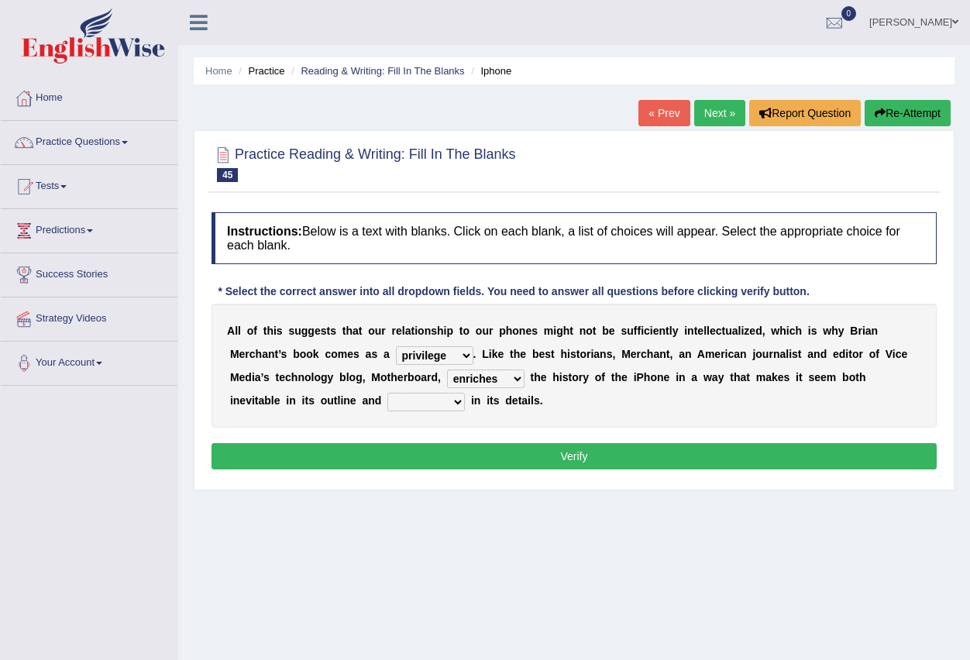
click at [447, 370] on select "enriches unpacks detours contorts" at bounding box center [486, 379] width 78 height 19
click at [454, 407] on select "surprises surprised surprising surprise" at bounding box center [427, 402] width 78 height 19
select select "surprises"
click at [388, 393] on select "surprises surprised surprising surprise" at bounding box center [427, 402] width 78 height 19
drag, startPoint x: 552, startPoint y: 458, endPoint x: 539, endPoint y: 461, distance: 13.5
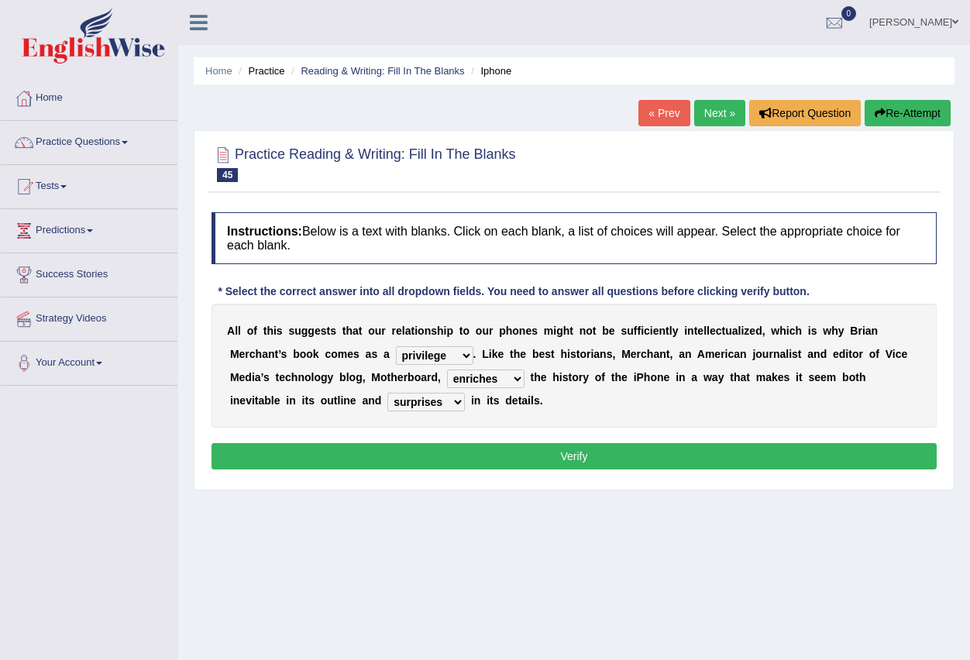
click at [547, 461] on button "Verify" at bounding box center [574, 456] width 725 height 26
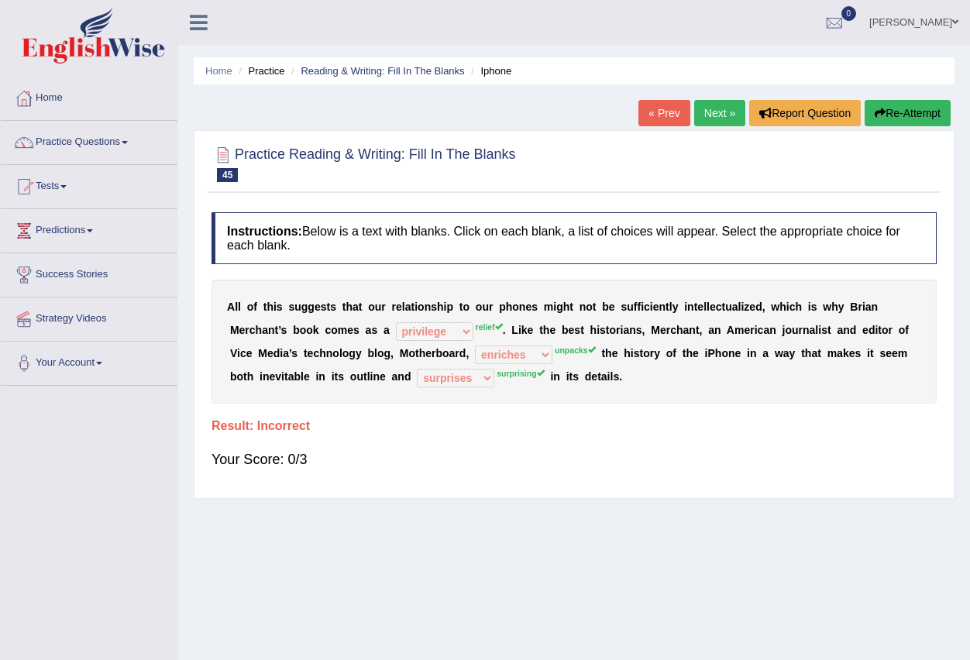
click at [712, 114] on link "Next »" at bounding box center [719, 113] width 51 height 26
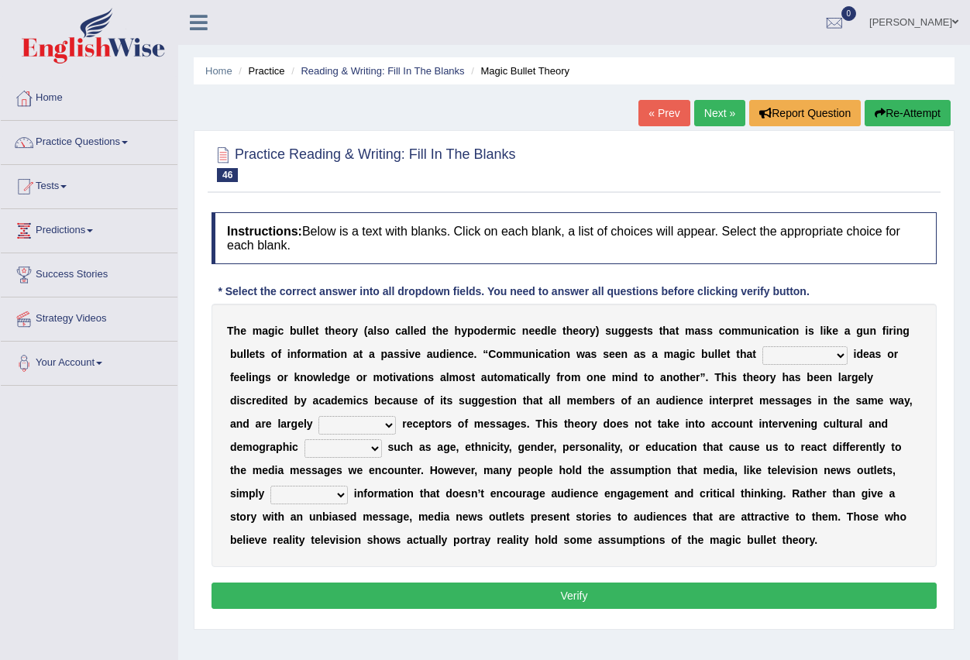
click at [840, 358] on select "transported translated transferred transformed" at bounding box center [805, 355] width 85 height 19
select select "translated"
click at [763, 346] on select "transported translated transferred transformed" at bounding box center [805, 355] width 85 height 19
click at [400, 420] on b at bounding box center [399, 424] width 6 height 12
click at [390, 423] on select "negative active positive passive" at bounding box center [358, 425] width 78 height 19
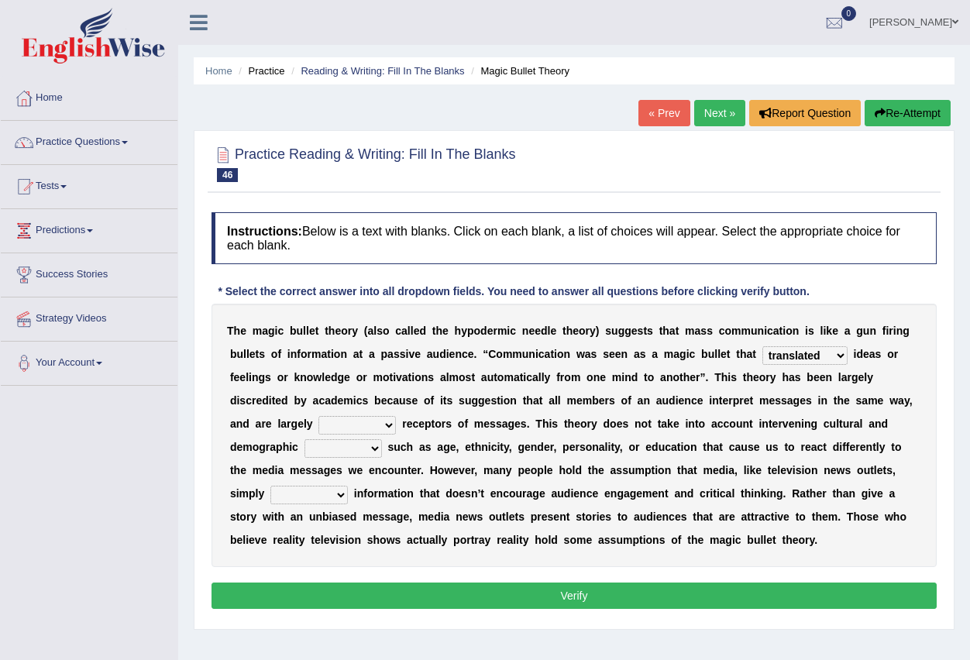
select select "negative"
click at [319, 416] on select "negative active positive passive" at bounding box center [358, 425] width 78 height 19
click at [370, 445] on select "variables varies varieties variations" at bounding box center [344, 448] width 78 height 19
select select "variables"
click at [305, 439] on select "variables varies varieties variations" at bounding box center [344, 448] width 78 height 19
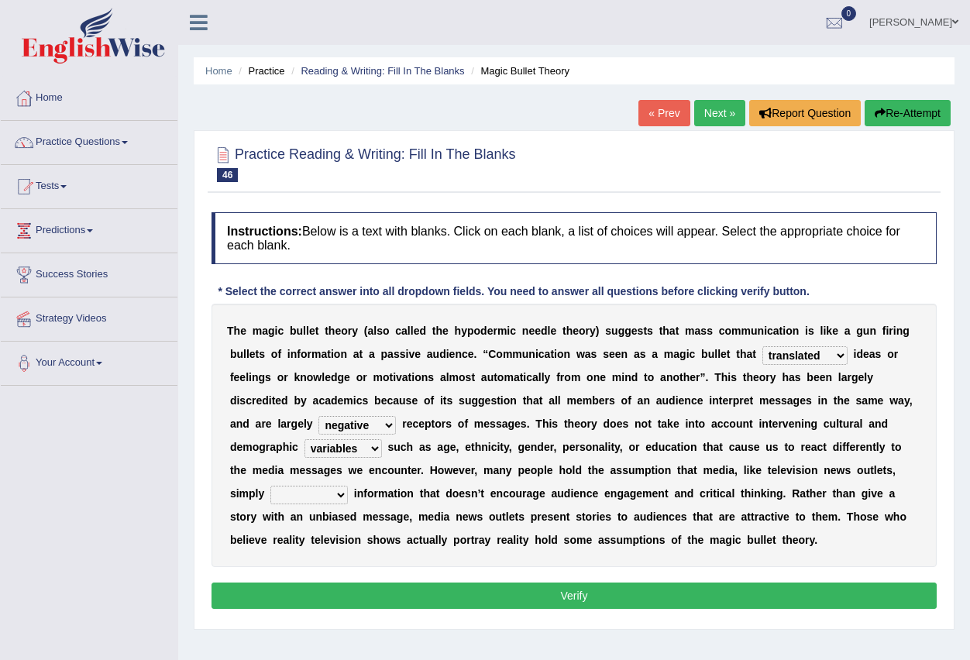
click at [341, 496] on select "respond resume release request" at bounding box center [310, 495] width 78 height 19
select select "respond"
click at [271, 486] on select "respond resume release request" at bounding box center [310, 495] width 78 height 19
click at [577, 602] on button "Verify" at bounding box center [574, 596] width 725 height 26
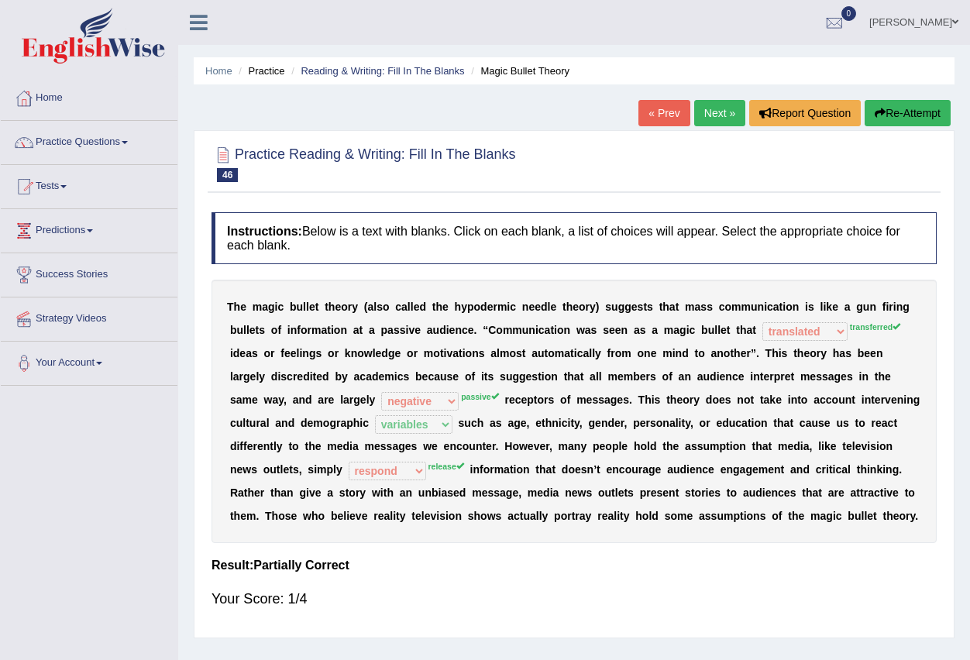
click at [712, 114] on link "Next »" at bounding box center [719, 113] width 51 height 26
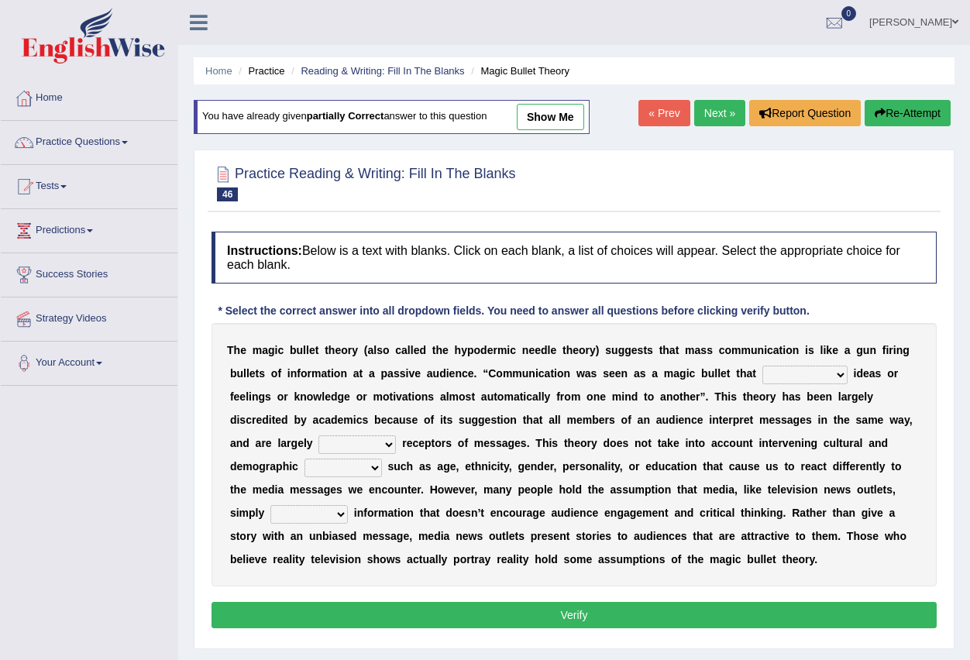
drag, startPoint x: 0, startPoint y: 0, endPoint x: 834, endPoint y: 369, distance: 911.9
click at [834, 369] on select "transported translated transferred transformed" at bounding box center [805, 375] width 85 height 19
select select "translated"
click at [763, 366] on select "transported translated transferred transformed" at bounding box center [805, 375] width 85 height 19
click at [395, 448] on select "negative active positive passive" at bounding box center [358, 445] width 78 height 19
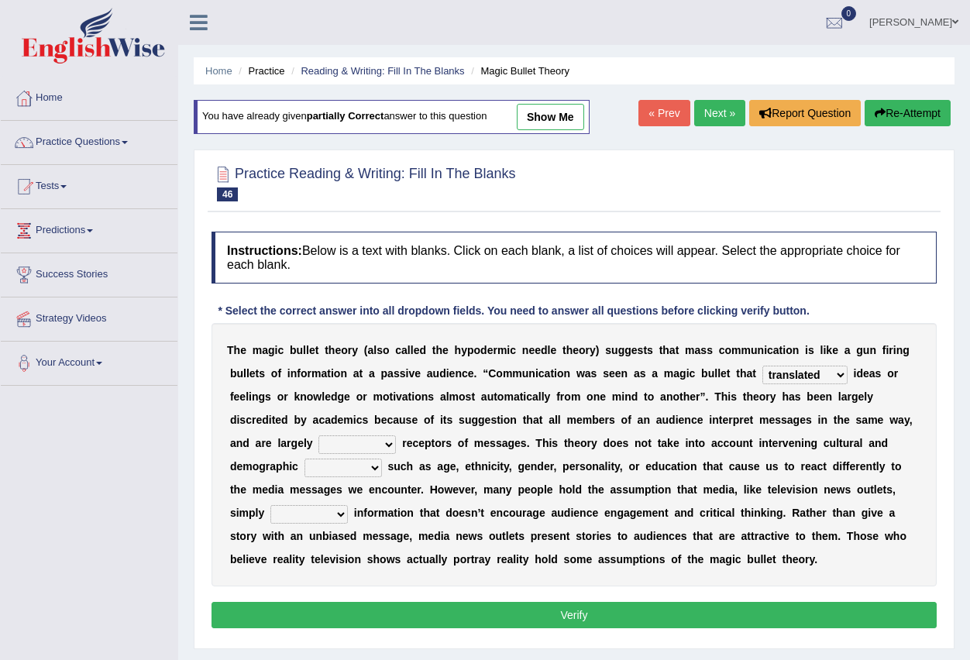
select select "negative"
click at [319, 436] on select "negative active positive passive" at bounding box center [358, 445] width 78 height 19
click at [382, 467] on b at bounding box center [385, 466] width 6 height 12
click at [374, 464] on select "variables varies varieties variations" at bounding box center [344, 468] width 78 height 19
select select "variations"
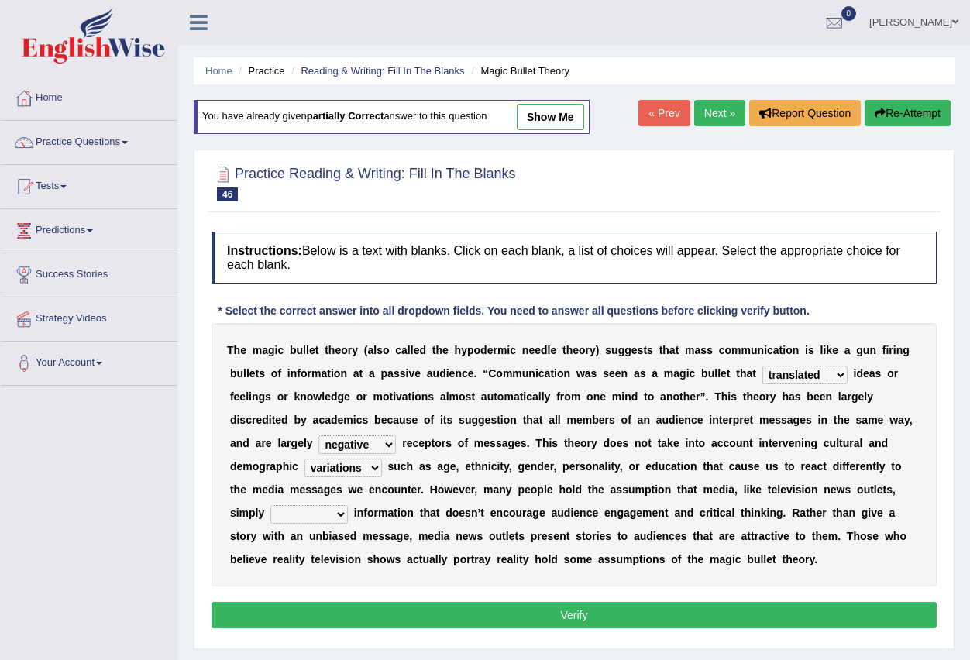
click at [305, 459] on select "variables varies varieties variations" at bounding box center [344, 468] width 78 height 19
click at [338, 515] on select "respond resume release request" at bounding box center [310, 514] width 78 height 19
select select "request"
click at [271, 505] on select "respond resume release request" at bounding box center [310, 514] width 78 height 19
click at [450, 610] on button "Verify" at bounding box center [574, 615] width 725 height 26
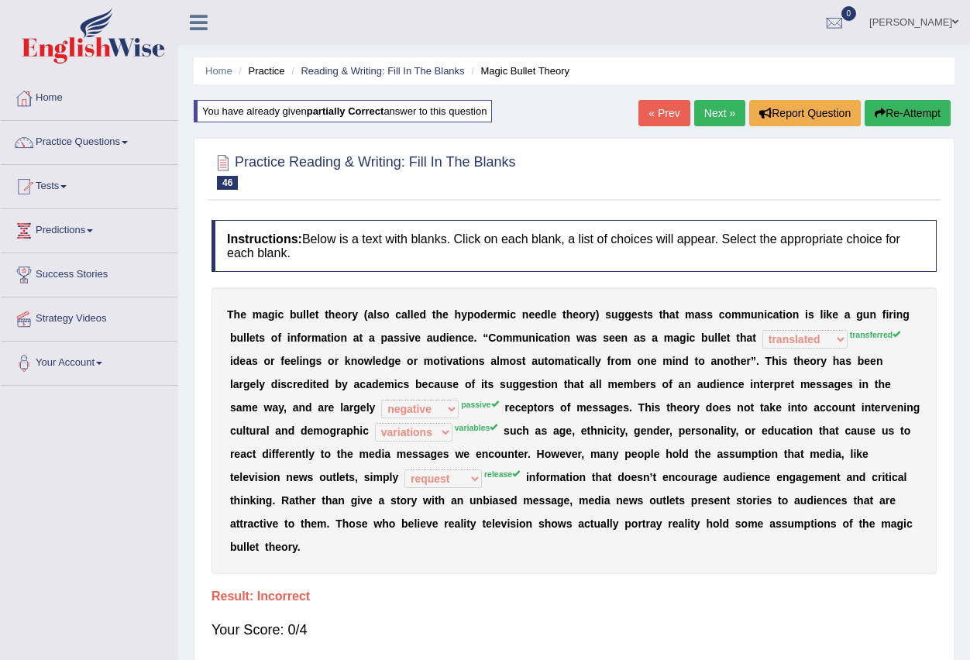
click at [715, 111] on link "Next »" at bounding box center [719, 113] width 51 height 26
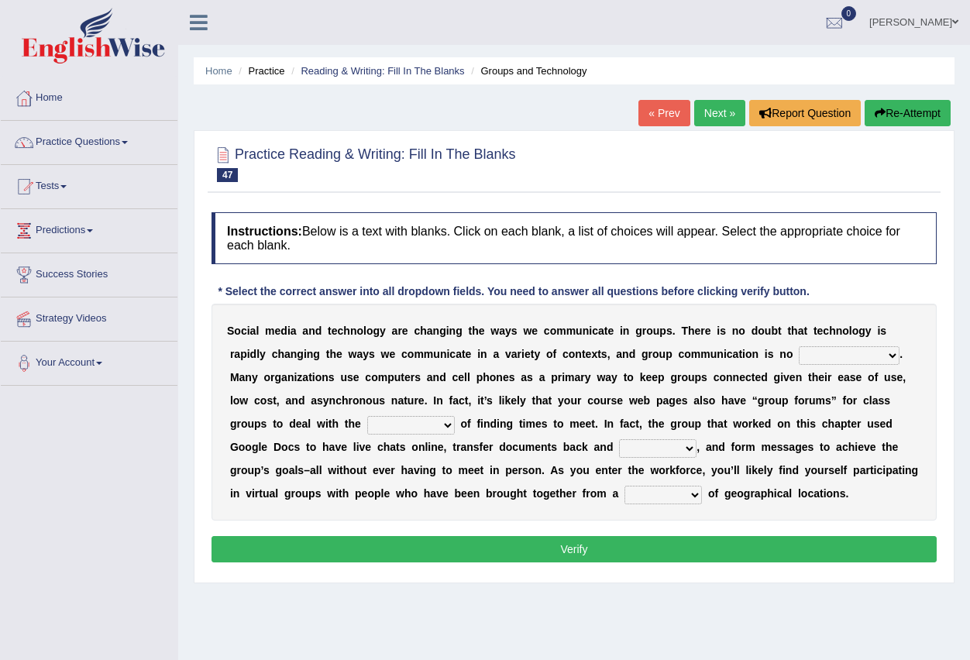
click at [886, 347] on select "exception exemplification extradition excursion" at bounding box center [849, 355] width 101 height 19
select select "exemplification"
click at [799, 346] on select "exception exemplification extradition excursion" at bounding box center [849, 355] width 101 height 19
click at [446, 423] on select "localities liabilities complexities causalities" at bounding box center [411, 425] width 88 height 19
select select "localities"
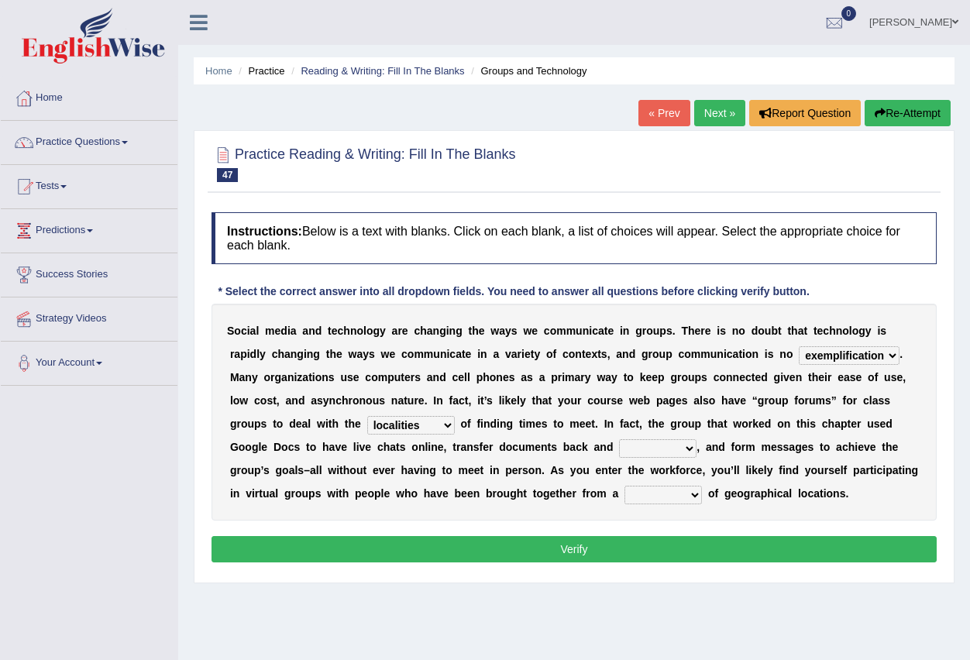
click at [367, 416] on select "localities liabilities complexities causalities" at bounding box center [411, 425] width 88 height 19
click at [682, 447] on select "fill forth toward beyond" at bounding box center [658, 448] width 78 height 19
select select "forth"
click at [619, 439] on select "fill forth toward beyond" at bounding box center [658, 448] width 78 height 19
click at [693, 496] on select "form variety kind variation" at bounding box center [664, 495] width 78 height 19
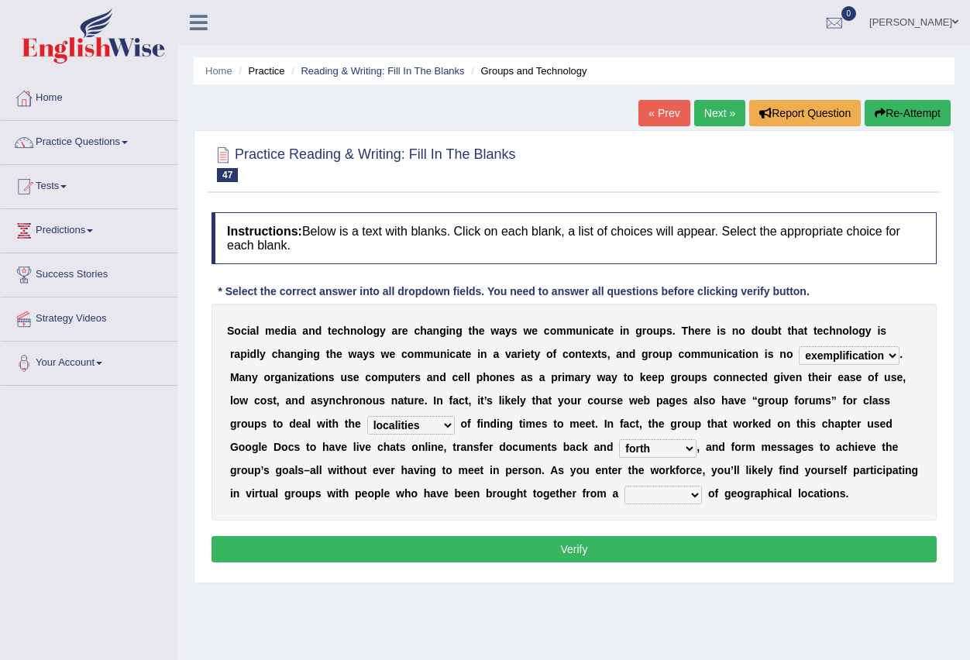
select select "variation"
click at [625, 486] on select "form variety kind variation" at bounding box center [664, 495] width 78 height 19
click at [636, 546] on button "Verify" at bounding box center [574, 549] width 725 height 26
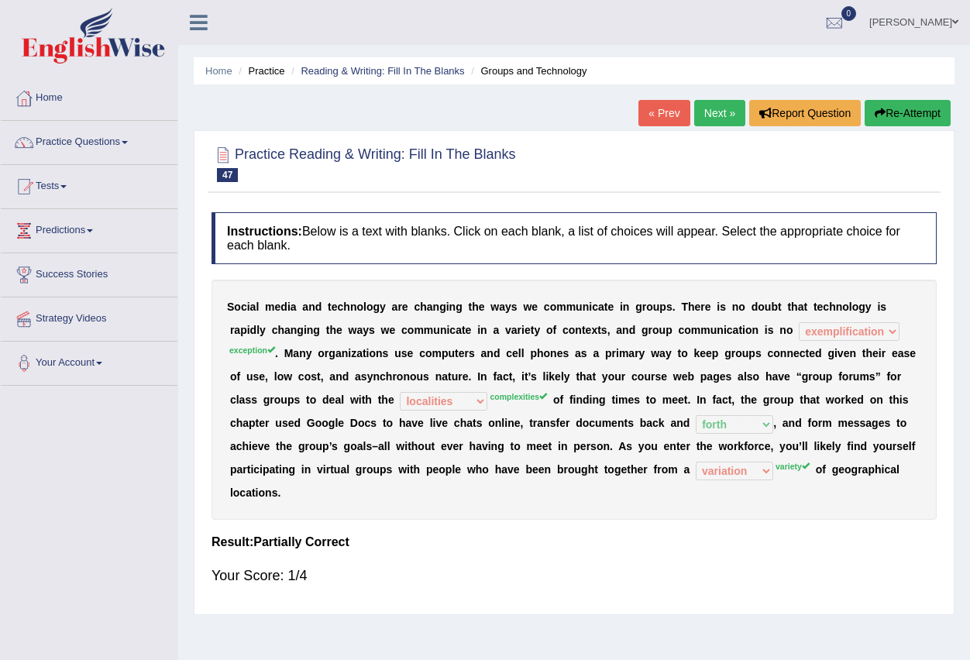
click at [715, 109] on link "Next »" at bounding box center [719, 113] width 51 height 26
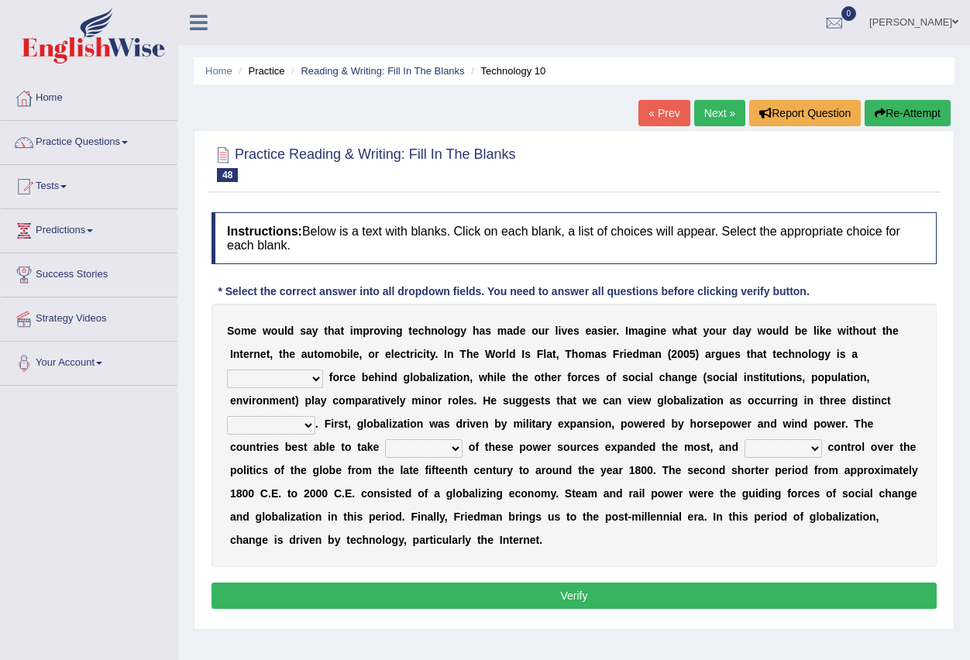
click at [311, 377] on select "driving demeaning distinguishing demanding" at bounding box center [275, 379] width 96 height 19
select select "driving"
click at [227, 370] on select "driving demeaning distinguishing demanding" at bounding box center [275, 379] width 96 height 19
click at [303, 423] on select "periods periodicals perspectives perceptions" at bounding box center [271, 425] width 88 height 19
select select "periodicals"
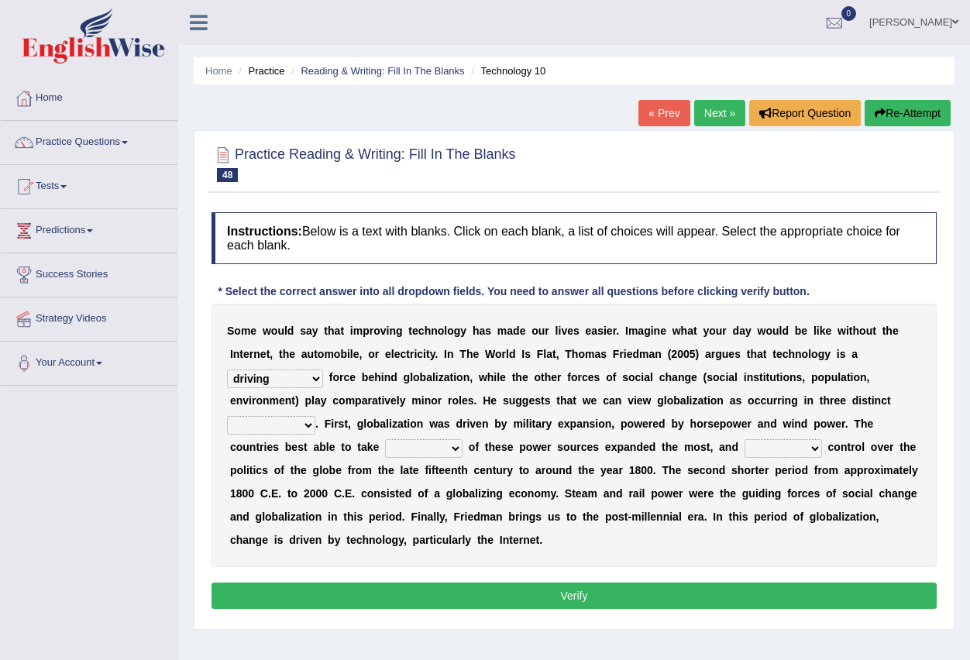
click at [227, 416] on select "periods periodicals perspectives perceptions" at bounding box center [271, 425] width 88 height 19
click at [457, 450] on select "action advantage account care" at bounding box center [424, 448] width 78 height 19
select select "advantage"
click at [385, 439] on select "action advantage account care" at bounding box center [424, 448] width 78 height 19
click at [815, 448] on select "exist extract exert expect" at bounding box center [784, 448] width 78 height 19
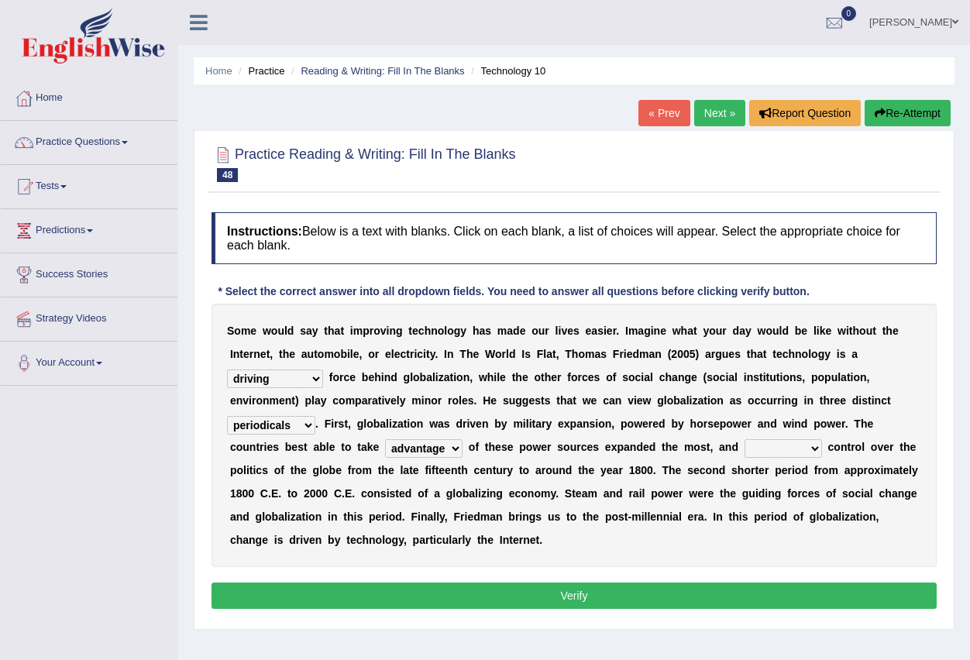
select select "expect"
click at [745, 439] on select "exist extract exert expect" at bounding box center [784, 448] width 78 height 19
click at [579, 594] on button "Verify" at bounding box center [574, 596] width 725 height 26
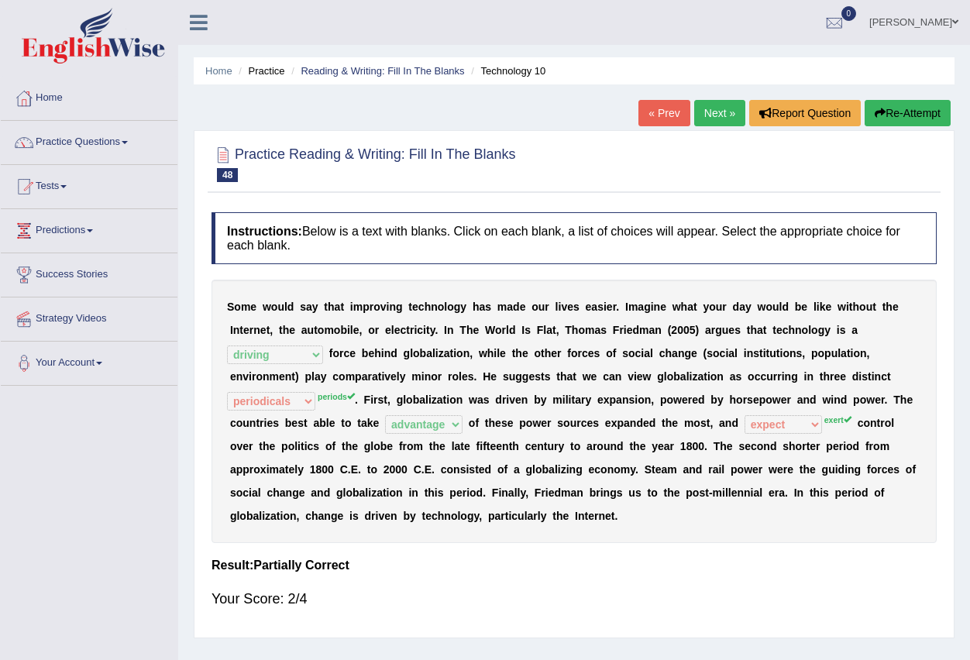
click at [709, 119] on link "Next »" at bounding box center [719, 113] width 51 height 26
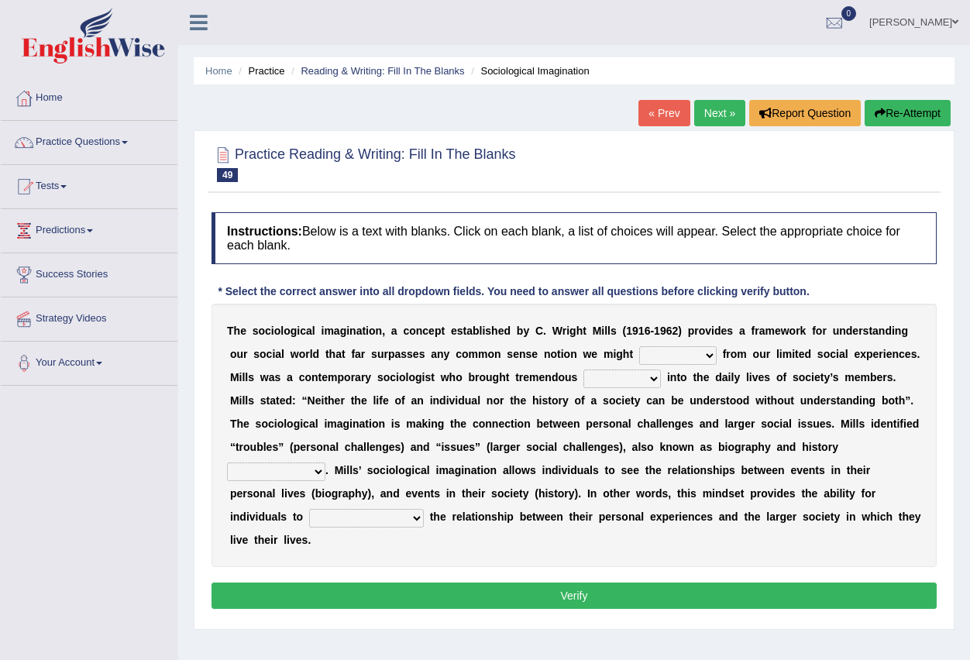
click at [707, 358] on select "depart derive describe deprive" at bounding box center [678, 355] width 78 height 19
select select "describe"
click at [639, 346] on select "depart derive describe deprive" at bounding box center [678, 355] width 78 height 19
click at [647, 377] on select "sight insight comment interaction" at bounding box center [623, 379] width 78 height 19
select select "sight"
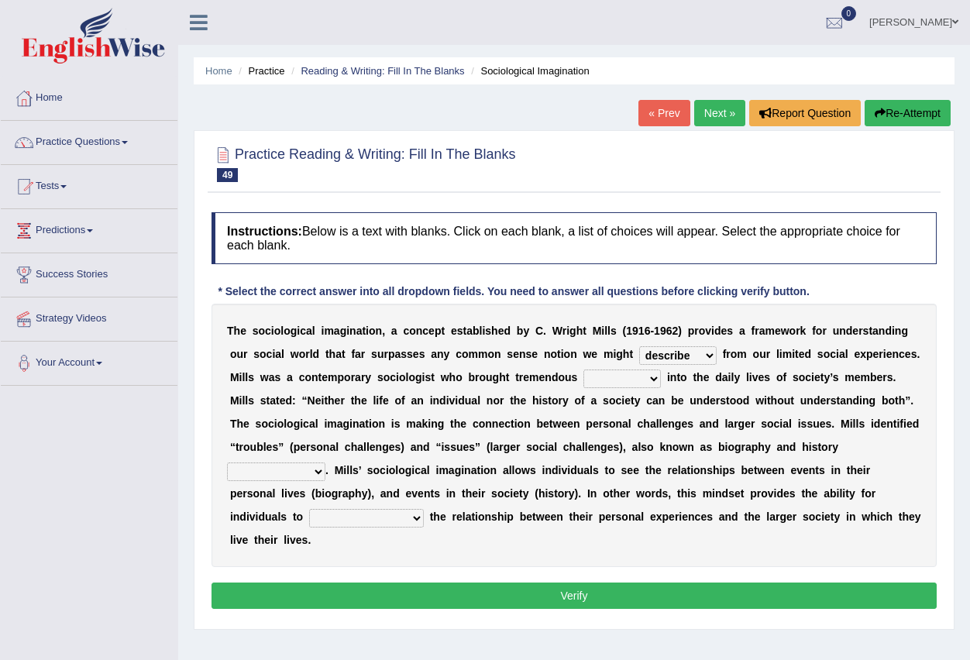
click at [584, 370] on select "sight insight comment interaction" at bounding box center [623, 379] width 78 height 19
click at [322, 474] on select "accordingly collectively respectively spontaneously" at bounding box center [276, 472] width 98 height 19
select select "accordingly"
click at [227, 463] on select "accordingly collectively respectively spontaneously" at bounding box center [276, 472] width 98 height 19
click at [414, 521] on select "commercialize capitalize realize compartmentalize" at bounding box center [366, 518] width 115 height 19
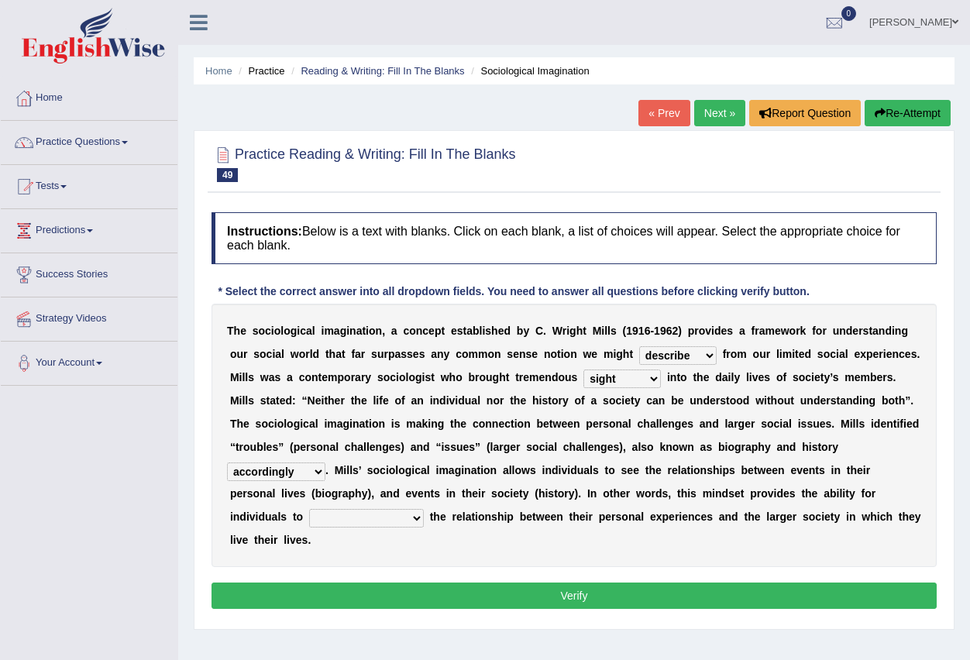
select select "capitalize"
click at [309, 509] on select "commercialize capitalize realize compartmentalize" at bounding box center [366, 518] width 115 height 19
click at [694, 600] on button "Verify" at bounding box center [574, 596] width 725 height 26
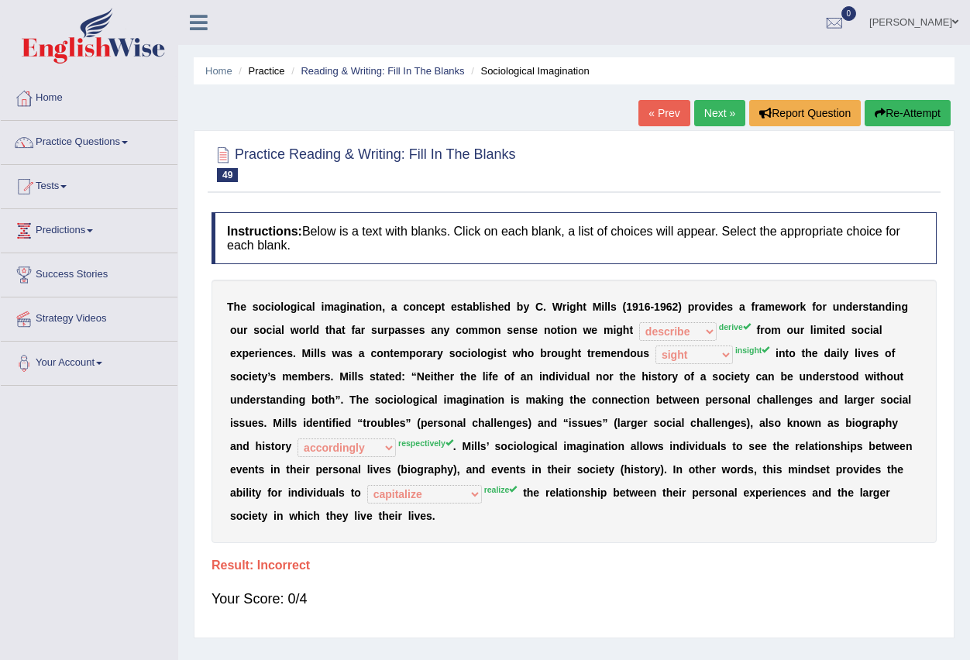
click at [698, 114] on link "Next »" at bounding box center [719, 113] width 51 height 26
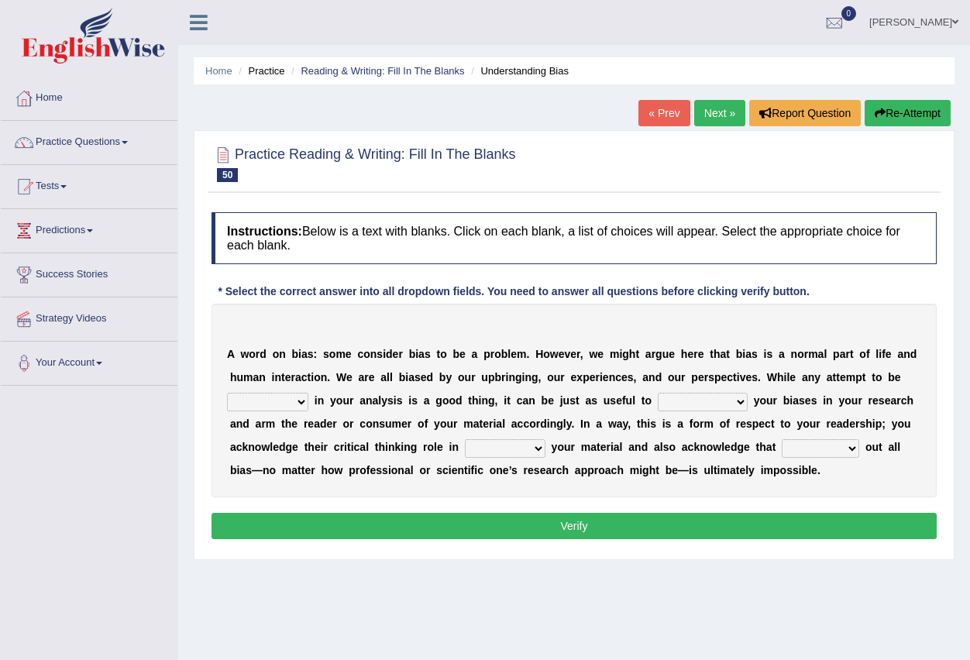
drag, startPoint x: 0, startPoint y: 0, endPoint x: 305, endPoint y: 401, distance: 504.4
click at [305, 401] on select "objective optimistic subjective pessimistic" at bounding box center [267, 402] width 81 height 19
select select "optimistic"
click at [227, 393] on select "objective optimistic subjective pessimistic" at bounding box center [267, 402] width 81 height 19
click at [539, 453] on select "contacting consuming conducting confirming" at bounding box center [505, 448] width 81 height 19
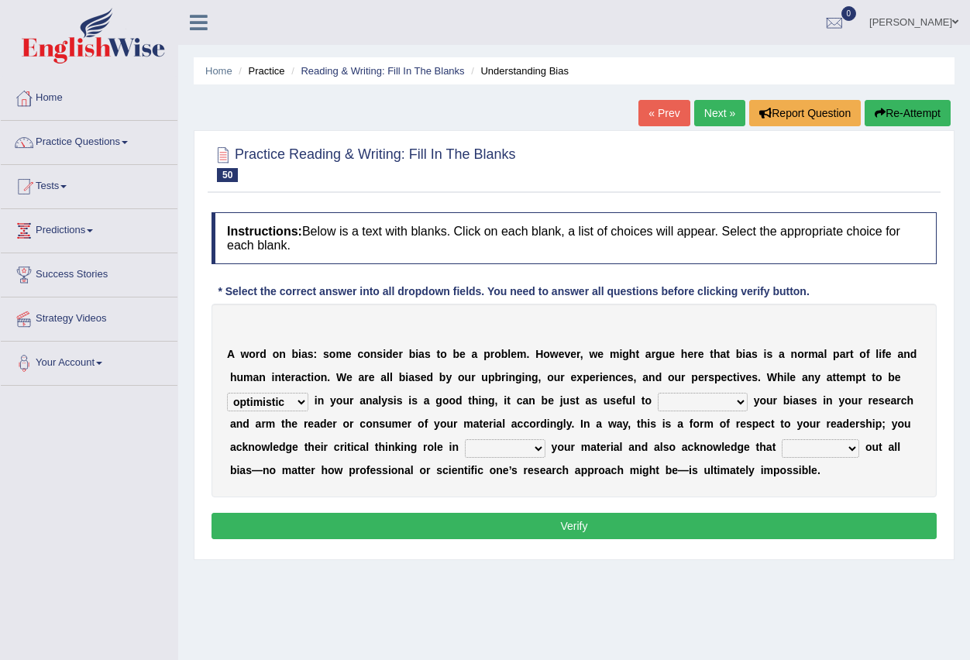
select select "consuming"
click at [465, 439] on select "contacting consuming conducting confirming" at bounding box center [505, 448] width 81 height 19
click at [742, 407] on select "assume achieve acquire acknowledge" at bounding box center [703, 402] width 90 height 19
select select "achieve"
click at [658, 393] on select "assume achieve acquire acknowledge" at bounding box center [703, 402] width 90 height 19
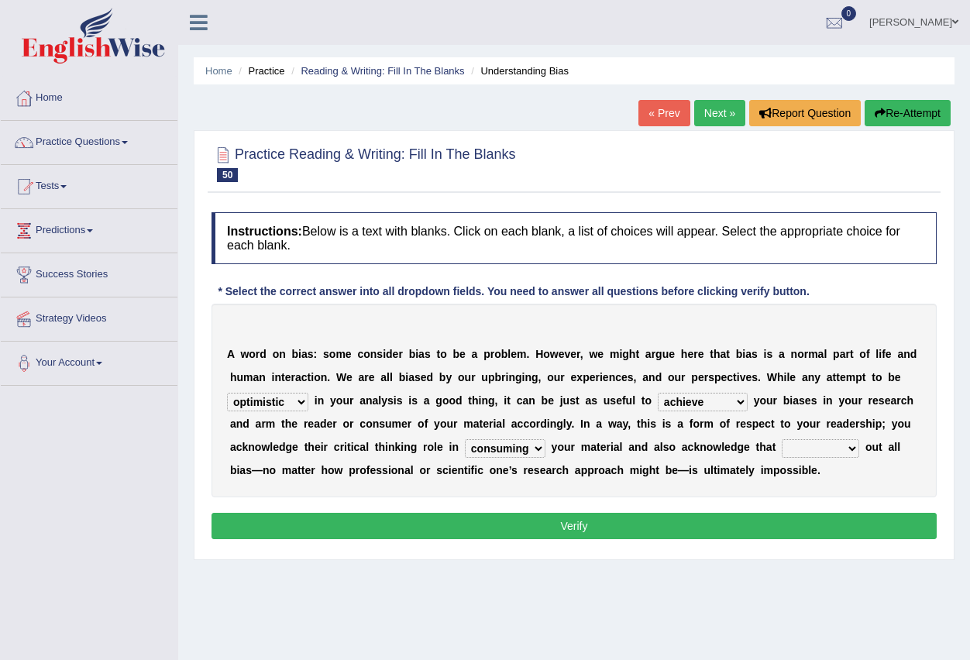
drag, startPoint x: 837, startPoint y: 447, endPoint x: 829, endPoint y: 453, distance: 9.5
click at [835, 447] on select "phasing building ruling pushing" at bounding box center [821, 448] width 78 height 19
select select "building"
click at [782, 439] on select "phasing building ruling pushing" at bounding box center [821, 448] width 78 height 19
click at [680, 532] on button "Verify" at bounding box center [574, 526] width 725 height 26
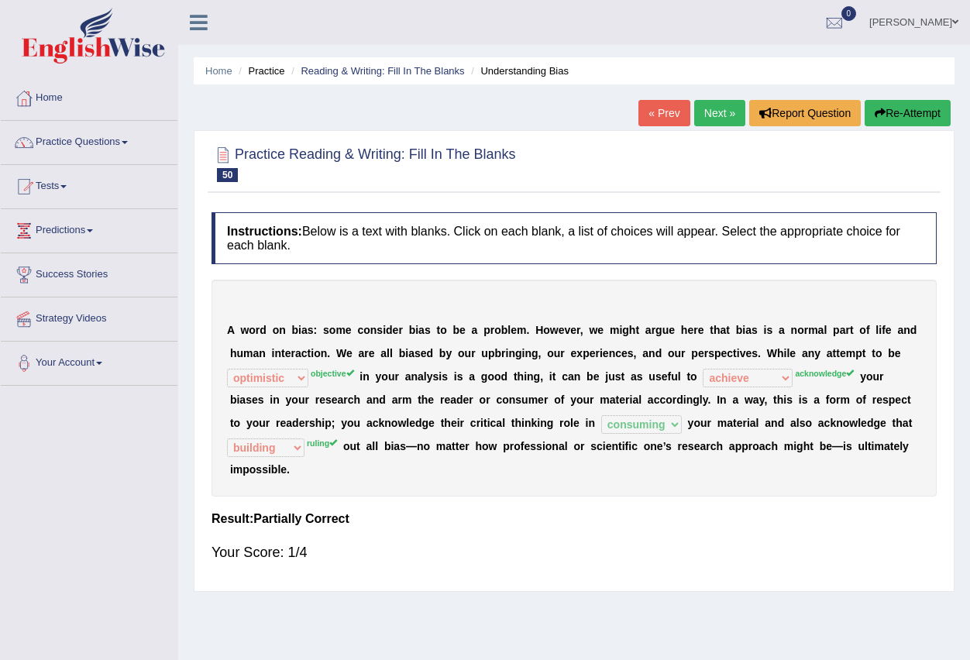
click at [723, 106] on link "Next »" at bounding box center [719, 113] width 51 height 26
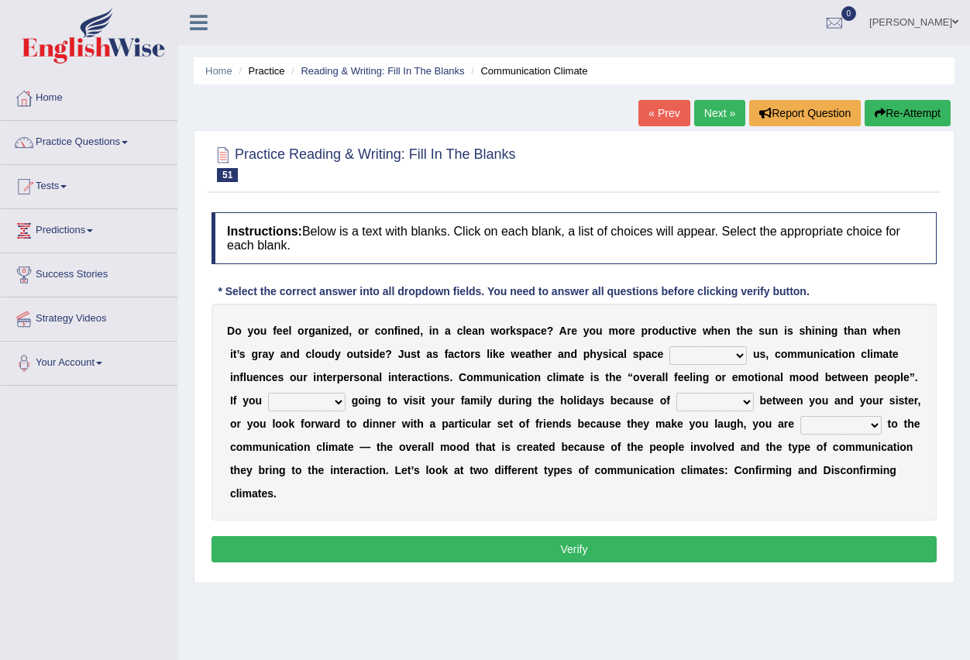
click at [745, 358] on select "improve impact impose imply" at bounding box center [709, 355] width 78 height 19
select select "impact"
click at [670, 346] on select "improve impact impose imply" at bounding box center [709, 355] width 78 height 19
click at [338, 404] on select "dread force scare afraid" at bounding box center [307, 402] width 78 height 19
select select "afraid"
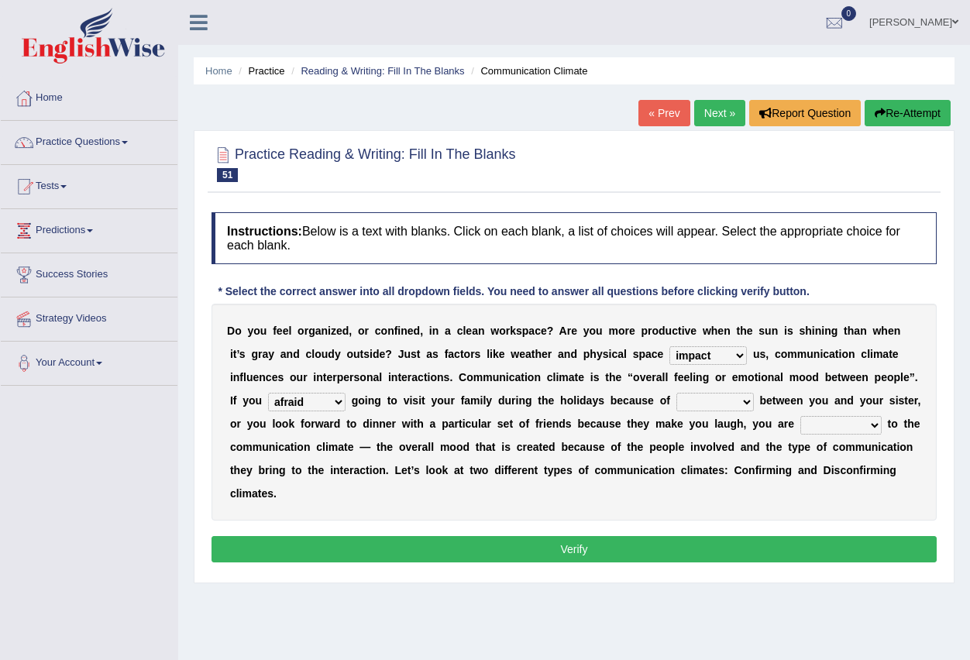
click at [268, 393] on select "dread force scare afraid" at bounding box center [307, 402] width 78 height 19
click at [739, 401] on select "tender tension tendency tenacity" at bounding box center [716, 402] width 78 height 19
select select "tension"
click at [677, 393] on select "tender tension tendency tenacity" at bounding box center [716, 402] width 78 height 19
click at [870, 426] on select "relying relating responding recycling" at bounding box center [841, 425] width 81 height 19
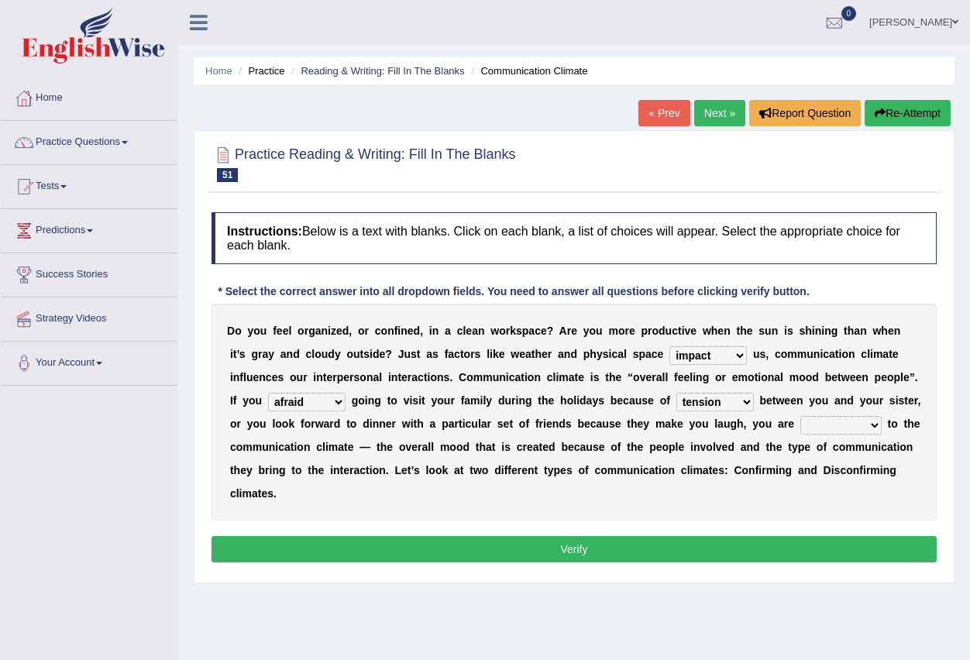
select select "responding"
click at [801, 416] on select "relying relating responding recycling" at bounding box center [841, 425] width 81 height 19
click at [715, 553] on button "Verify" at bounding box center [574, 549] width 725 height 26
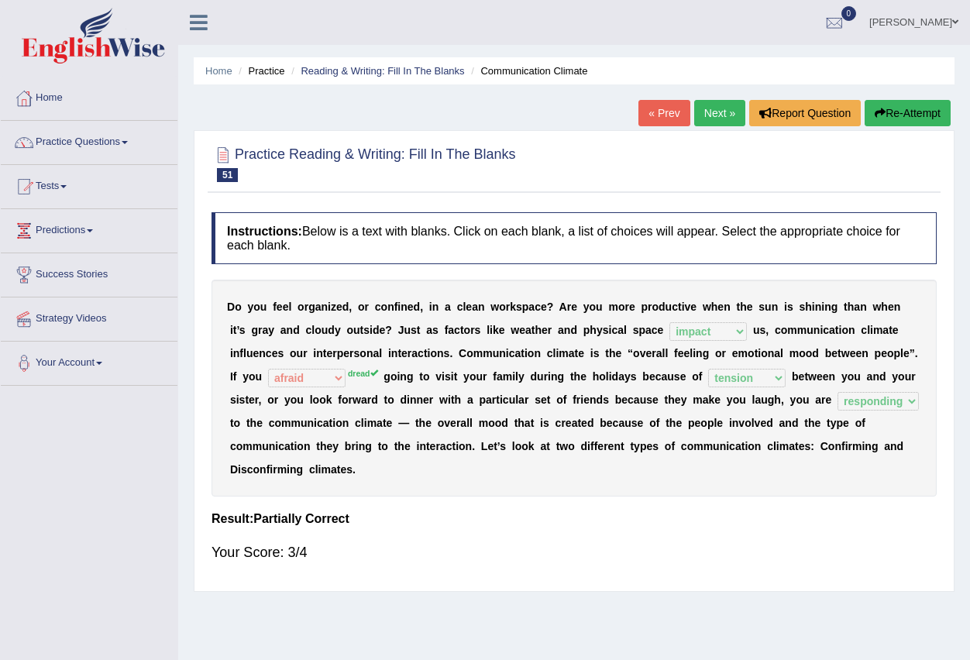
click at [712, 111] on link "Next »" at bounding box center [719, 113] width 51 height 26
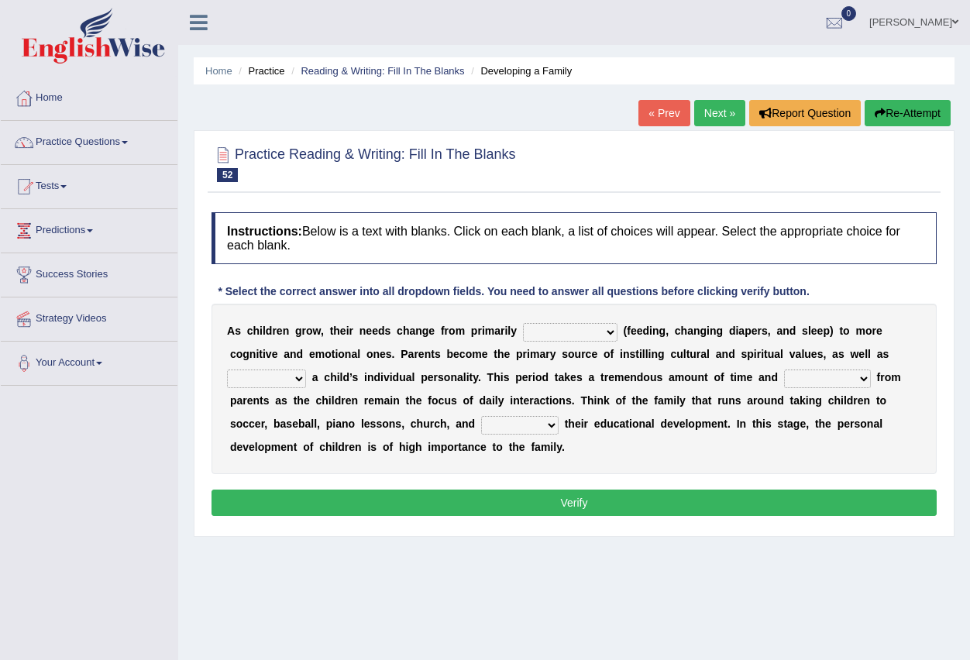
click at [615, 336] on select "psychological educational physical social" at bounding box center [570, 332] width 95 height 19
select select "educational"
click at [523, 323] on select "psychological educational physical social" at bounding box center [570, 332] width 95 height 19
click at [302, 377] on select "caring calculating feeding fostering" at bounding box center [266, 379] width 79 height 19
select select "calculating"
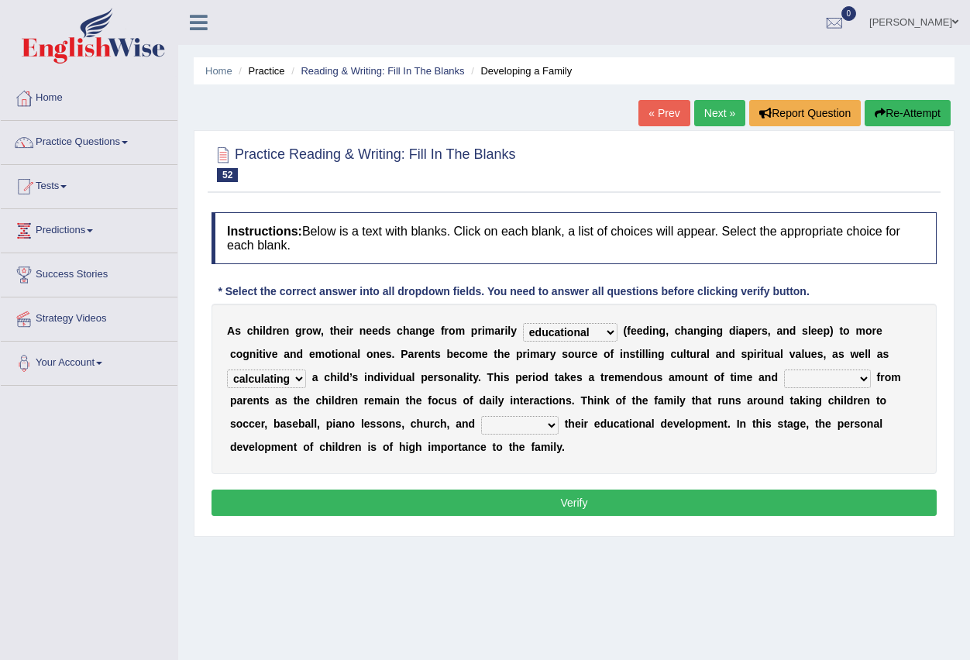
click at [227, 370] on select "caring calculating feeding fostering" at bounding box center [266, 379] width 79 height 19
click at [864, 380] on select "commitment components compliance comments" at bounding box center [827, 379] width 87 height 19
select select "components"
click at [784, 370] on select "commitment components compliance comments" at bounding box center [827, 379] width 87 height 19
click at [555, 426] on select "granting guiding generating gaining" at bounding box center [520, 425] width 78 height 19
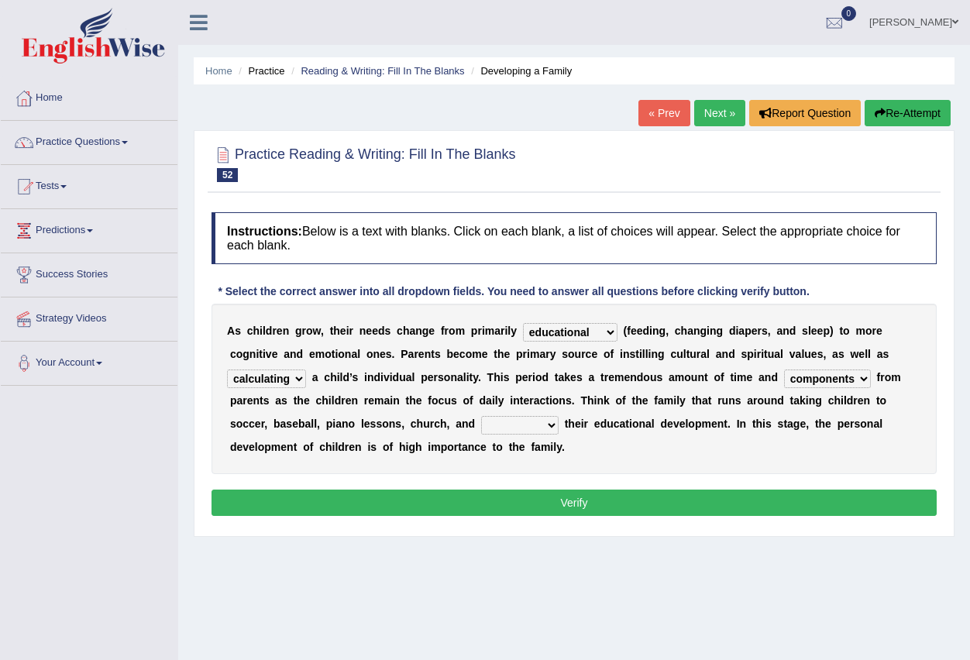
select select "guiding"
click at [481, 416] on select "granting guiding generating gaining" at bounding box center [520, 425] width 78 height 19
click at [541, 505] on button "Verify" at bounding box center [574, 503] width 725 height 26
